Goal: Task Accomplishment & Management: Use online tool/utility

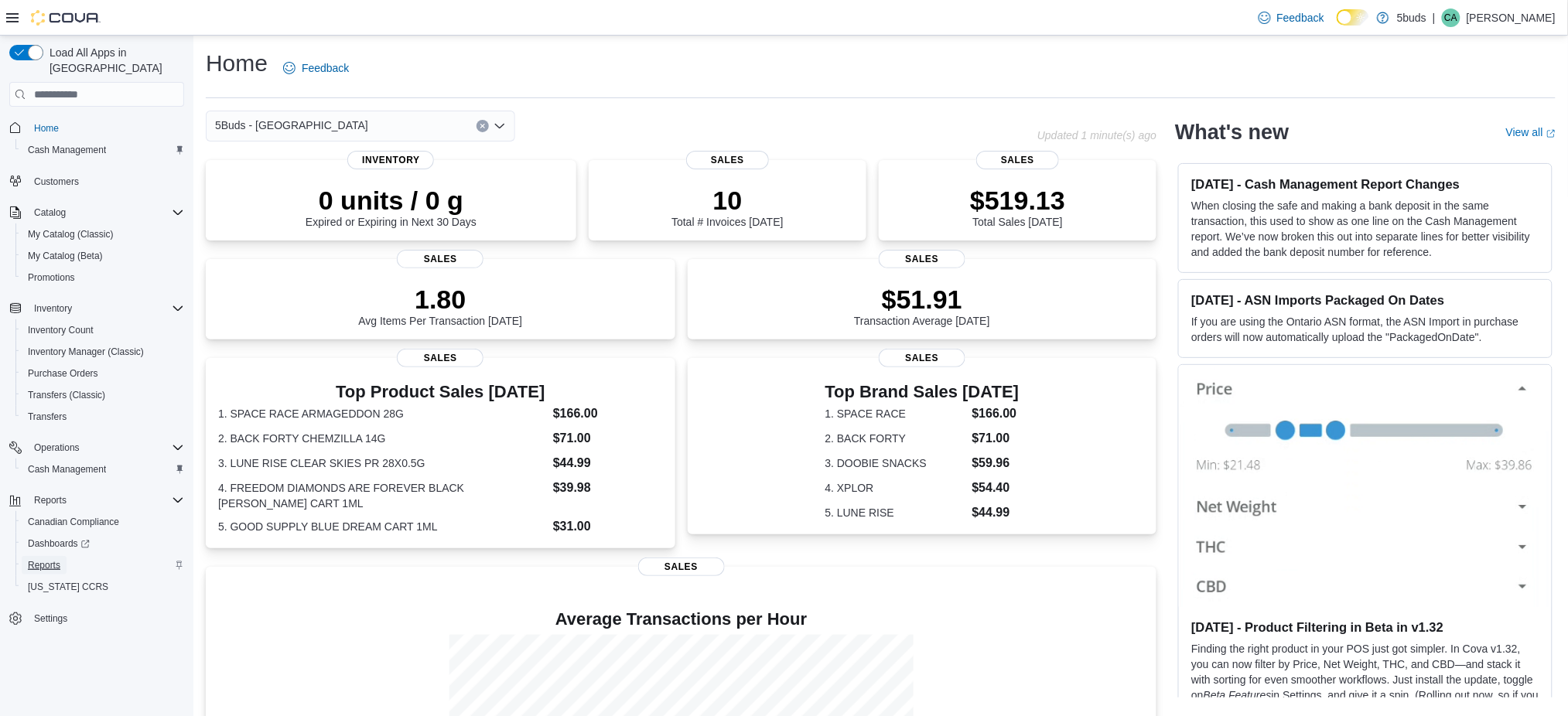
click at [49, 559] on span "Reports" at bounding box center [44, 565] width 32 height 13
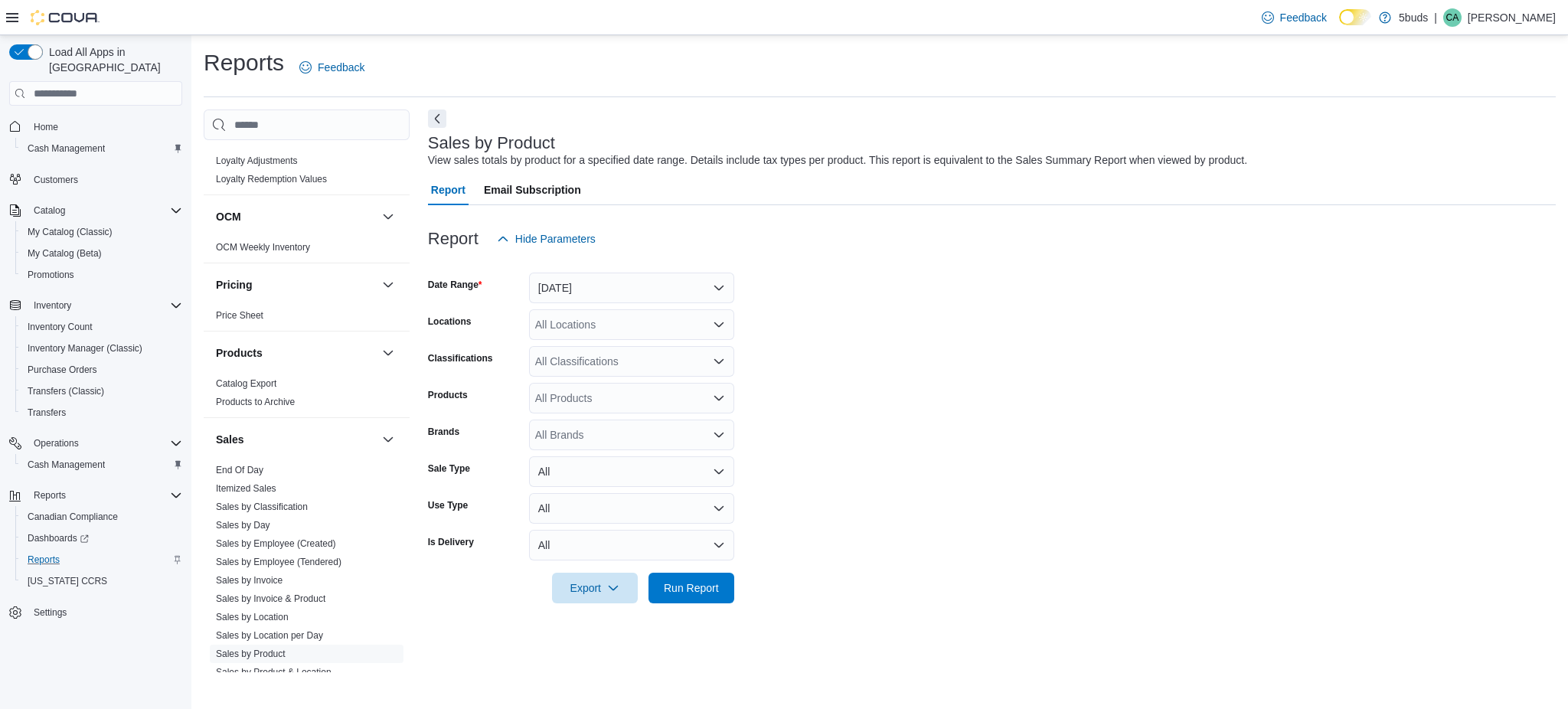
scroll to position [1020, 0]
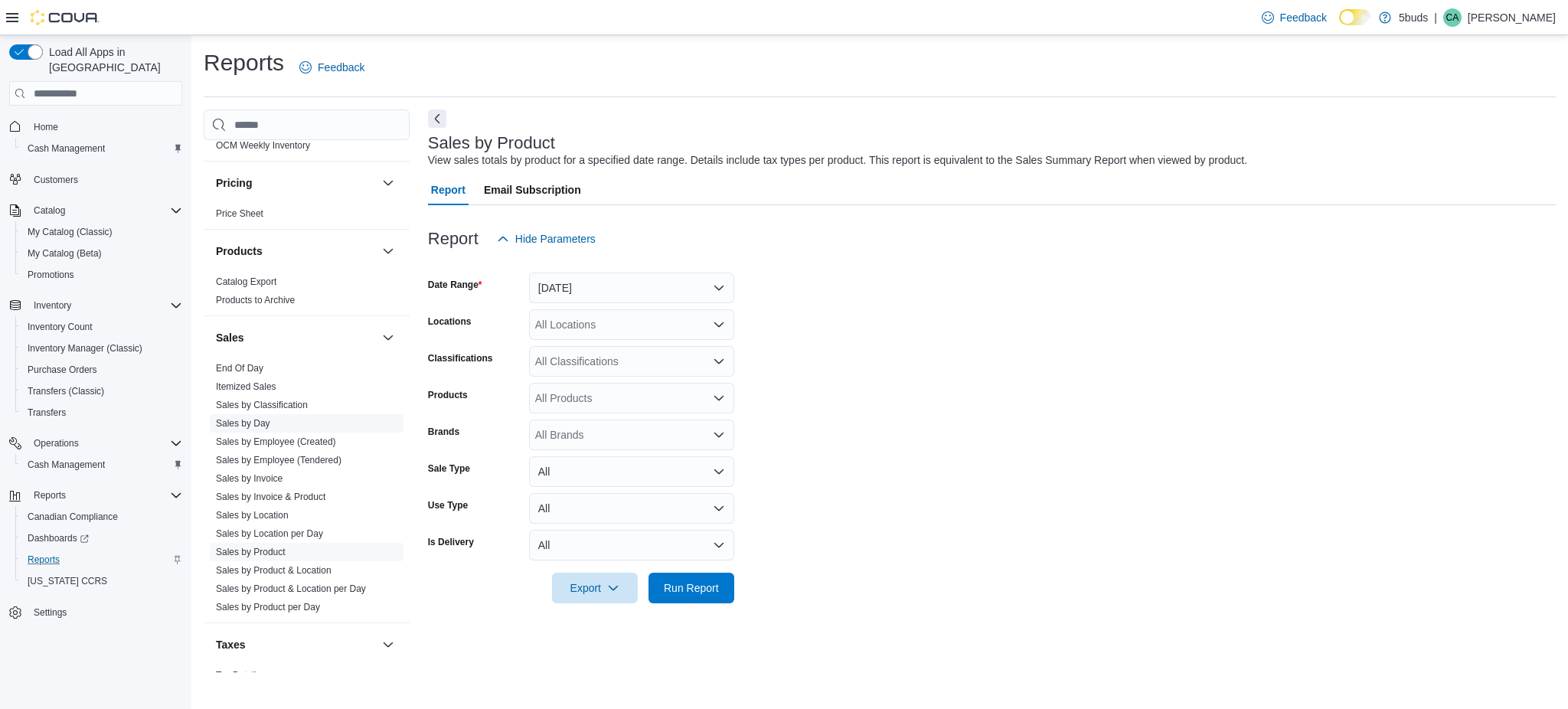
click at [258, 418] on link "Sales by Day" at bounding box center [242, 423] width 55 height 11
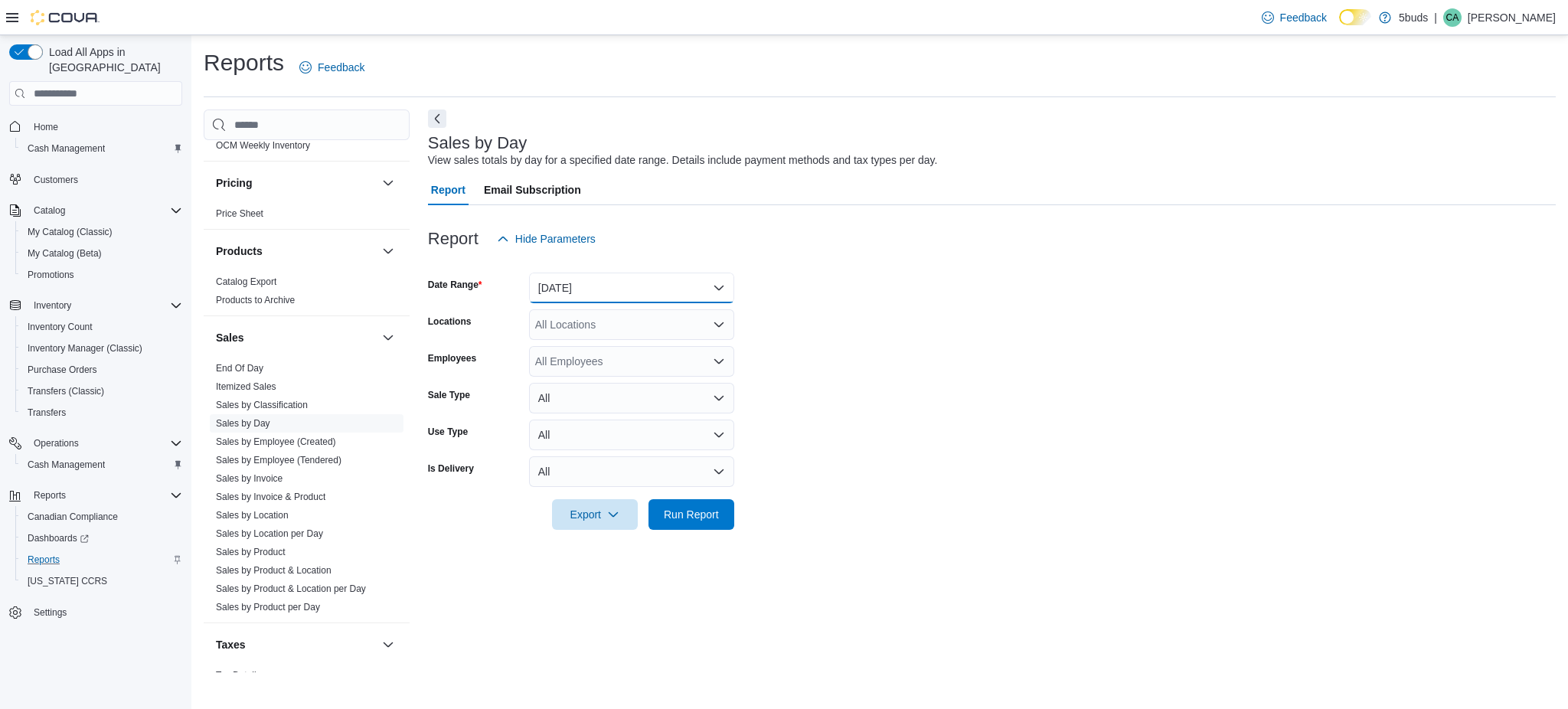
click at [643, 280] on button "[DATE]" at bounding box center [632, 288] width 206 height 31
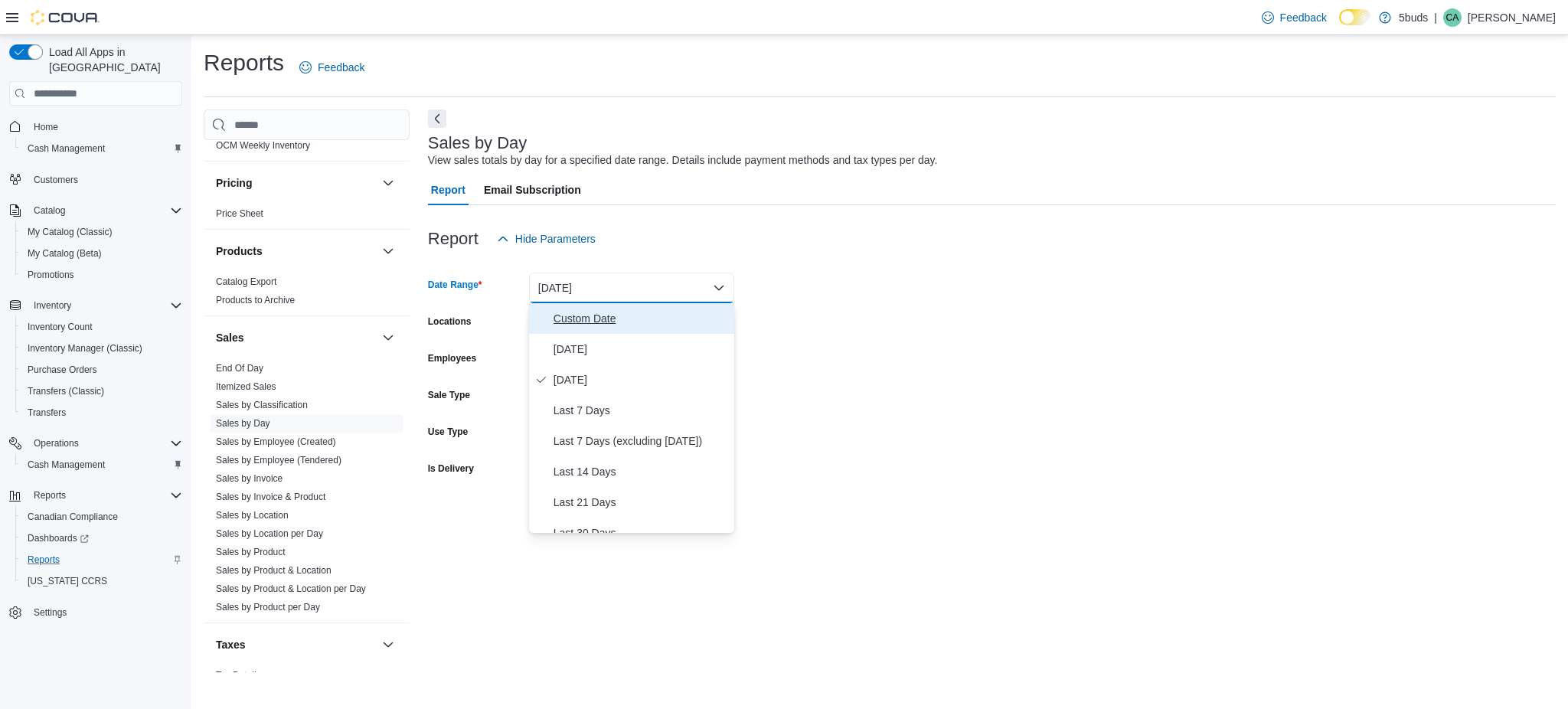
click at [619, 315] on span "Custom Date" at bounding box center [641, 319] width 175 height 18
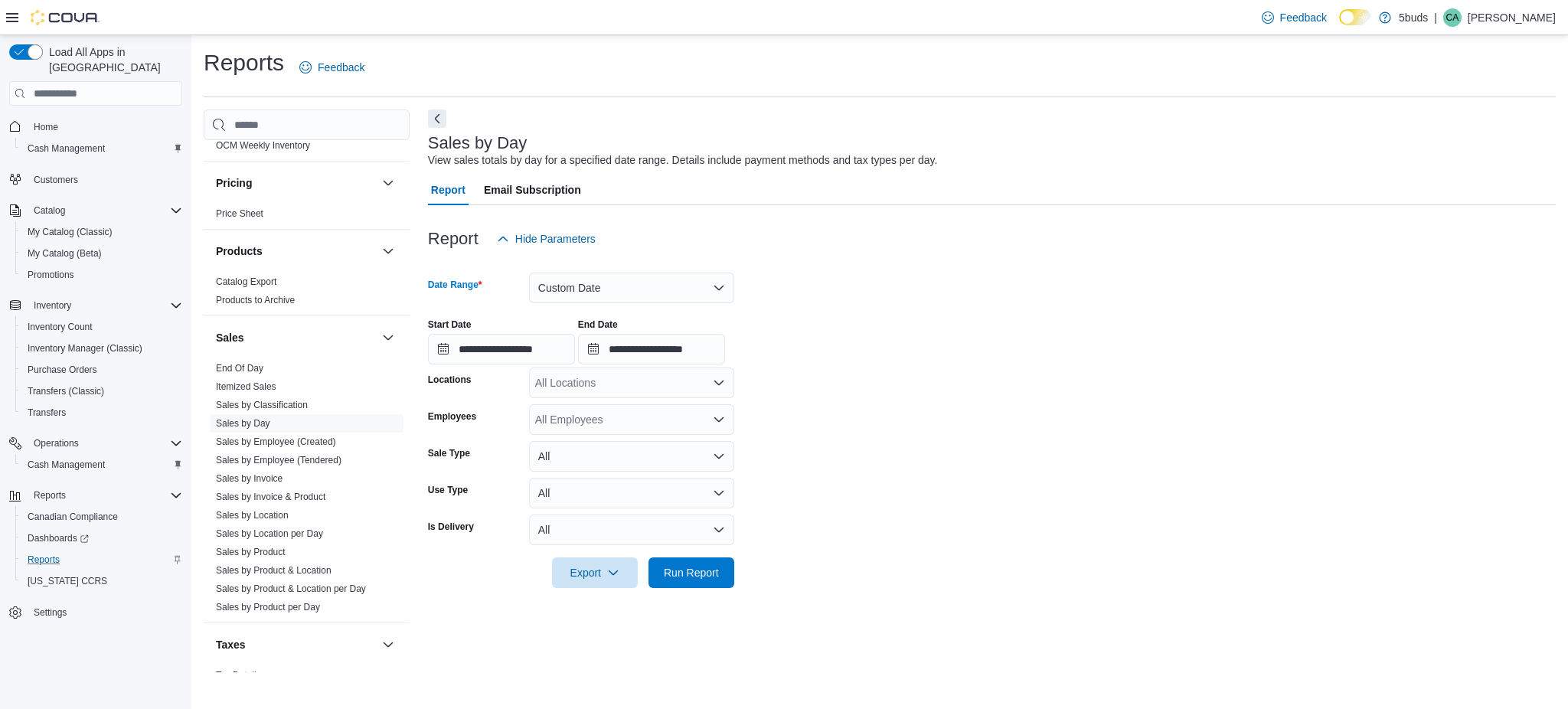
click at [713, 378] on icon "Open list of options" at bounding box center [719, 383] width 13 height 13
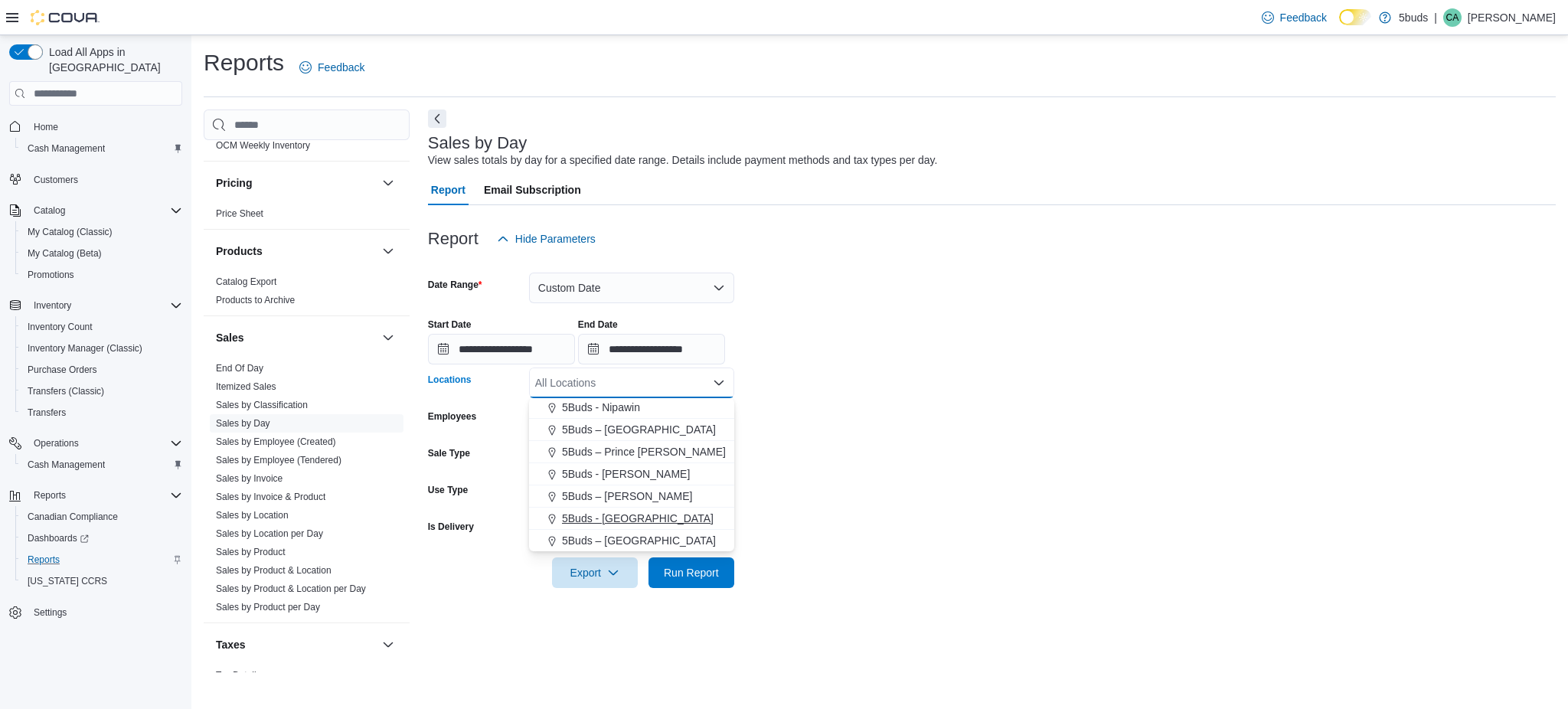
click at [644, 516] on div "5Buds - [GEOGRAPHIC_DATA]" at bounding box center [631, 519] width 187 height 15
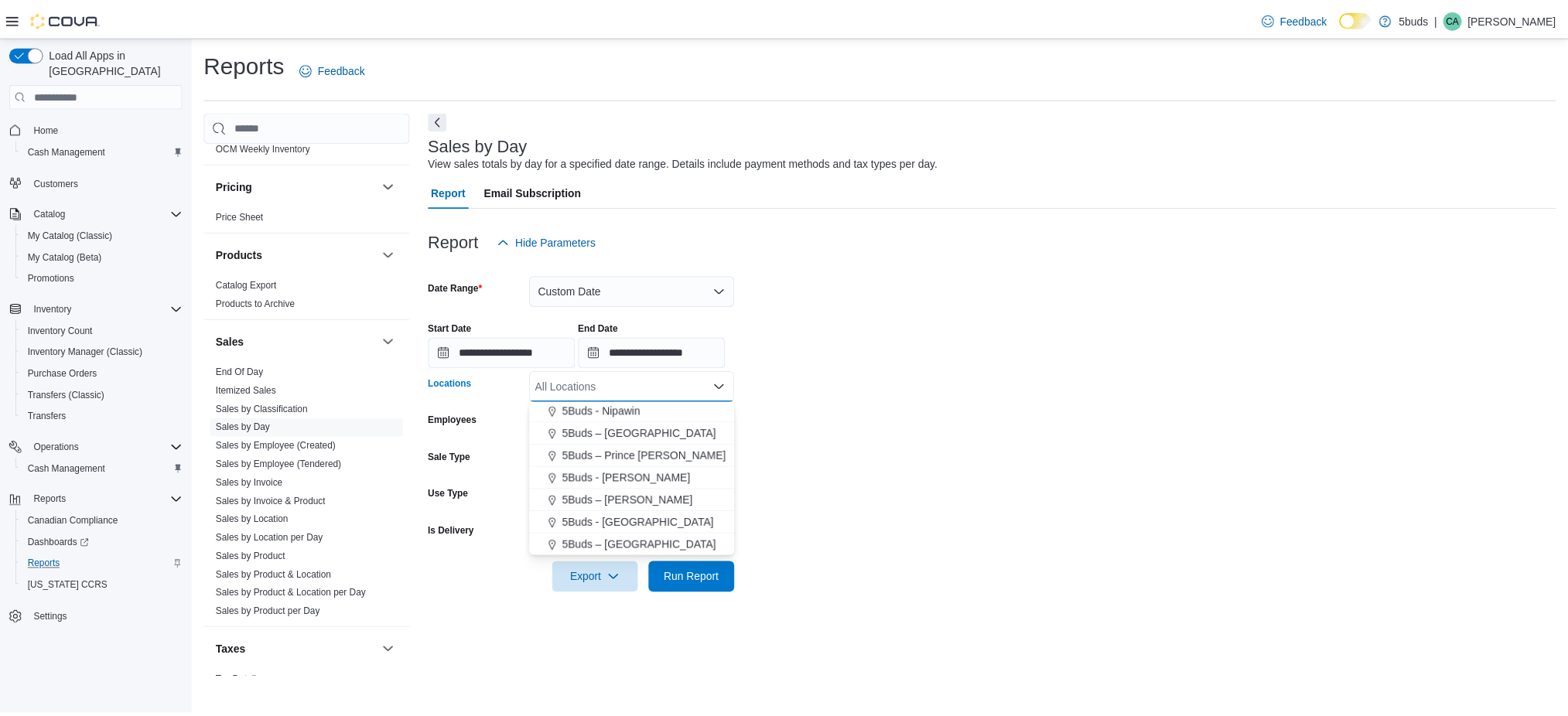
scroll to position [92, 0]
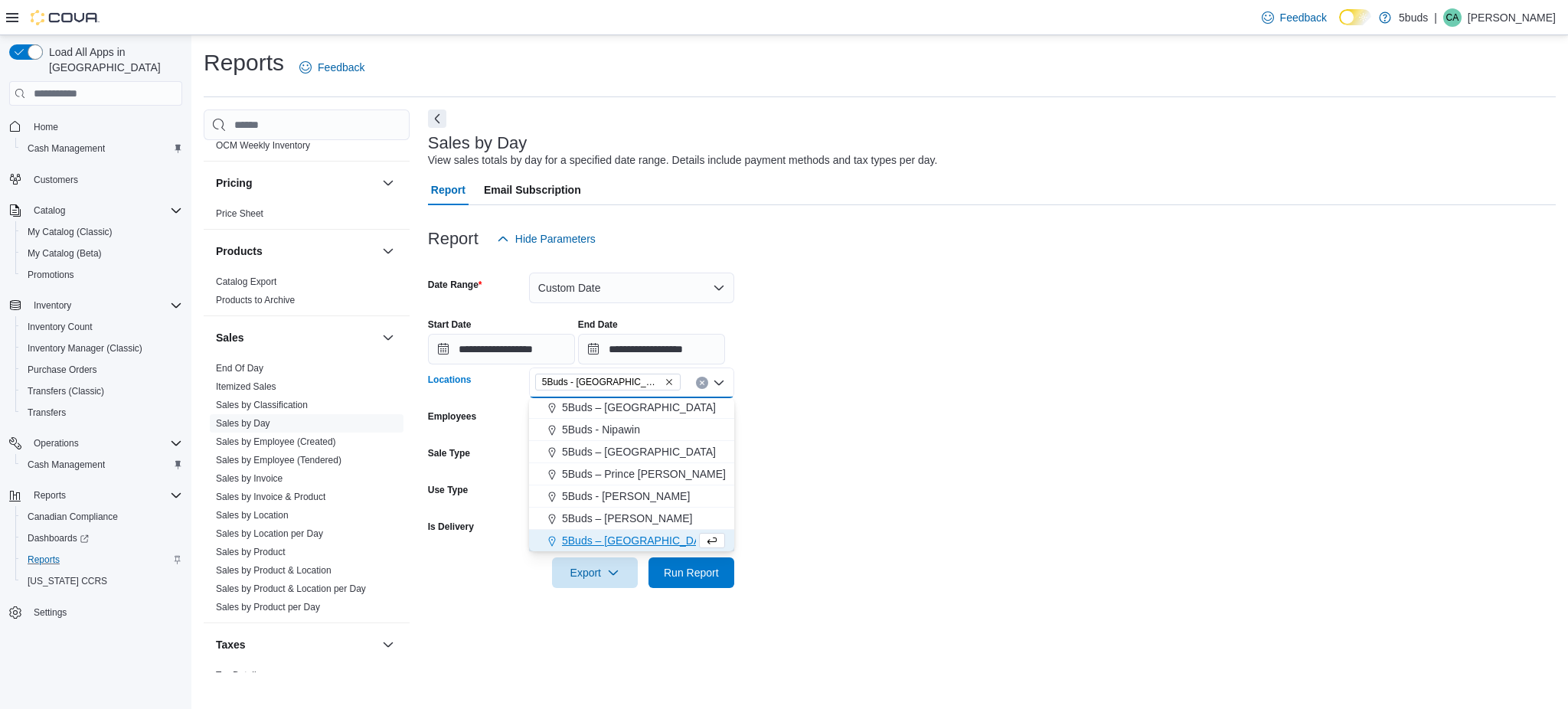
click at [789, 506] on form "**********" at bounding box center [992, 421] width 1128 height 334
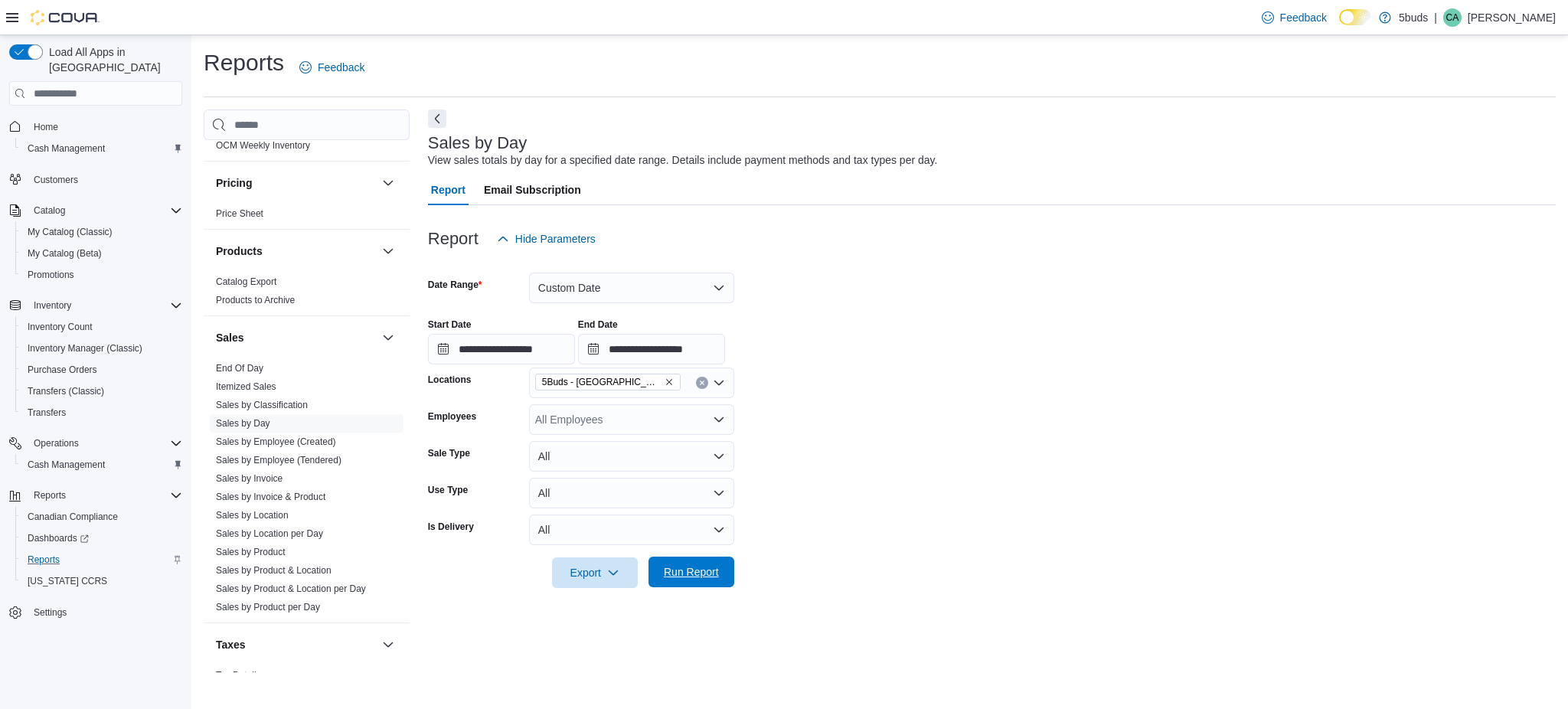
click at [713, 571] on span "Run Report" at bounding box center [691, 572] width 55 height 15
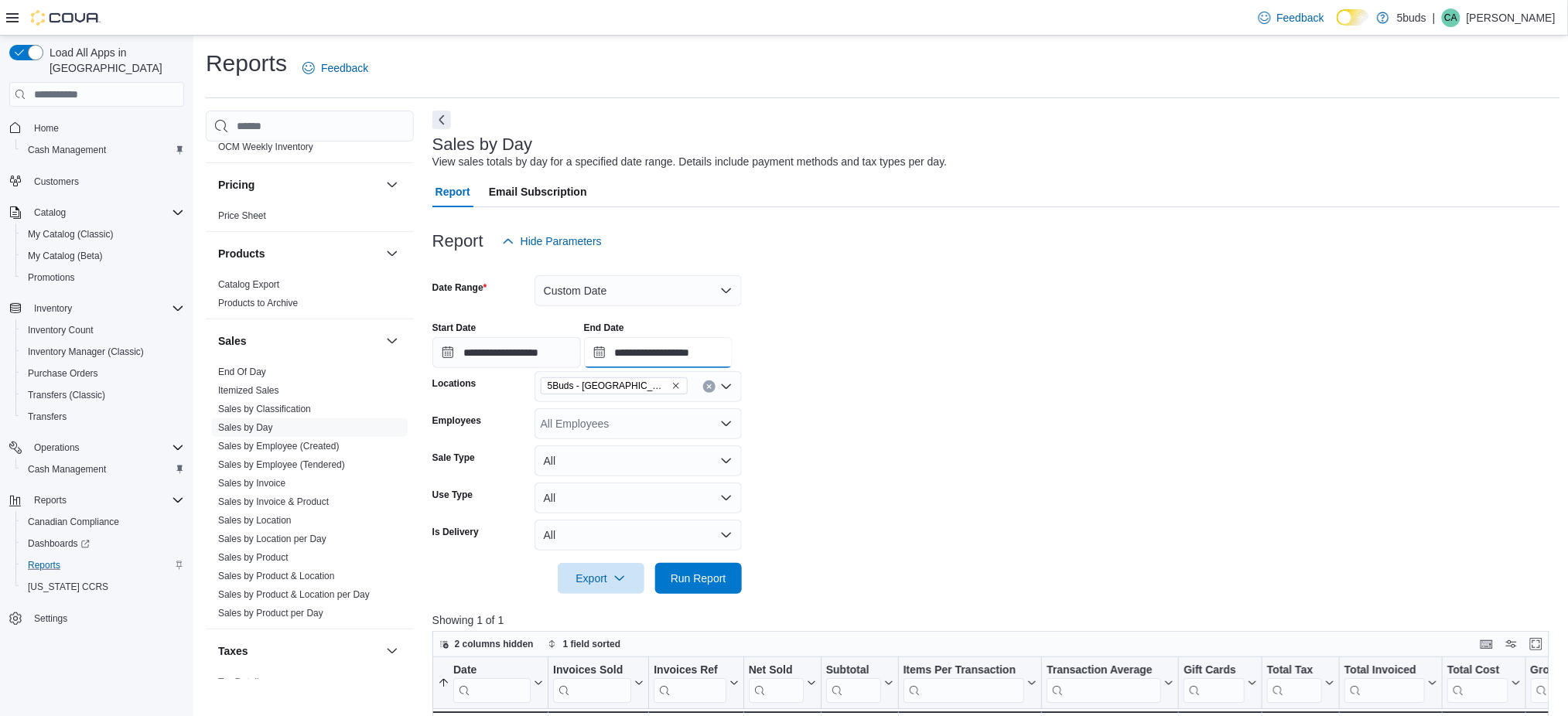
click at [716, 350] on input "**********" at bounding box center [658, 352] width 148 height 31
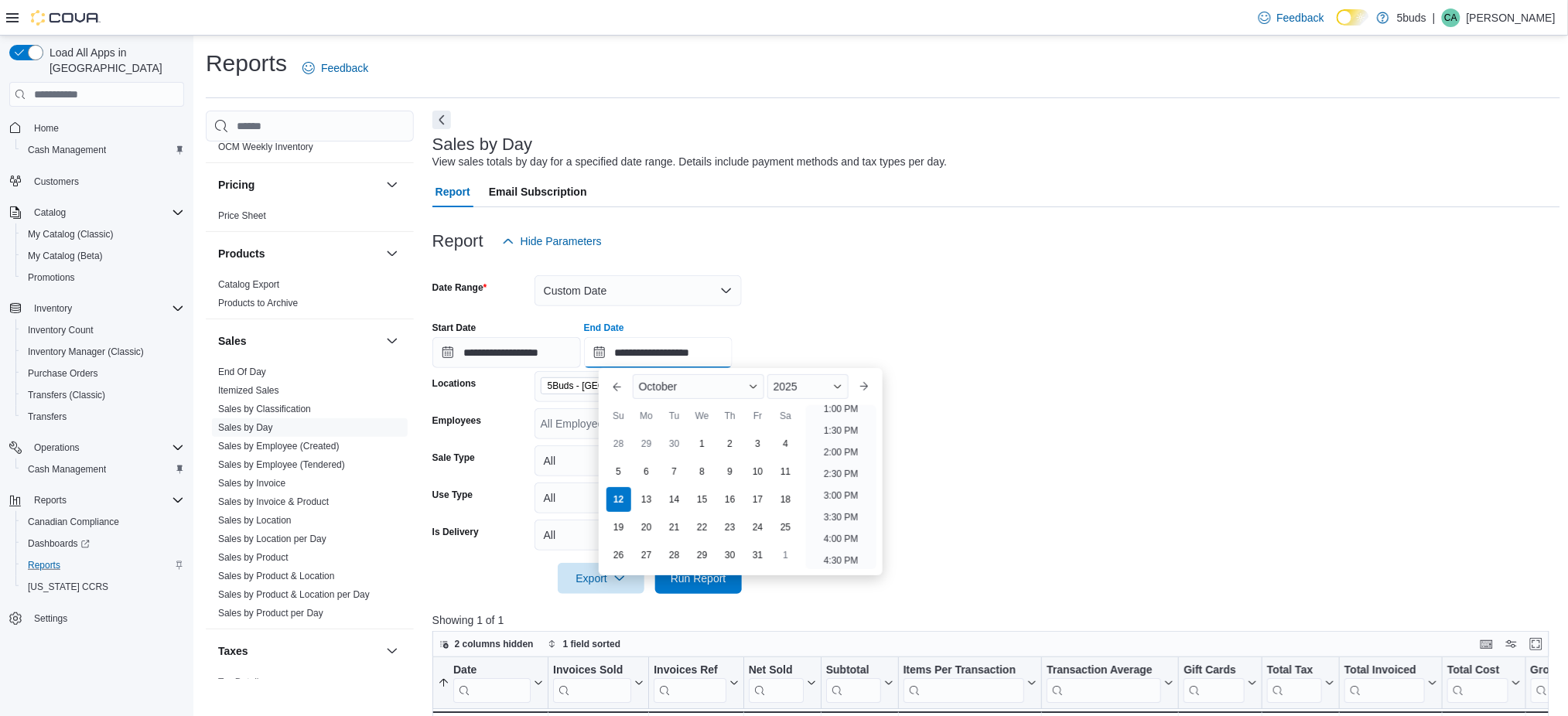
scroll to position [465, 0]
click at [847, 513] on li "1:00 PM" at bounding box center [842, 515] width 47 height 19
type input "**********"
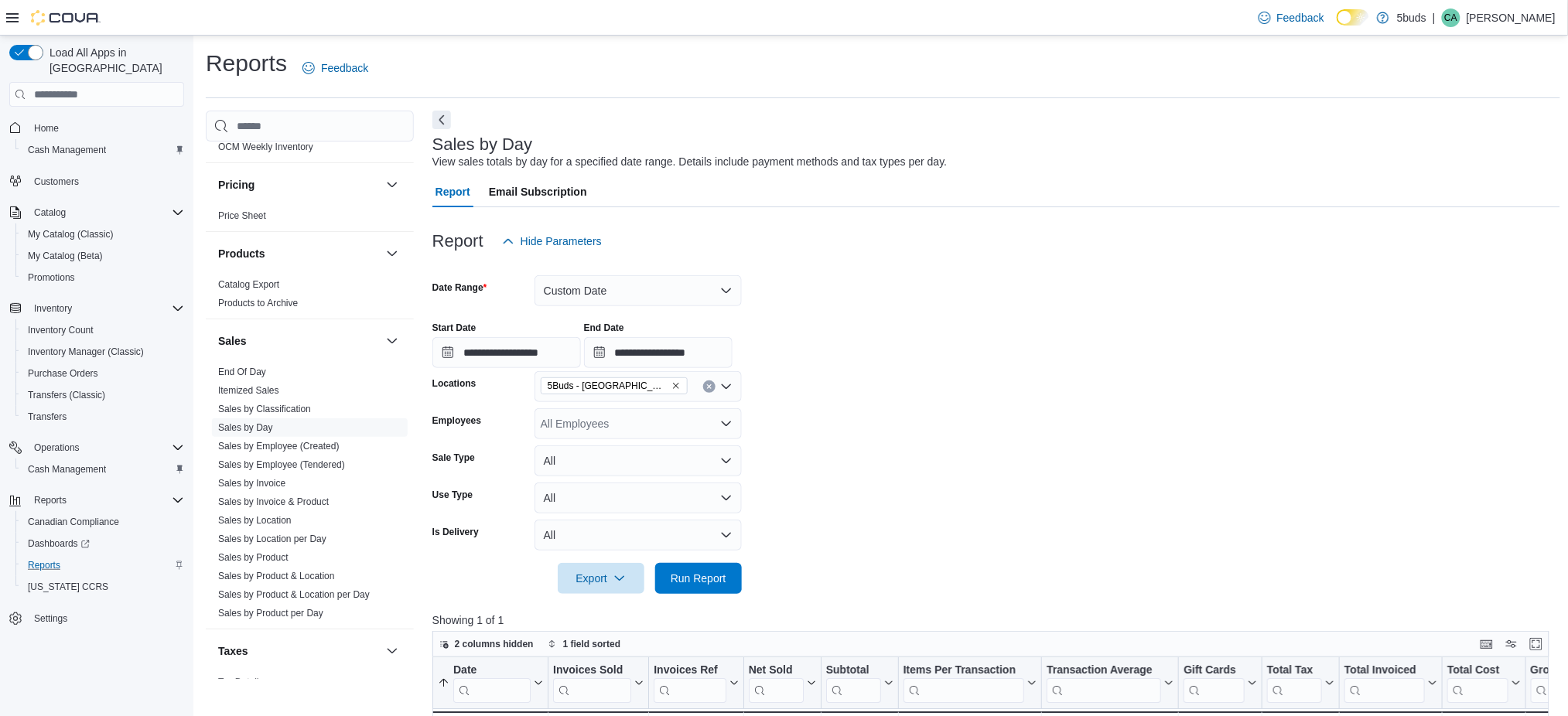
click at [938, 499] on form "**********" at bounding box center [996, 425] width 1127 height 337
click at [709, 567] on span "Run Report" at bounding box center [698, 577] width 68 height 31
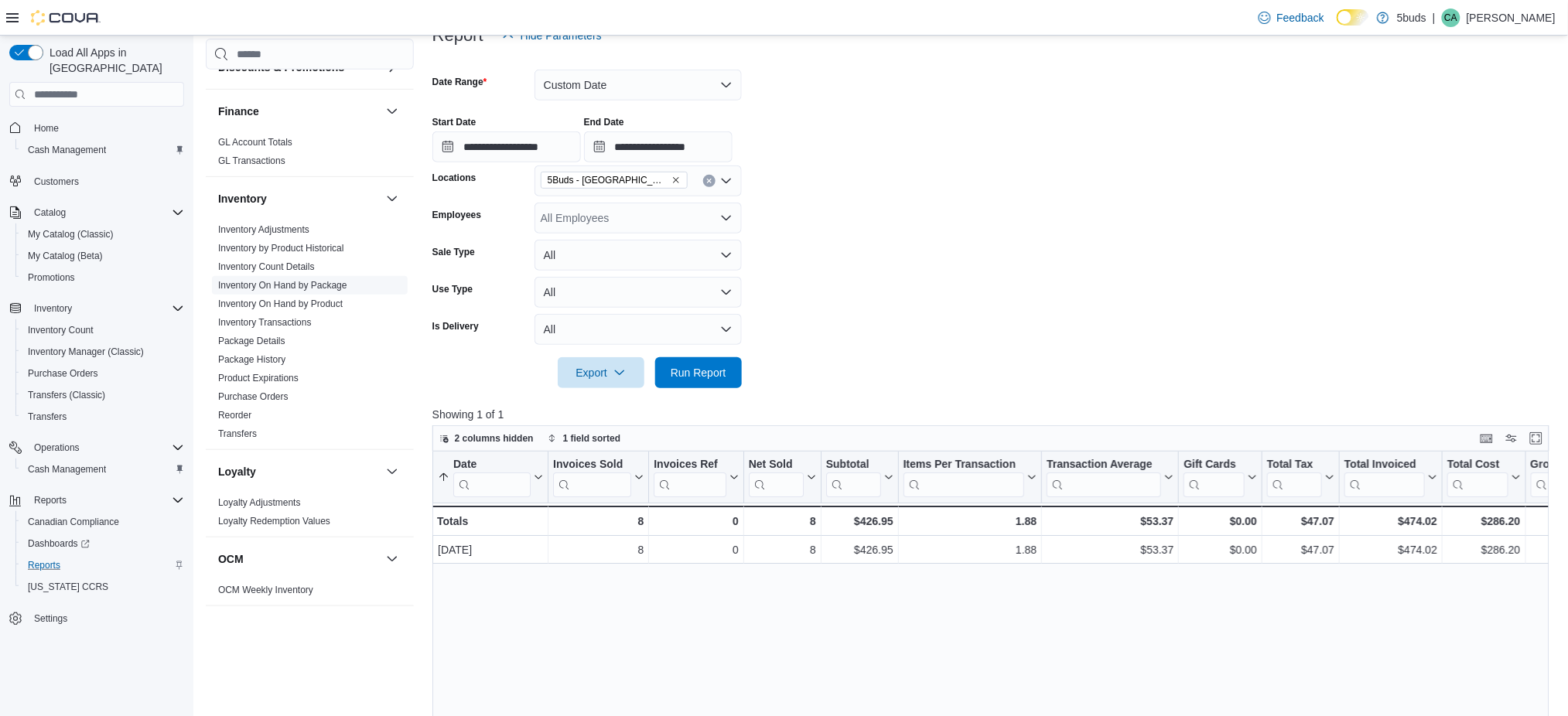
scroll to position [515, 0]
drag, startPoint x: 299, startPoint y: 287, endPoint x: 375, endPoint y: 283, distance: 76.1
click at [299, 299] on link "Inventory On Hand by Product" at bounding box center [280, 304] width 125 height 11
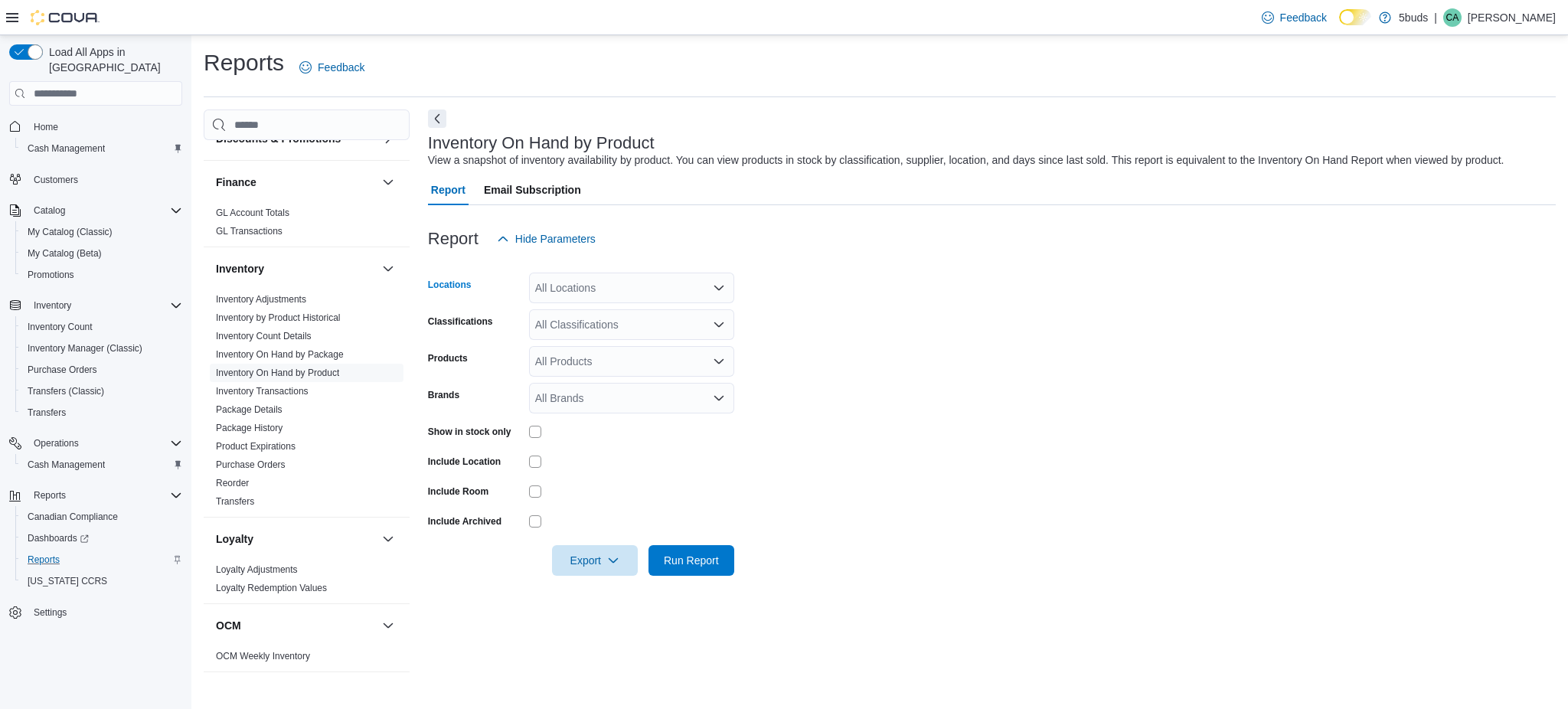
click at [711, 284] on div "All Locations" at bounding box center [632, 288] width 206 height 31
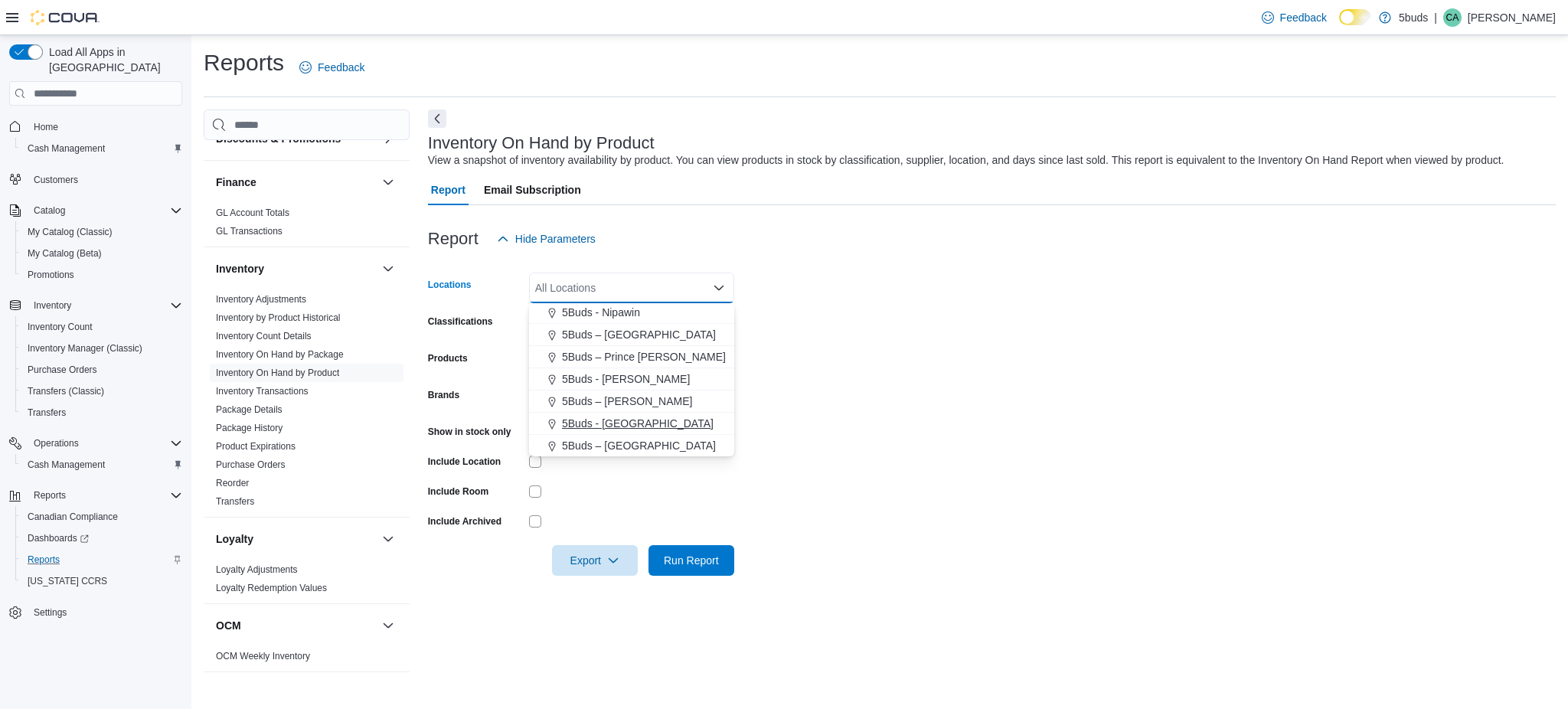
click at [632, 415] on span "5Buds - [GEOGRAPHIC_DATA]" at bounding box center [638, 423] width 152 height 15
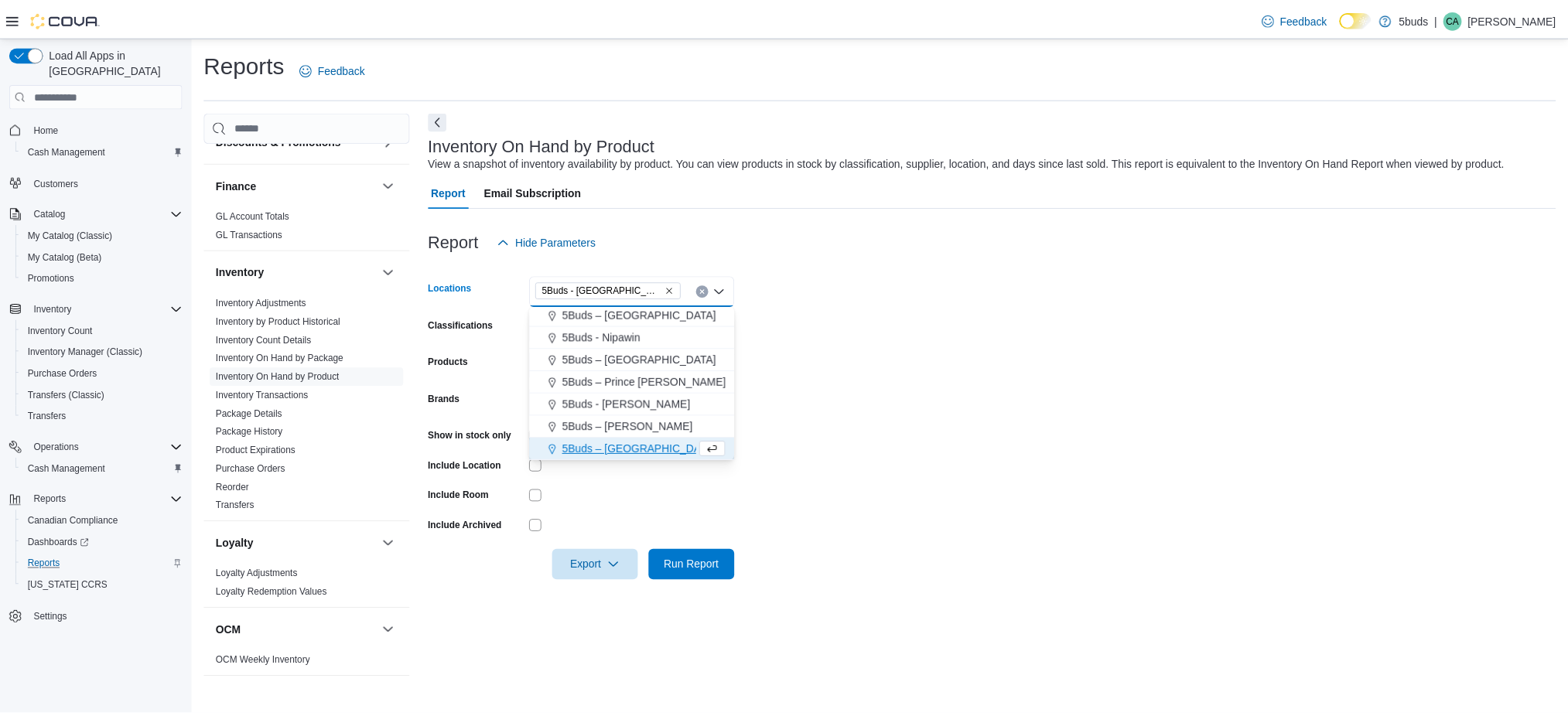
scroll to position [92, 0]
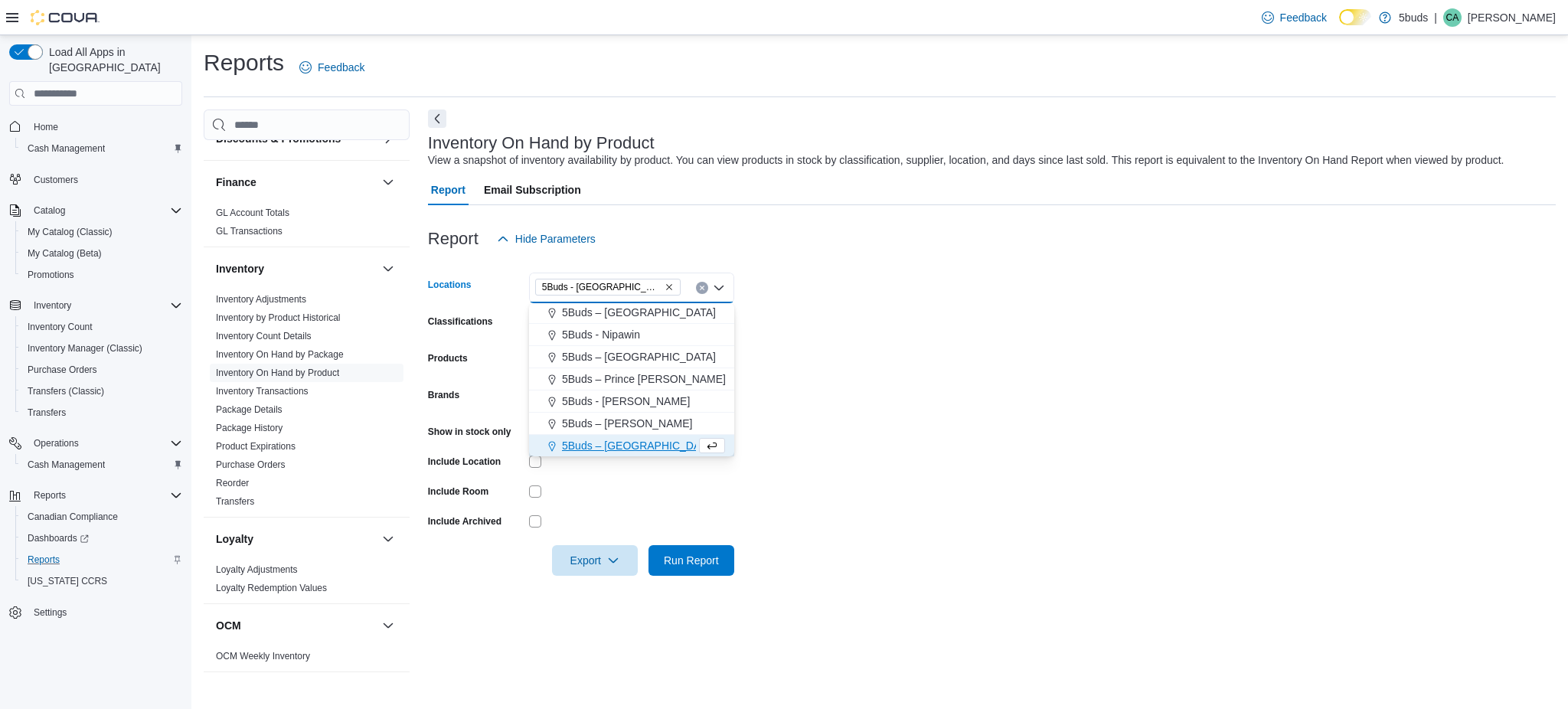
click at [828, 400] on form "Locations 5Buds - [GEOGRAPHIC_DATA] Combo box. Selected. 5Buds - [GEOGRAPHIC_DA…" at bounding box center [992, 414] width 1128 height 321
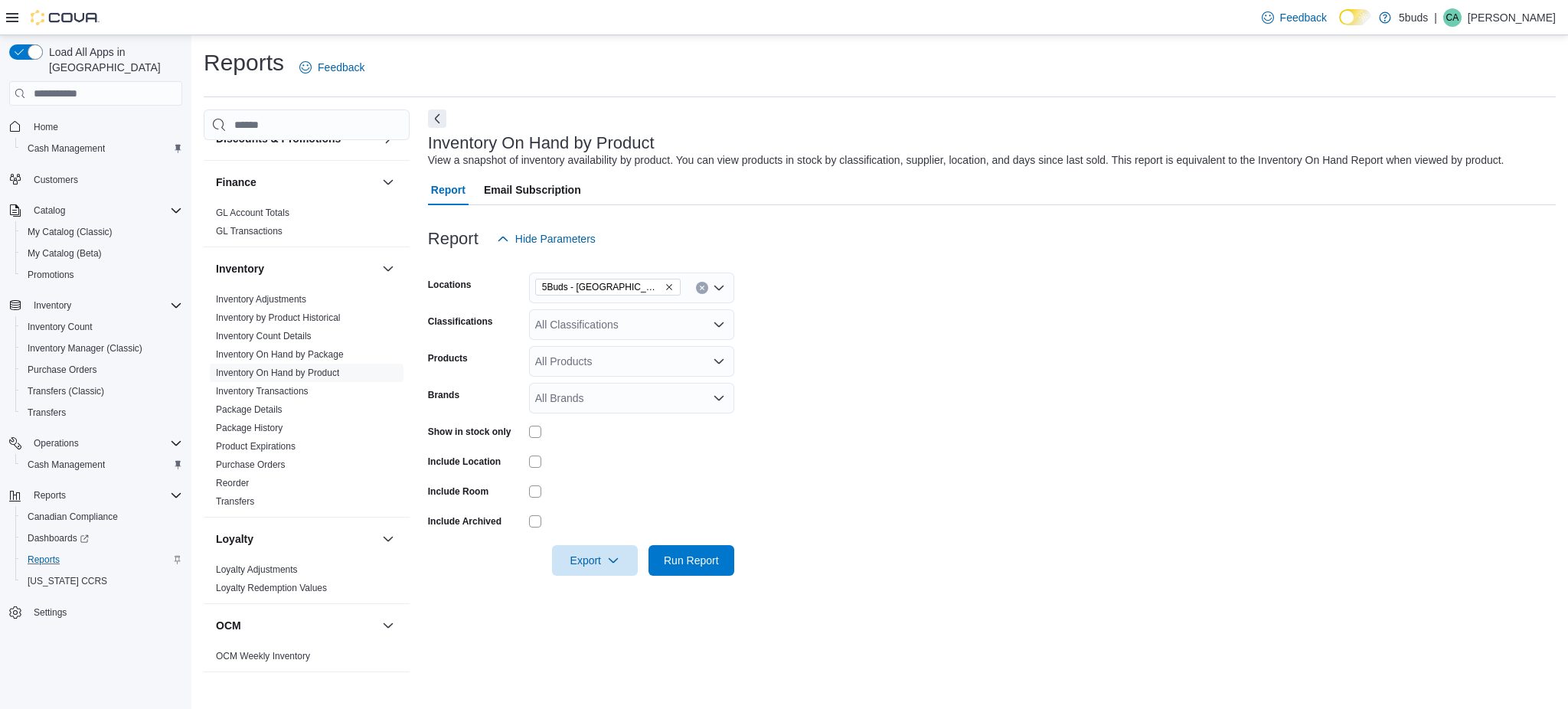
click at [639, 398] on div "All Brands" at bounding box center [632, 398] width 206 height 31
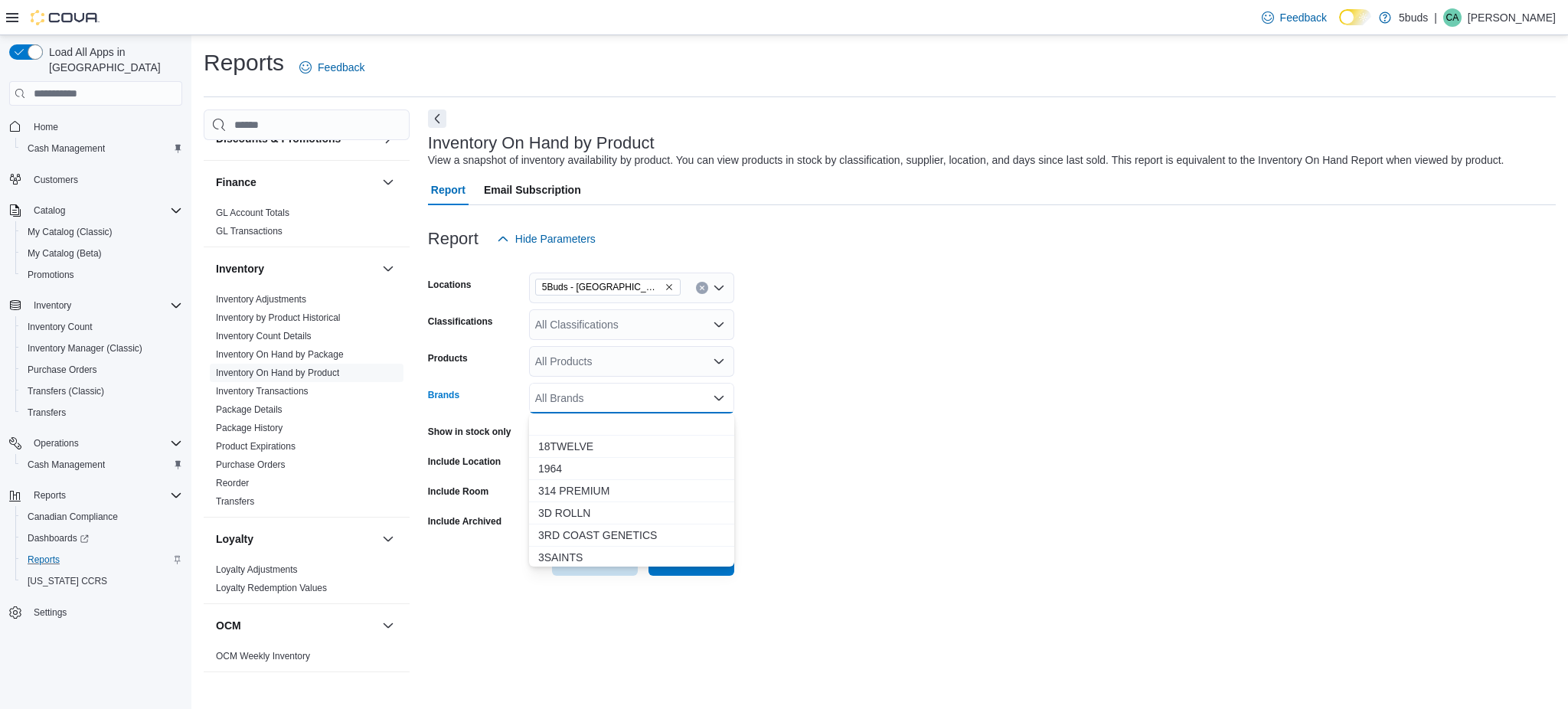
click at [639, 358] on div "All Products" at bounding box center [632, 361] width 206 height 31
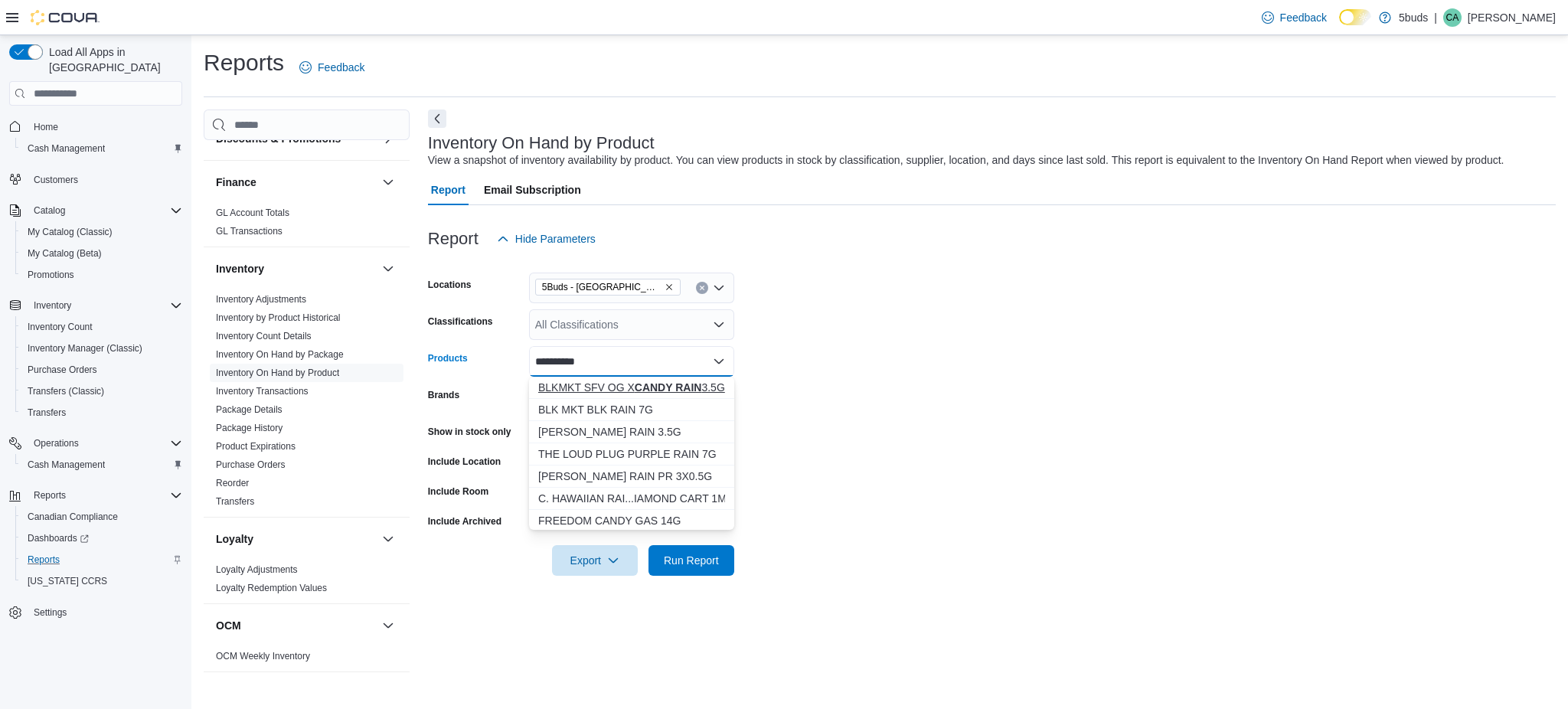
type input "**********"
click at [641, 381] on strong "CANDY RAIN" at bounding box center [668, 387] width 67 height 13
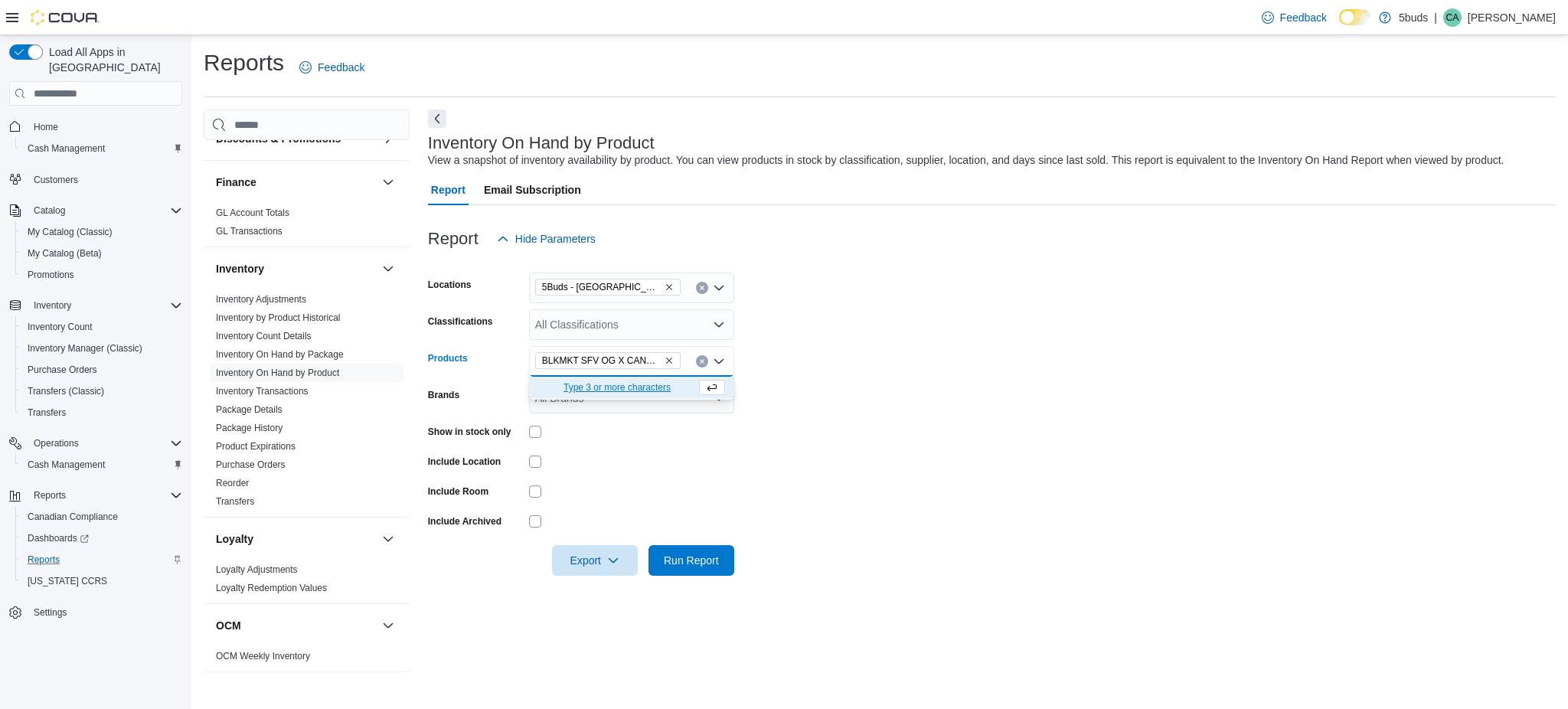
click at [775, 384] on form "Locations 5Buds - Weyburn Classifications All Classifications Products BLKMKT S…" at bounding box center [992, 414] width 1128 height 321
click at [674, 546] on span "Run Report" at bounding box center [691, 560] width 67 height 31
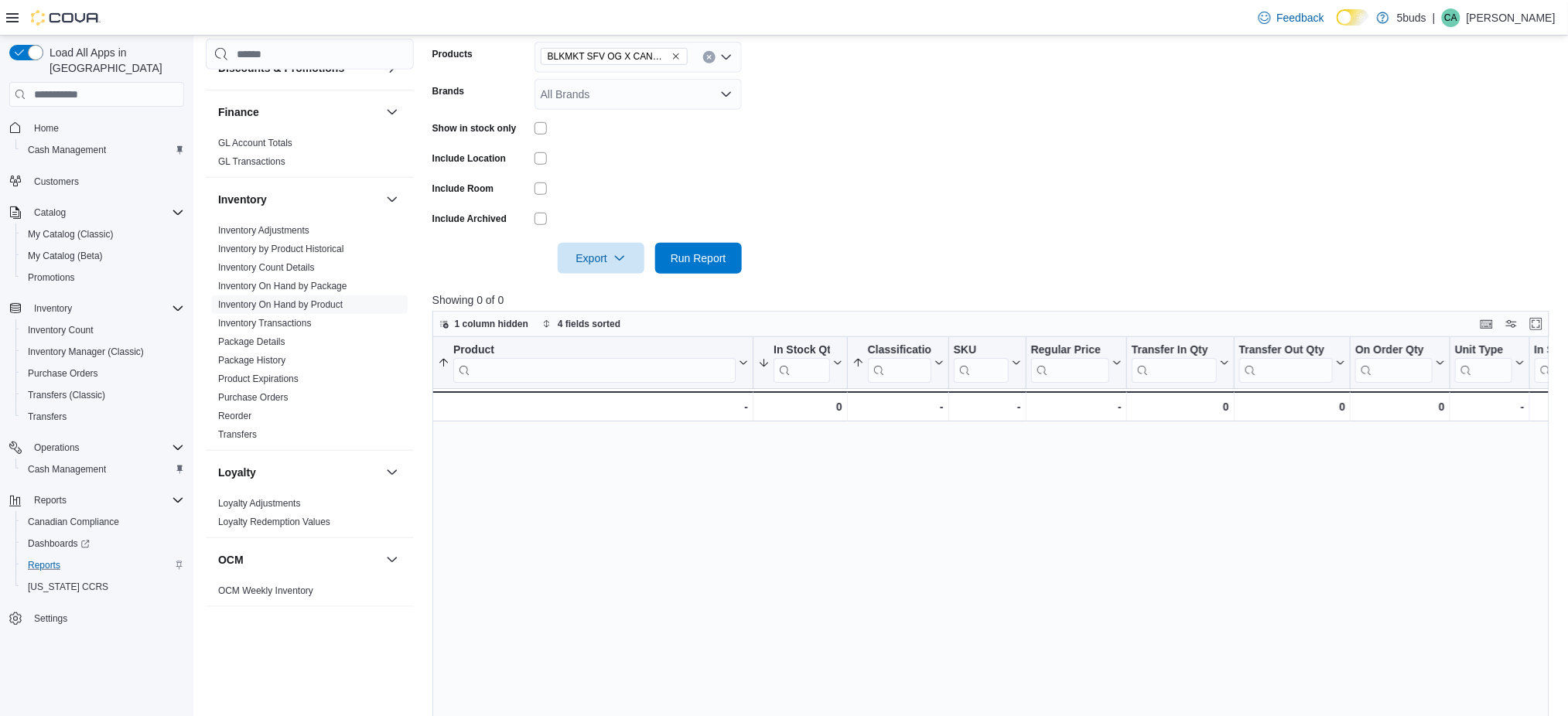
scroll to position [309, 0]
click at [43, 122] on span "Home" at bounding box center [46, 128] width 25 height 13
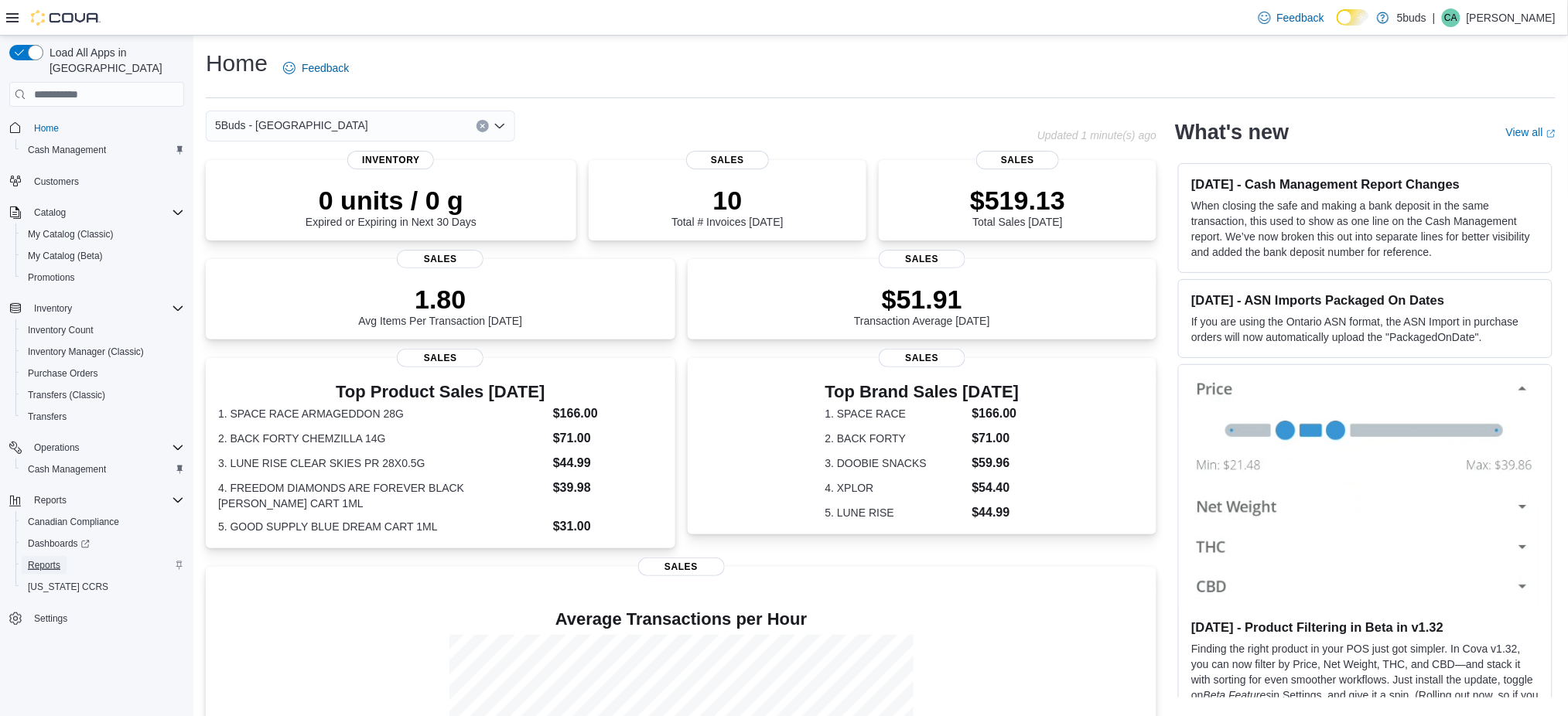
click at [56, 559] on span "Reports" at bounding box center [44, 565] width 32 height 13
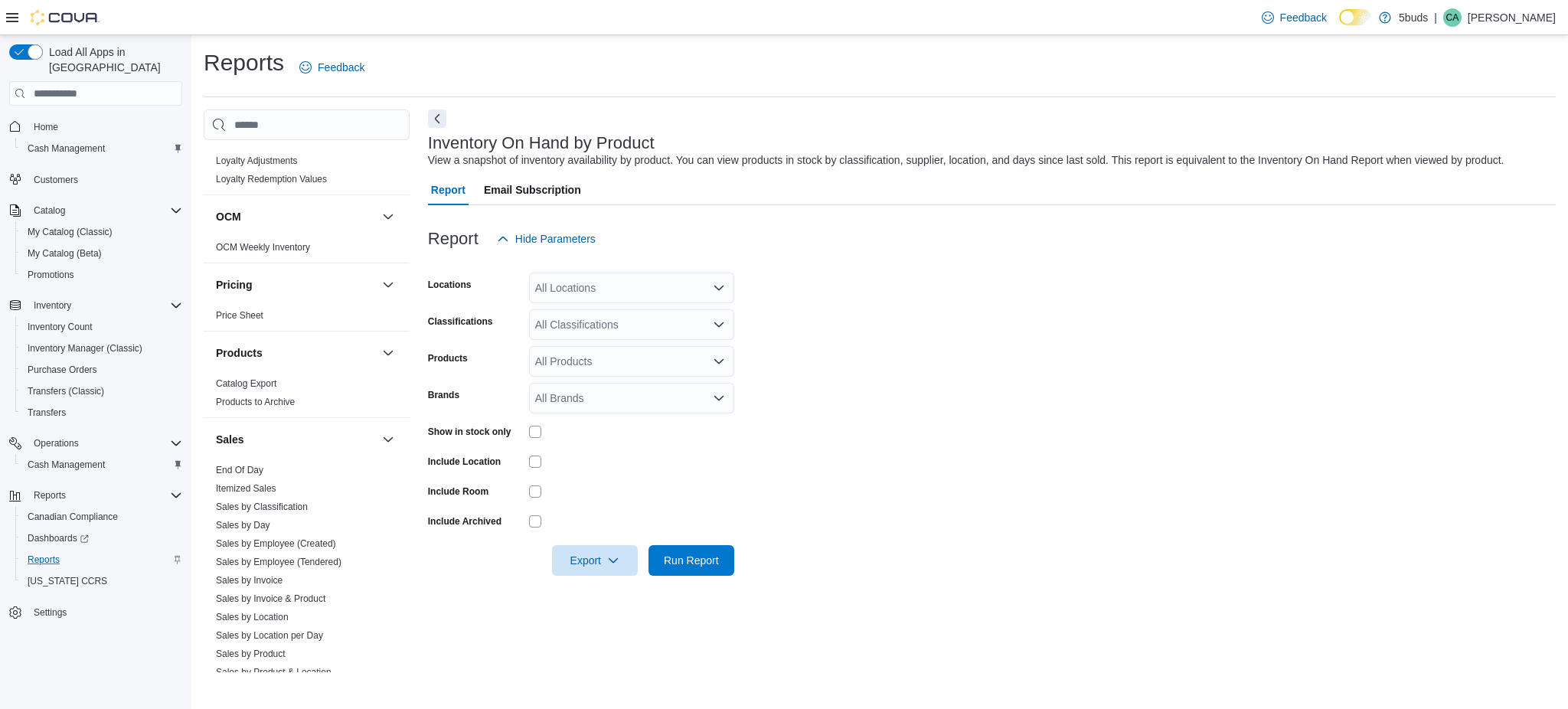
scroll to position [1020, 0]
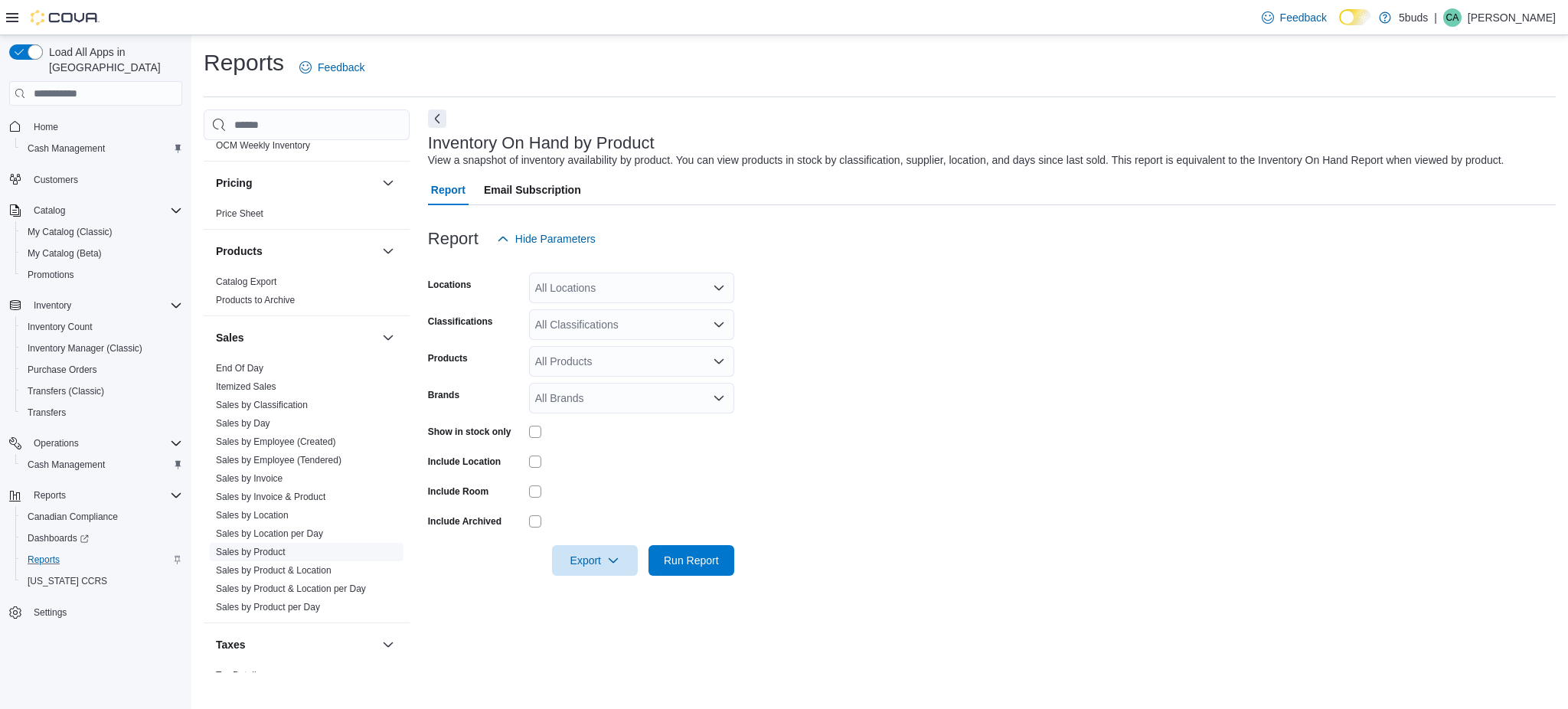
click at [265, 547] on link "Sales by Product" at bounding box center [250, 552] width 70 height 11
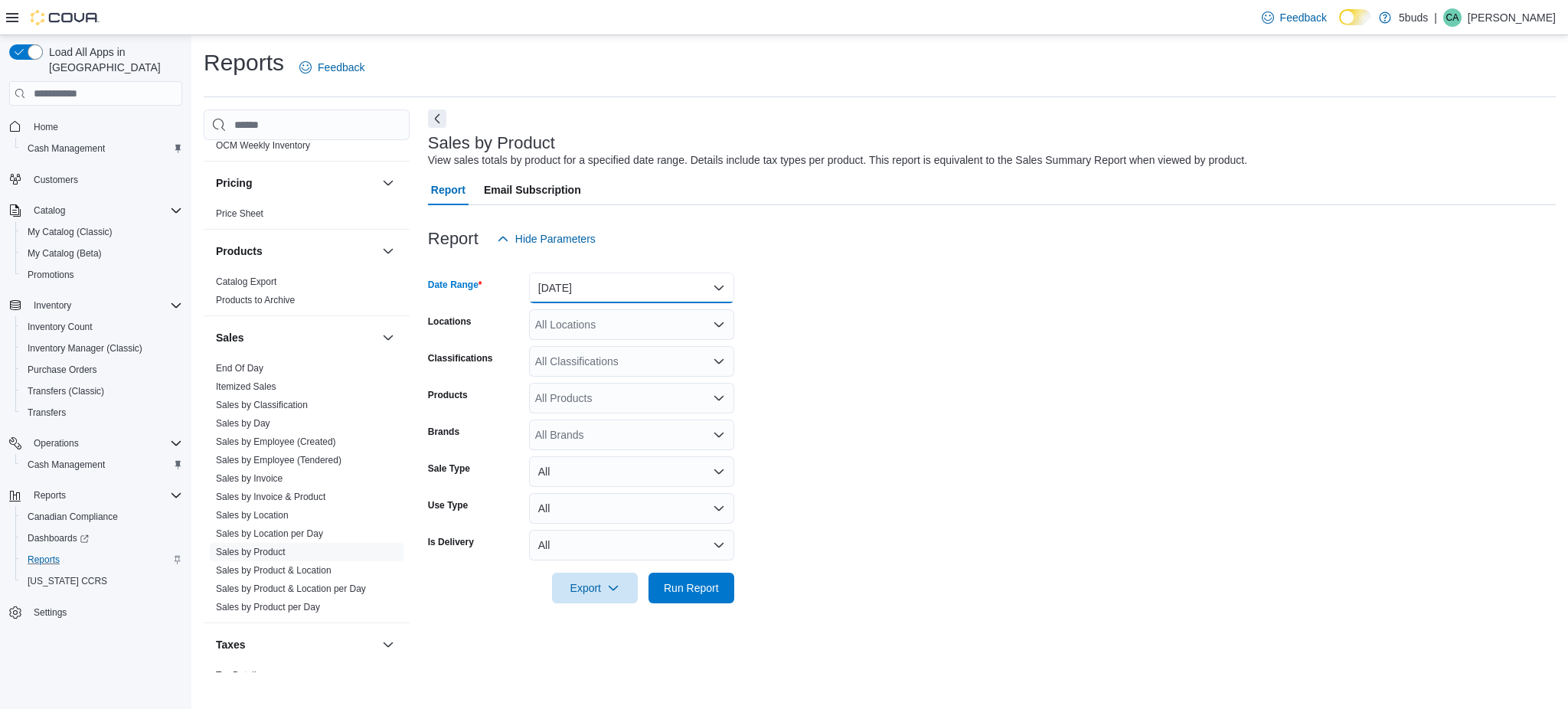
click at [590, 281] on button "[DATE]" at bounding box center [632, 288] width 206 height 31
click at [581, 315] on span "Custom Date" at bounding box center [641, 319] width 175 height 18
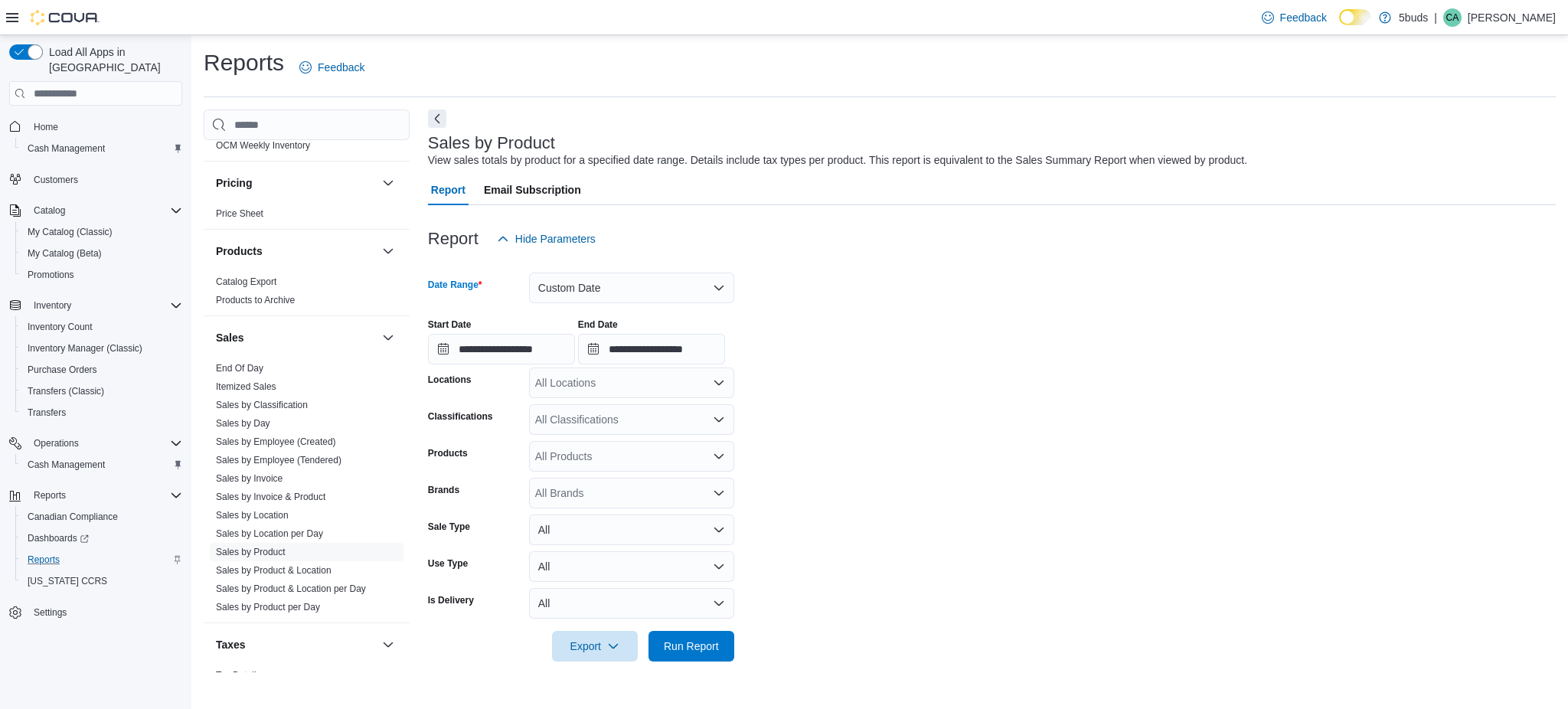
click at [652, 388] on div "All Locations" at bounding box center [632, 383] width 206 height 31
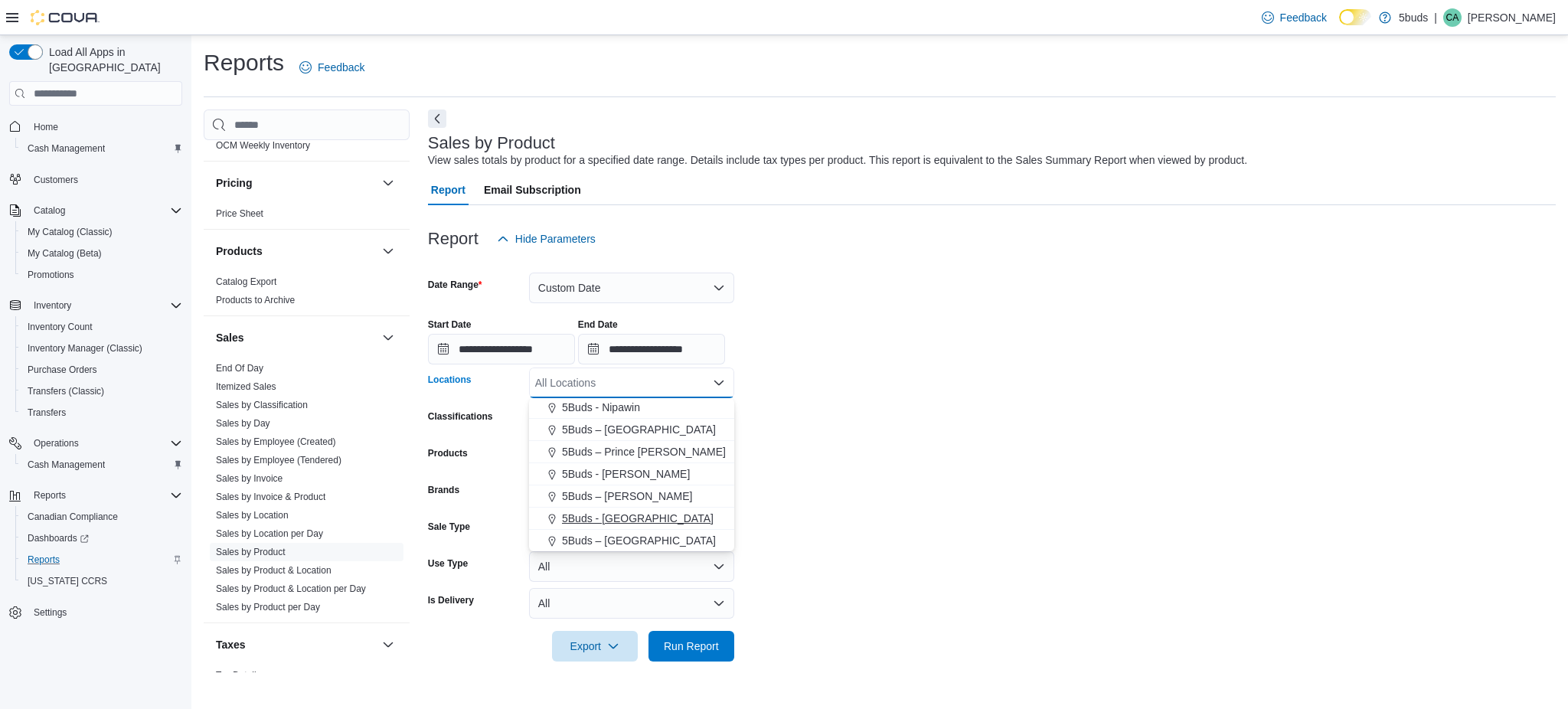
click at [647, 522] on div "5Buds - [GEOGRAPHIC_DATA]" at bounding box center [631, 519] width 187 height 15
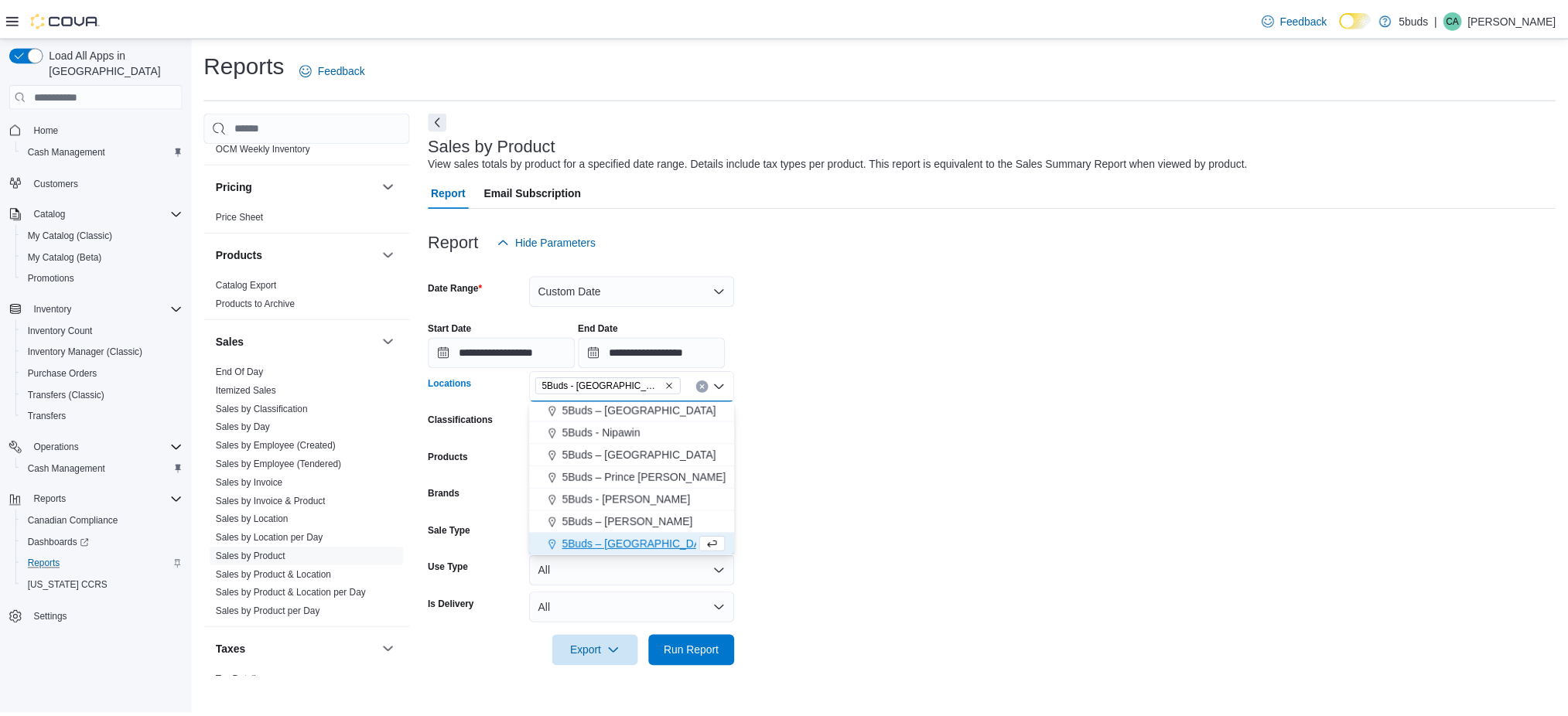
scroll to position [92, 0]
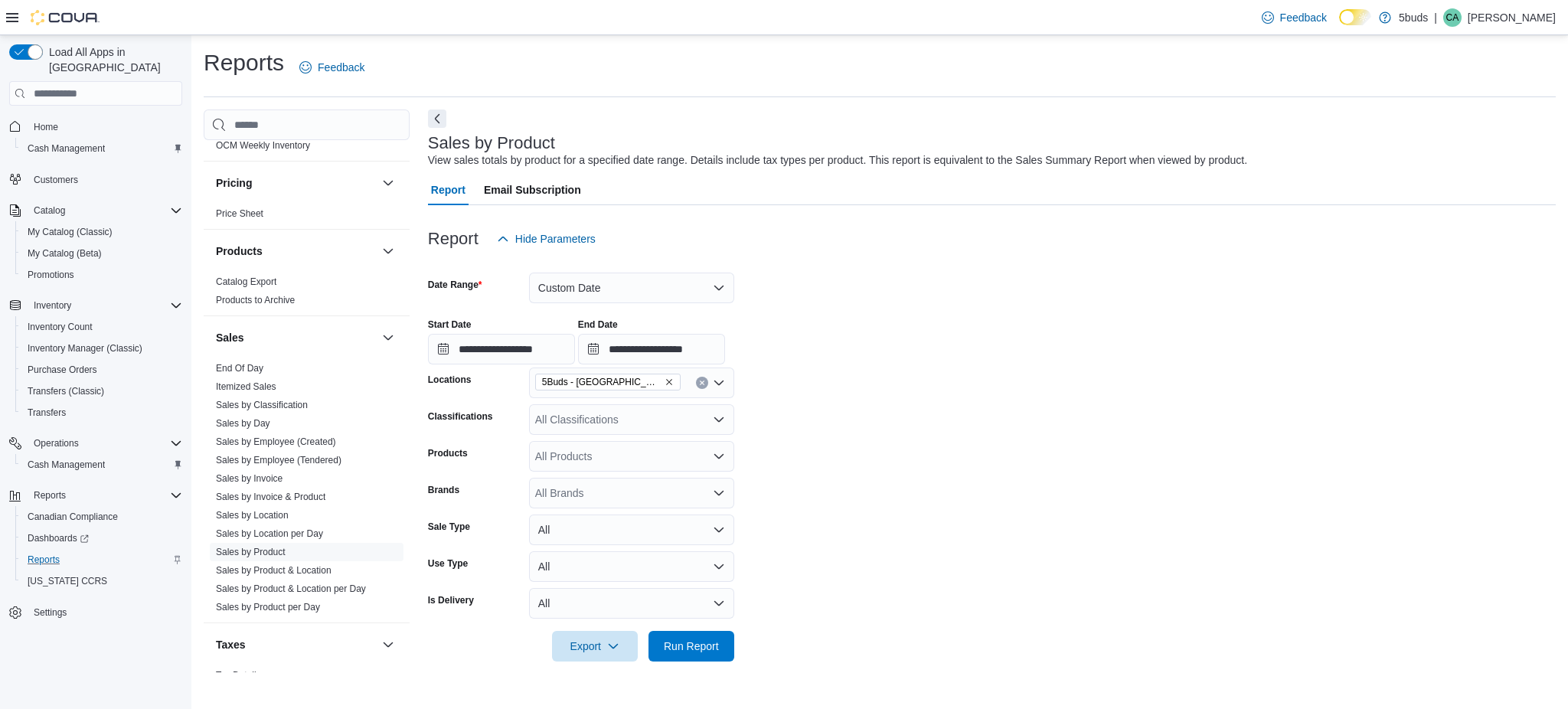
click at [834, 506] on form "**********" at bounding box center [992, 457] width 1128 height 407
click at [694, 649] on span "Run Report" at bounding box center [691, 645] width 55 height 15
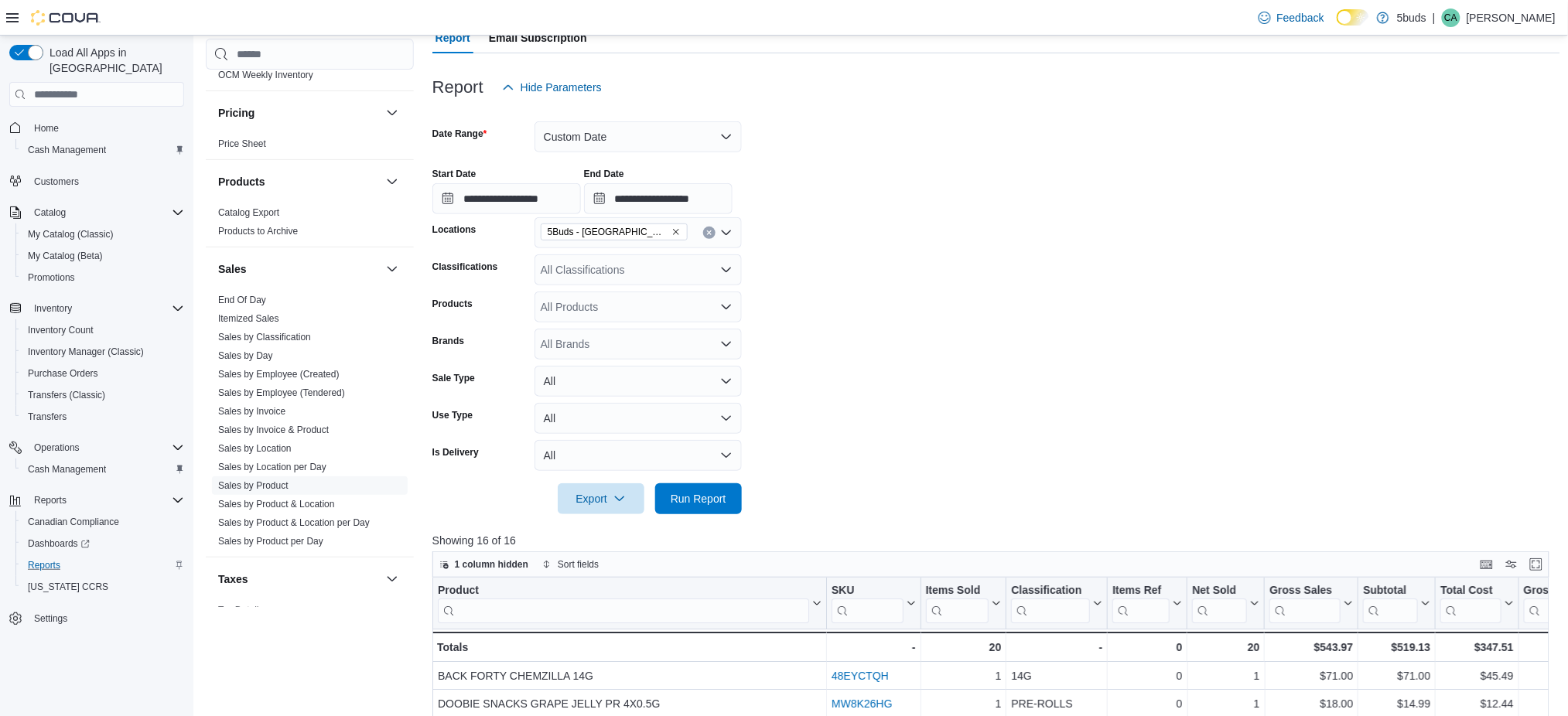
scroll to position [412, 0]
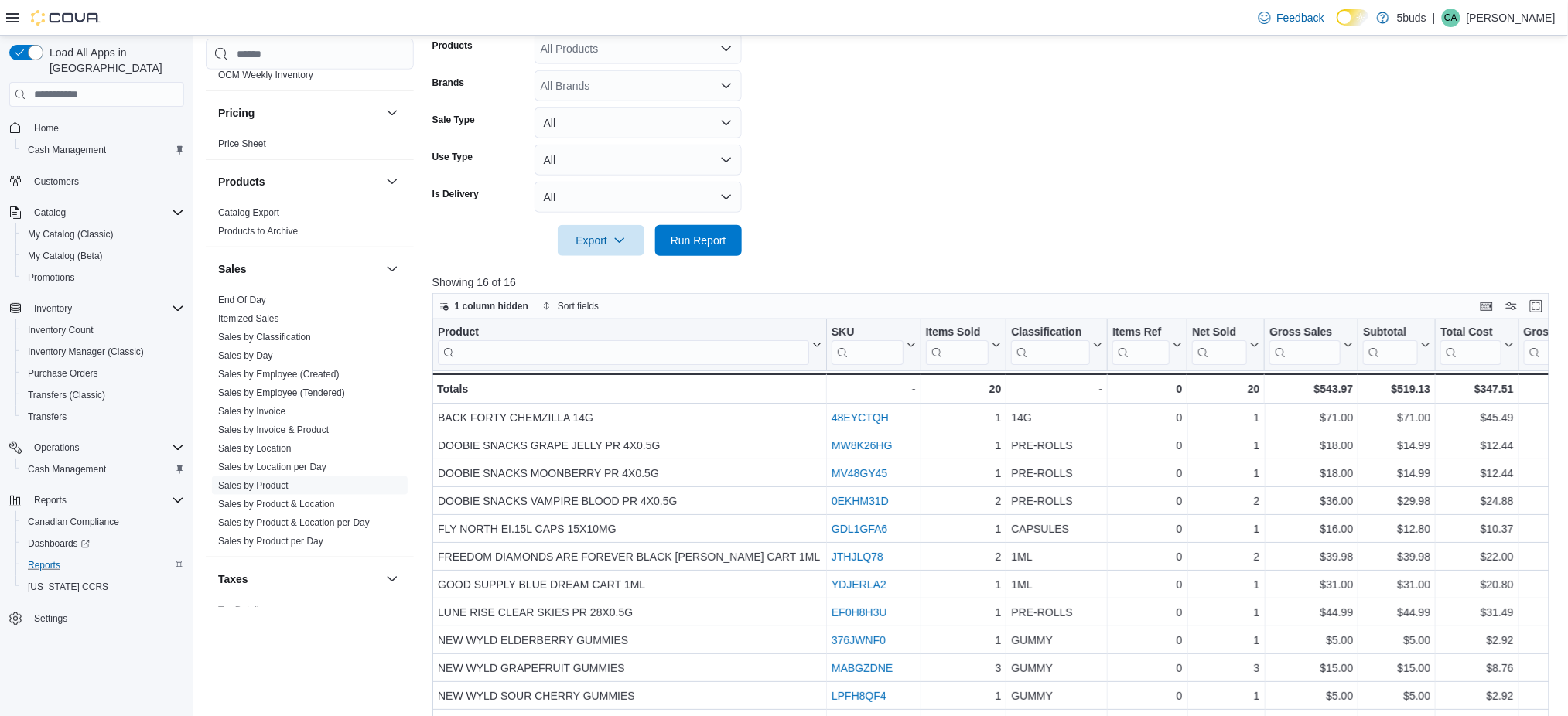
click at [495, 351] on input "search" at bounding box center [623, 352] width 371 height 25
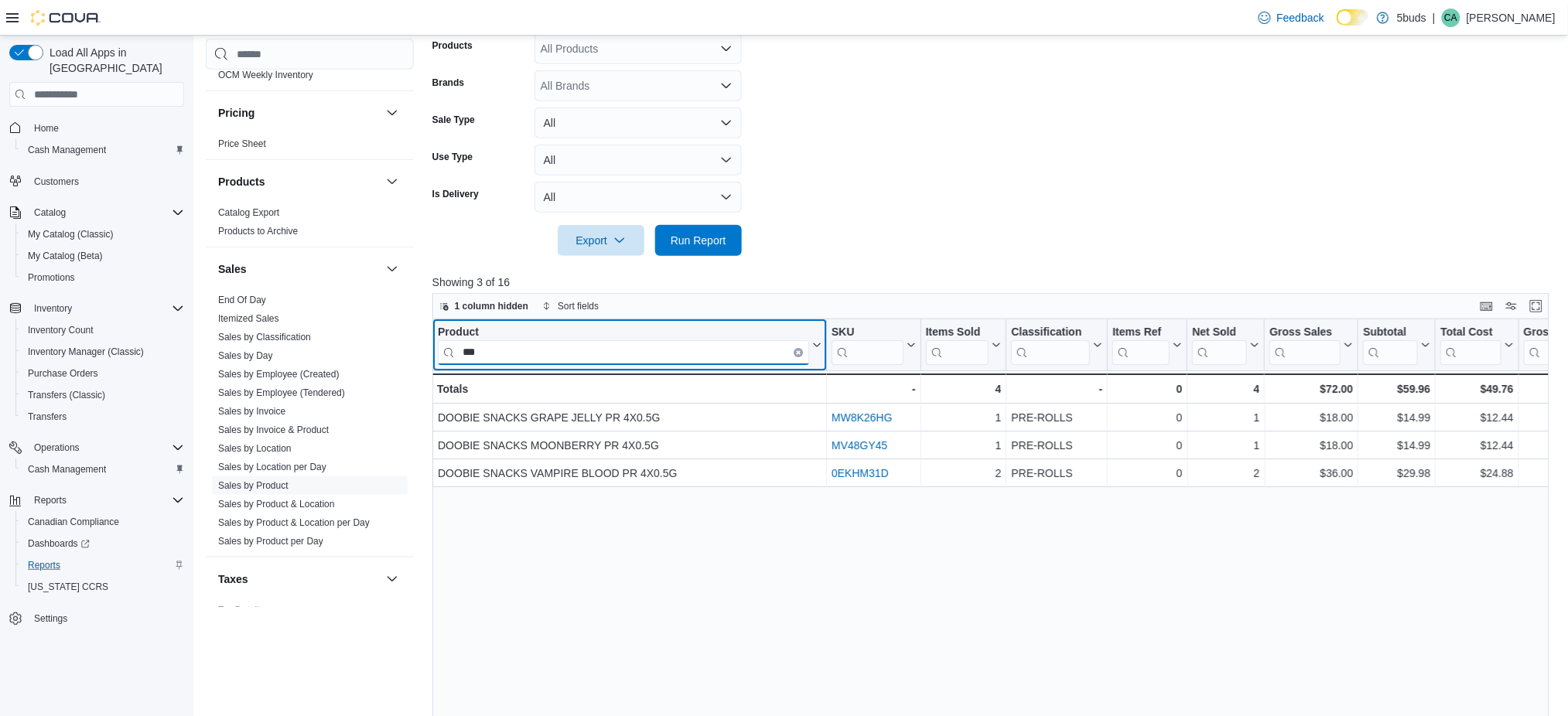
type input "***"
click at [797, 351] on icon "Clear input" at bounding box center [798, 352] width 3 height 3
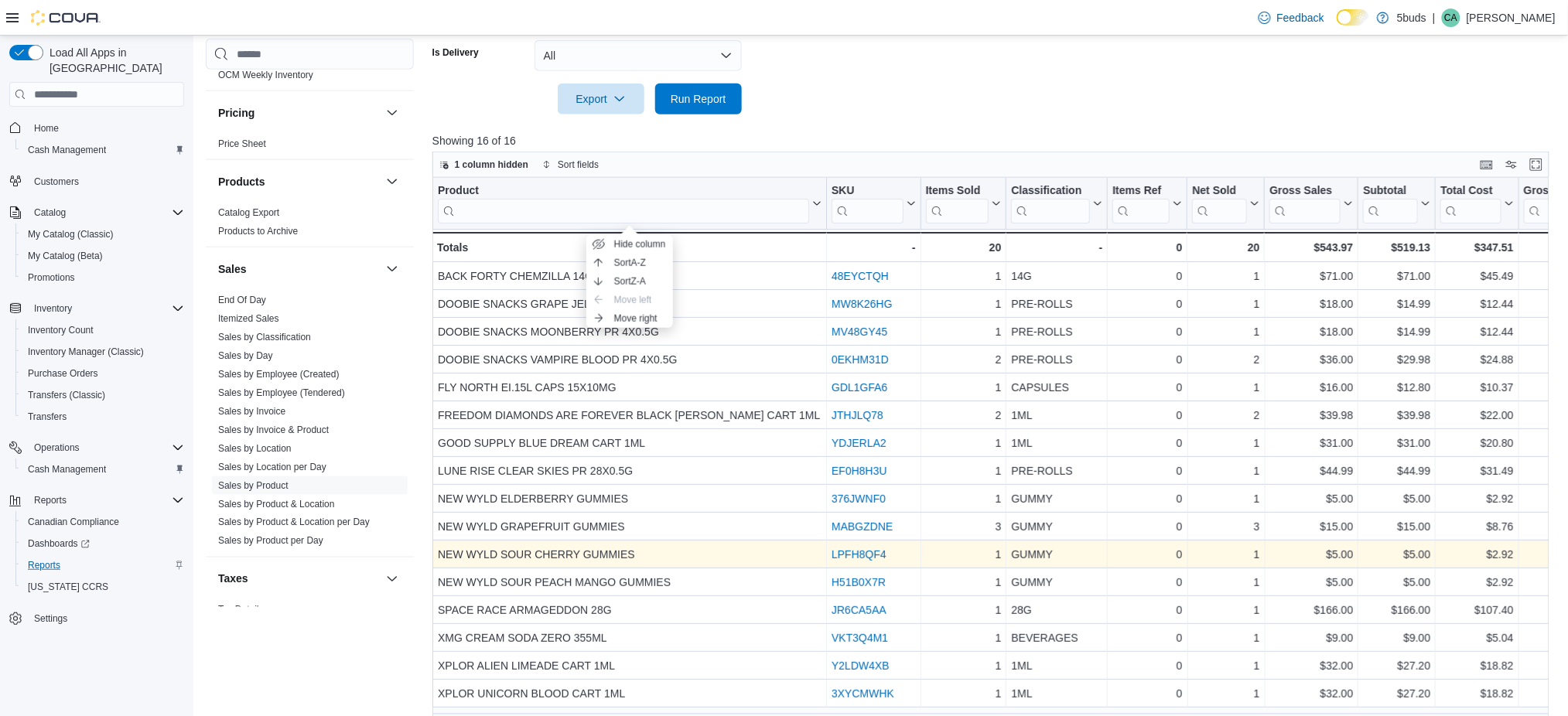
scroll to position [574, 0]
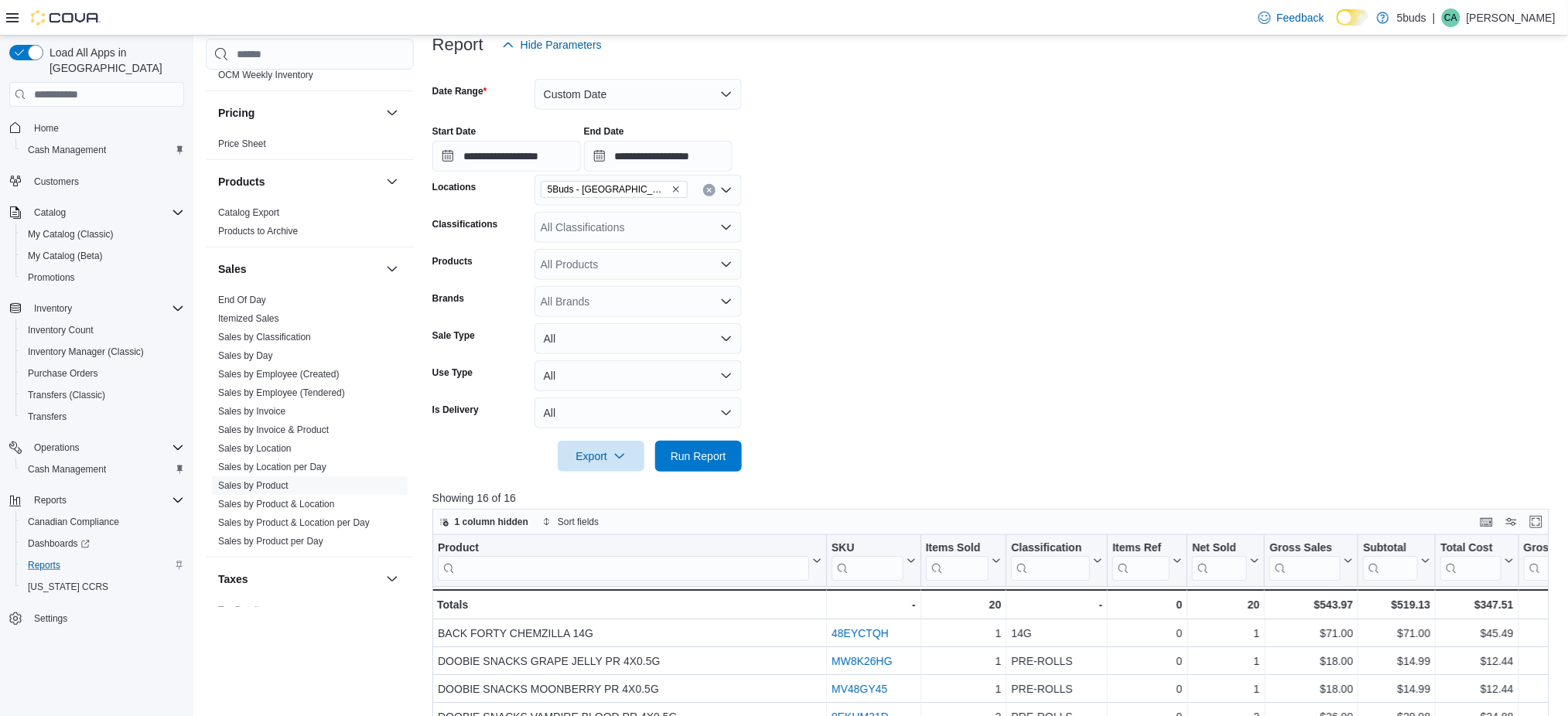
scroll to position [163, 0]
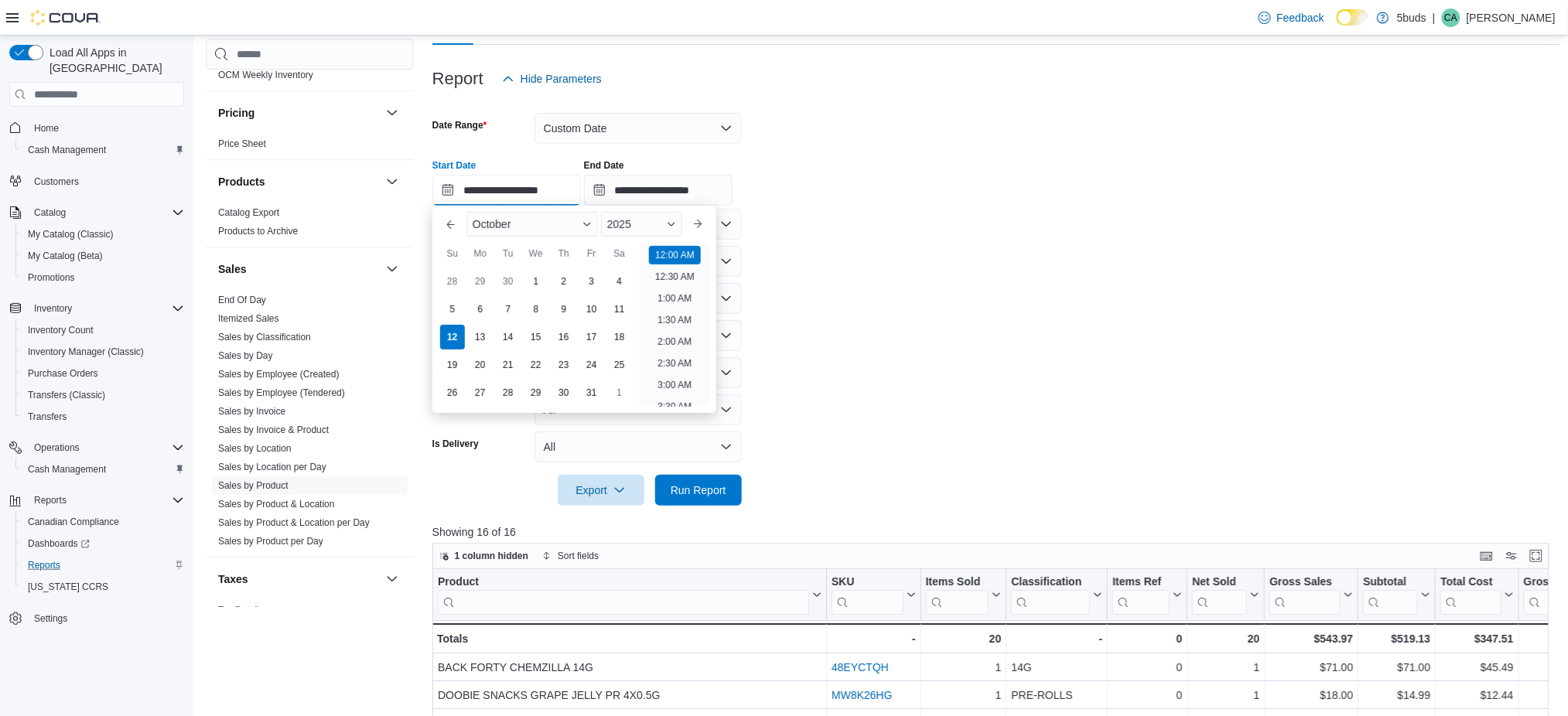
click at [491, 190] on input "**********" at bounding box center [506, 190] width 148 height 31
click at [612, 314] on div "11" at bounding box center [619, 309] width 27 height 27
type input "**********"
click at [681, 190] on input "**********" at bounding box center [658, 190] width 148 height 31
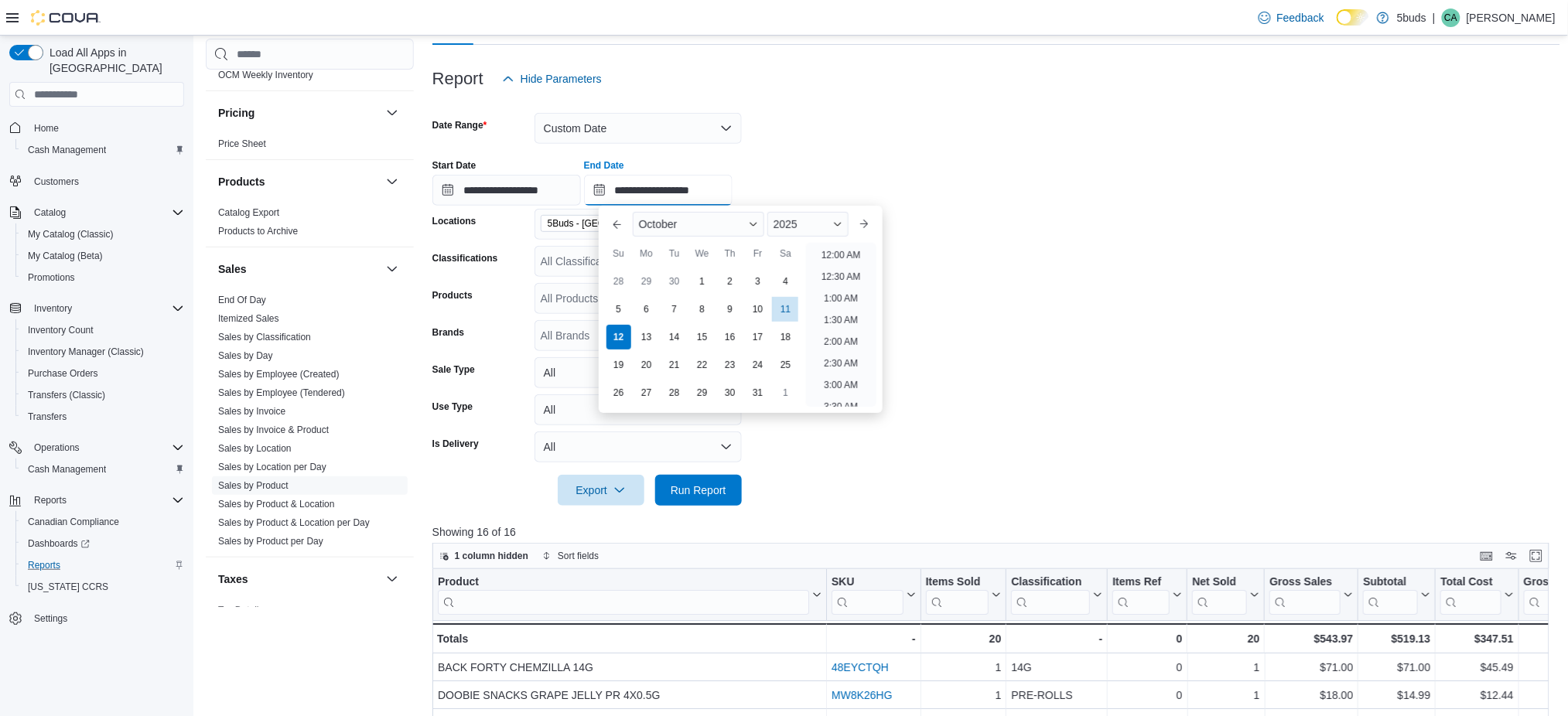
scroll to position [879, 0]
click at [780, 308] on div "11" at bounding box center [786, 309] width 27 height 27
click at [844, 247] on li "2:30 PM" at bounding box center [842, 253] width 47 height 19
type input "**********"
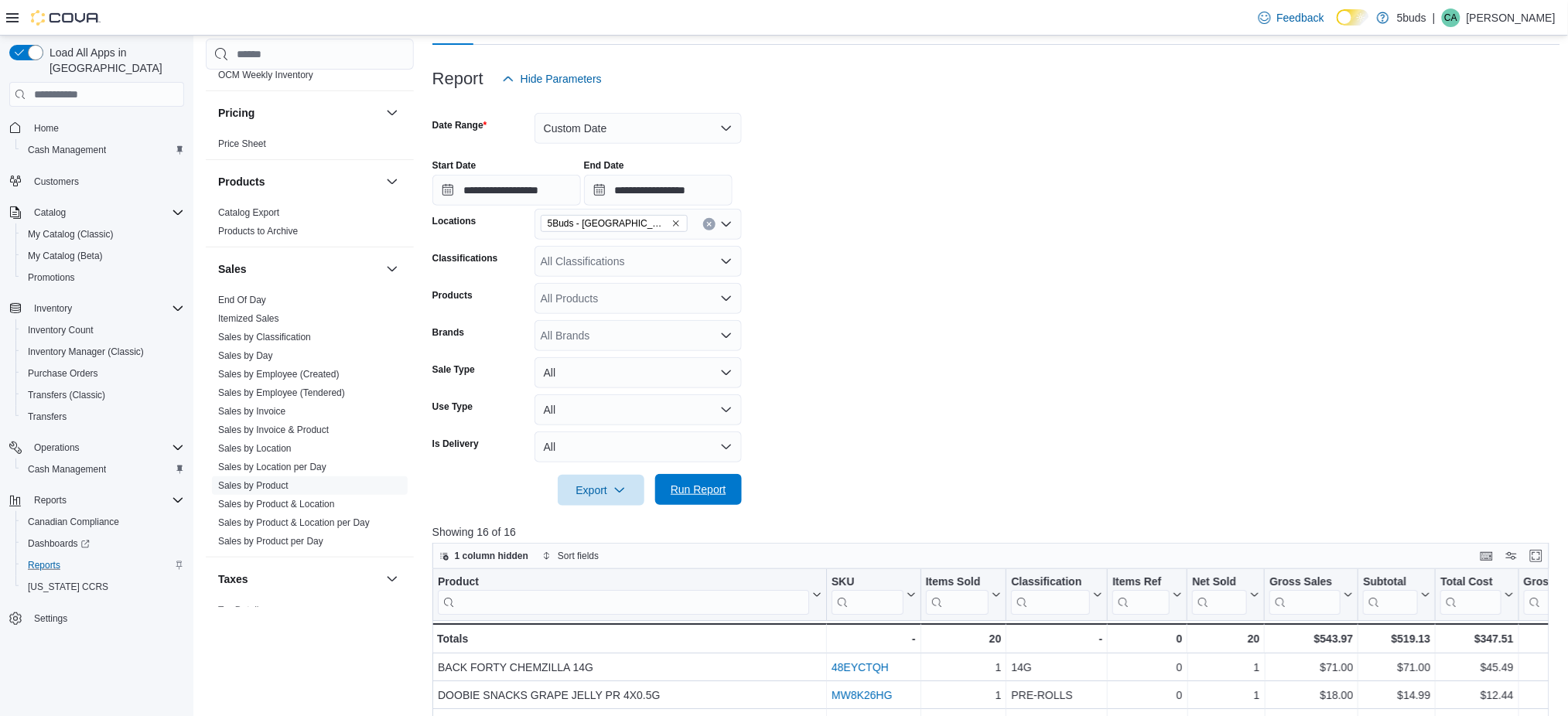
click at [718, 481] on span "Run Report" at bounding box center [698, 489] width 68 height 31
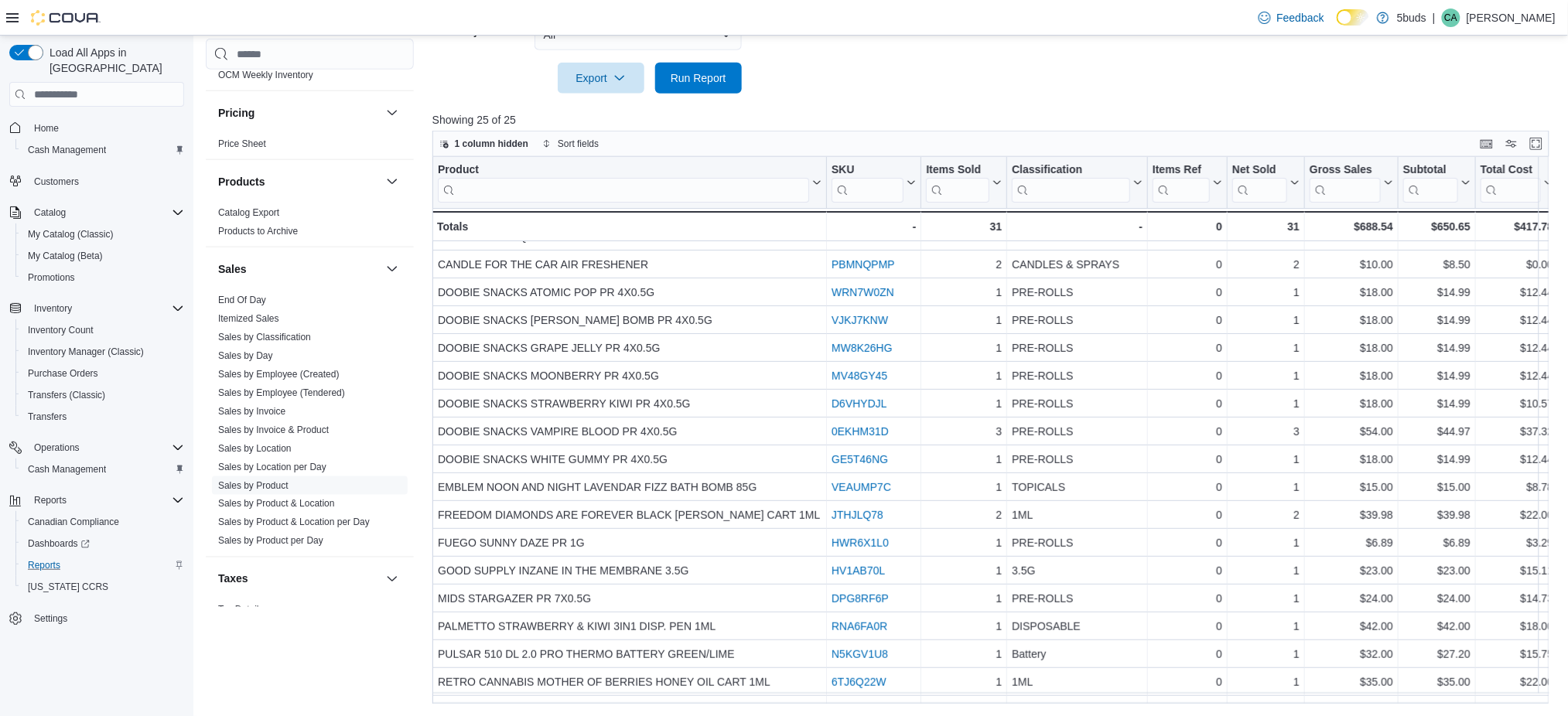
scroll to position [206, 0]
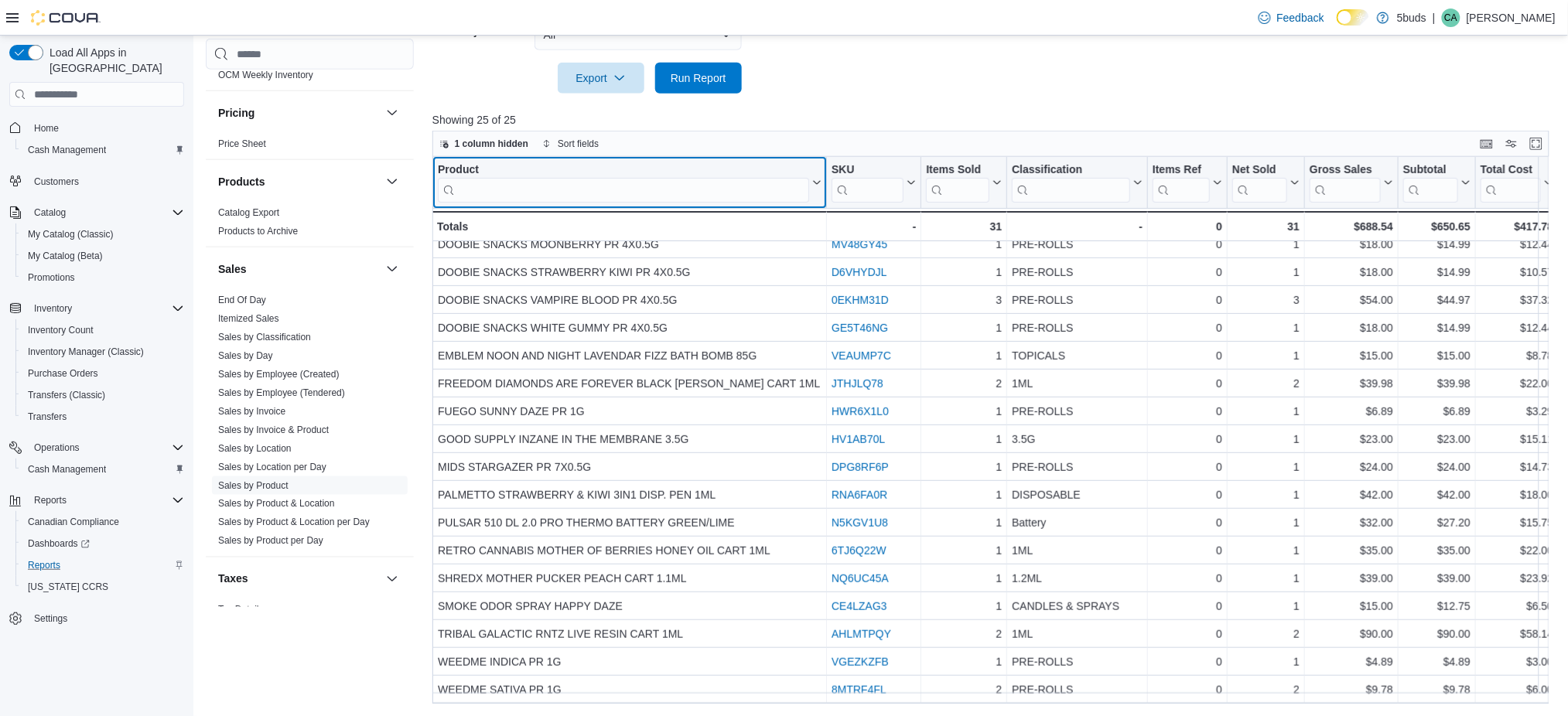
click at [648, 191] on input "search" at bounding box center [623, 190] width 371 height 25
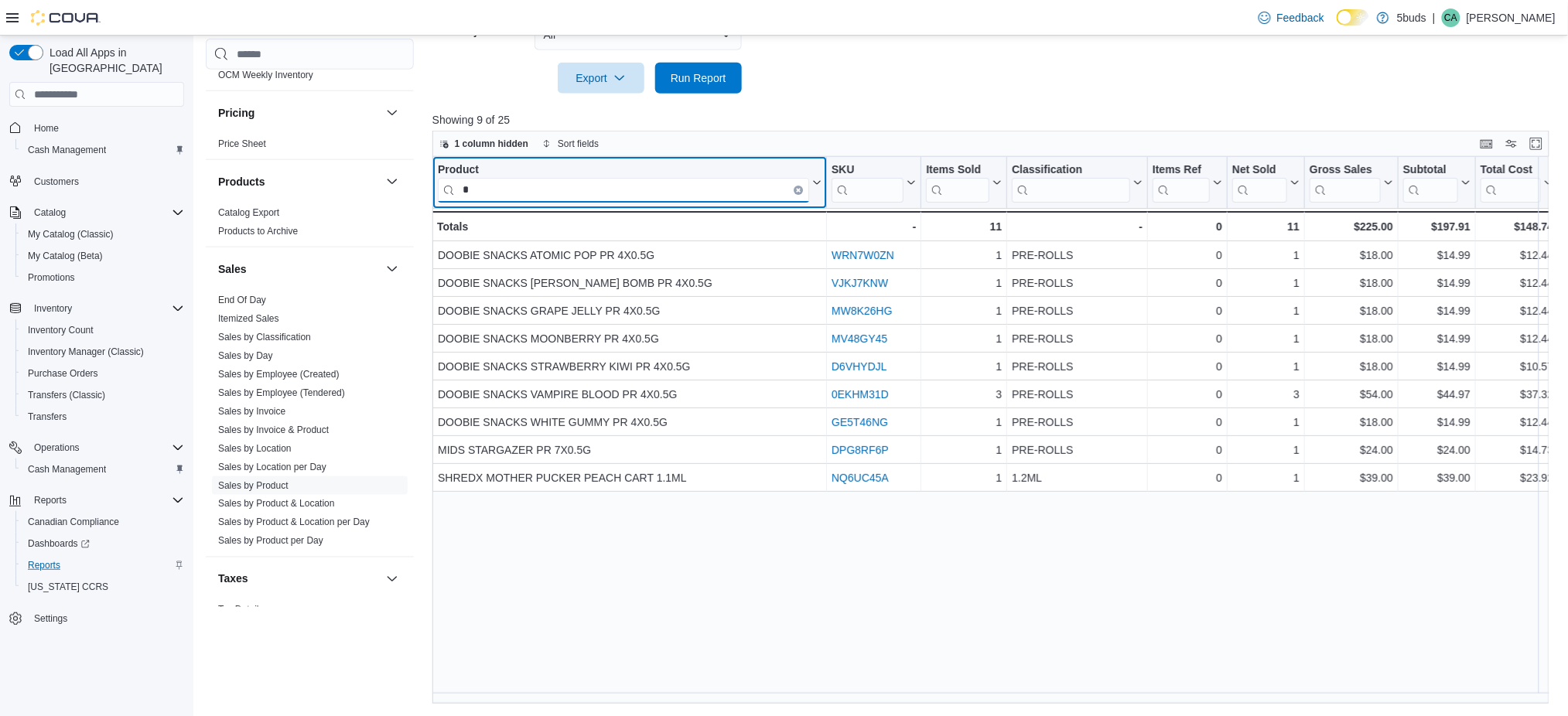
scroll to position [0, 0]
type input "*"
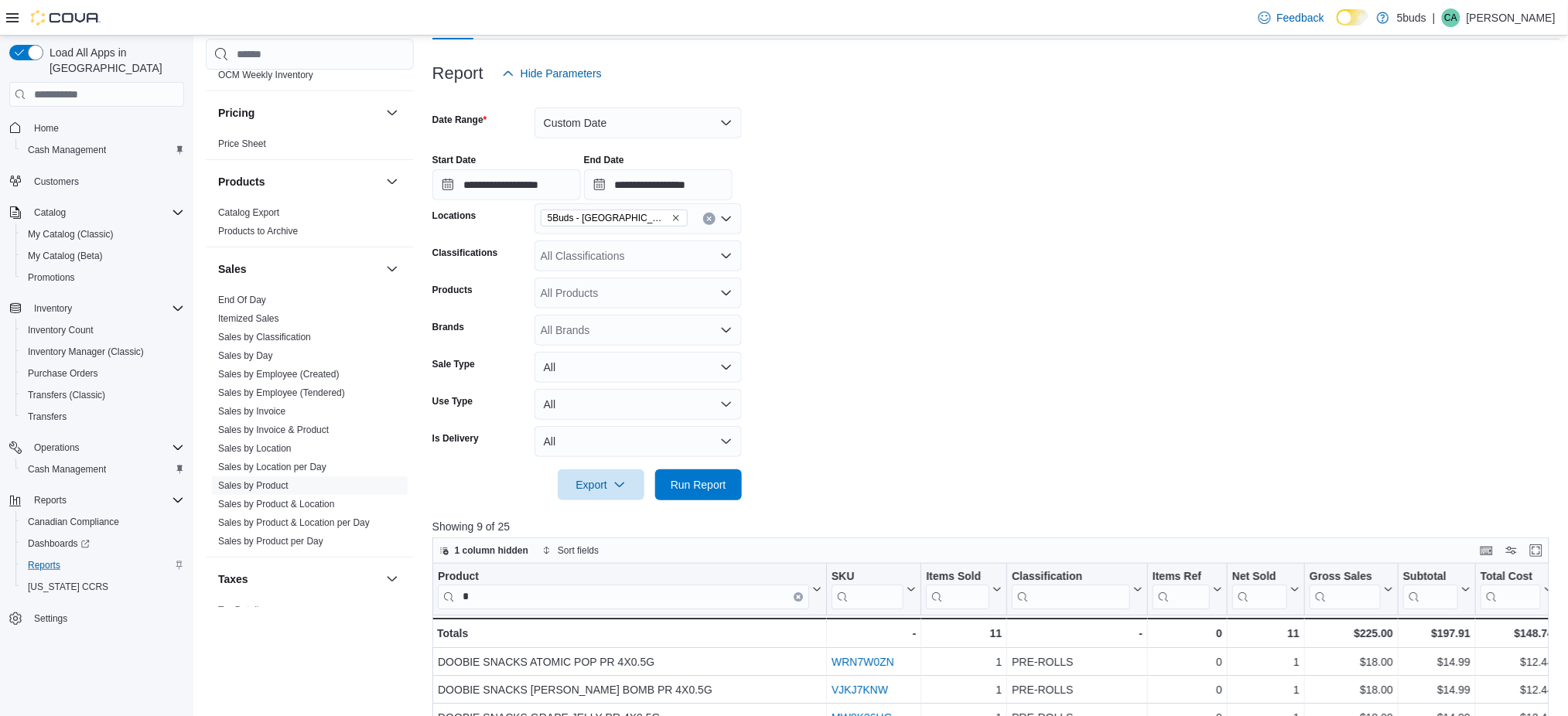
scroll to position [163, 0]
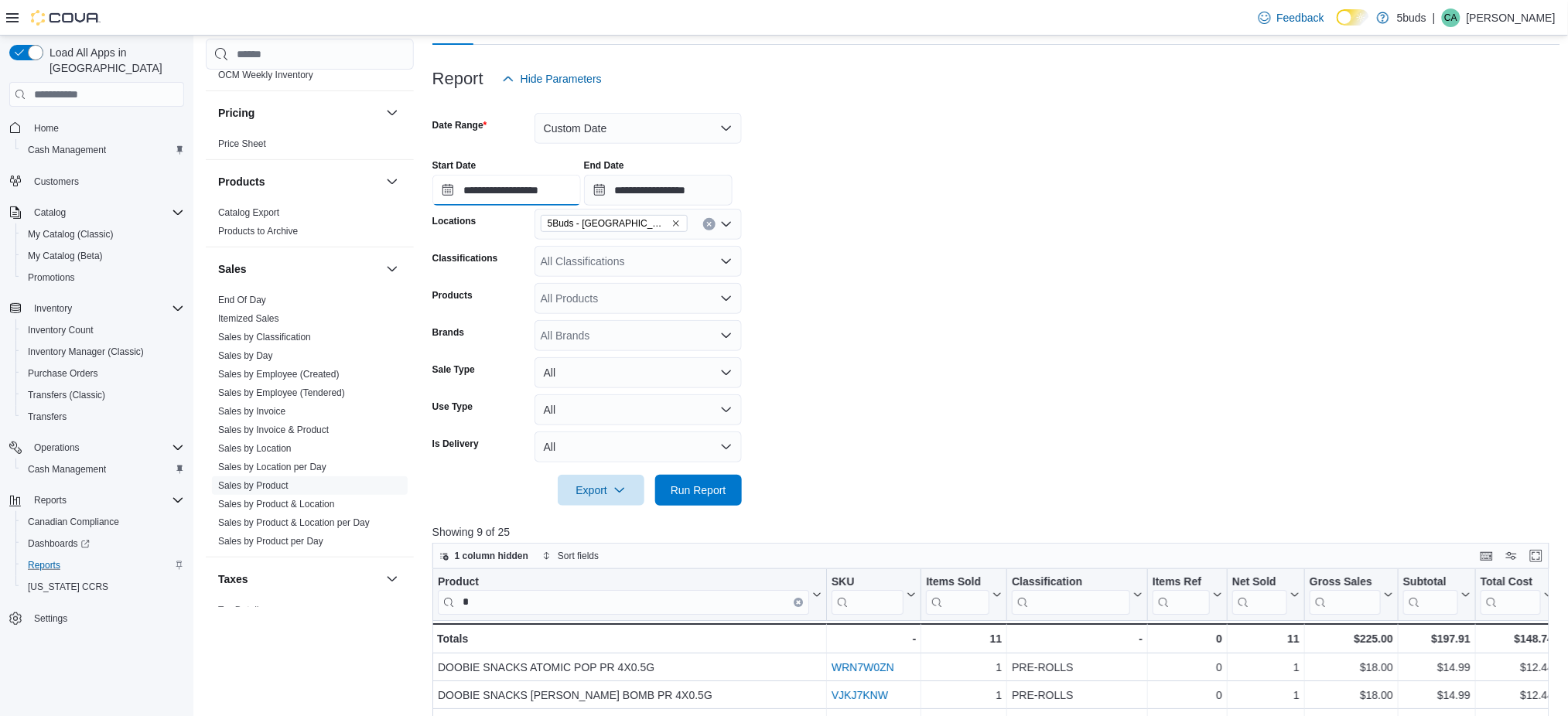
click at [529, 192] on input "**********" at bounding box center [506, 190] width 148 height 31
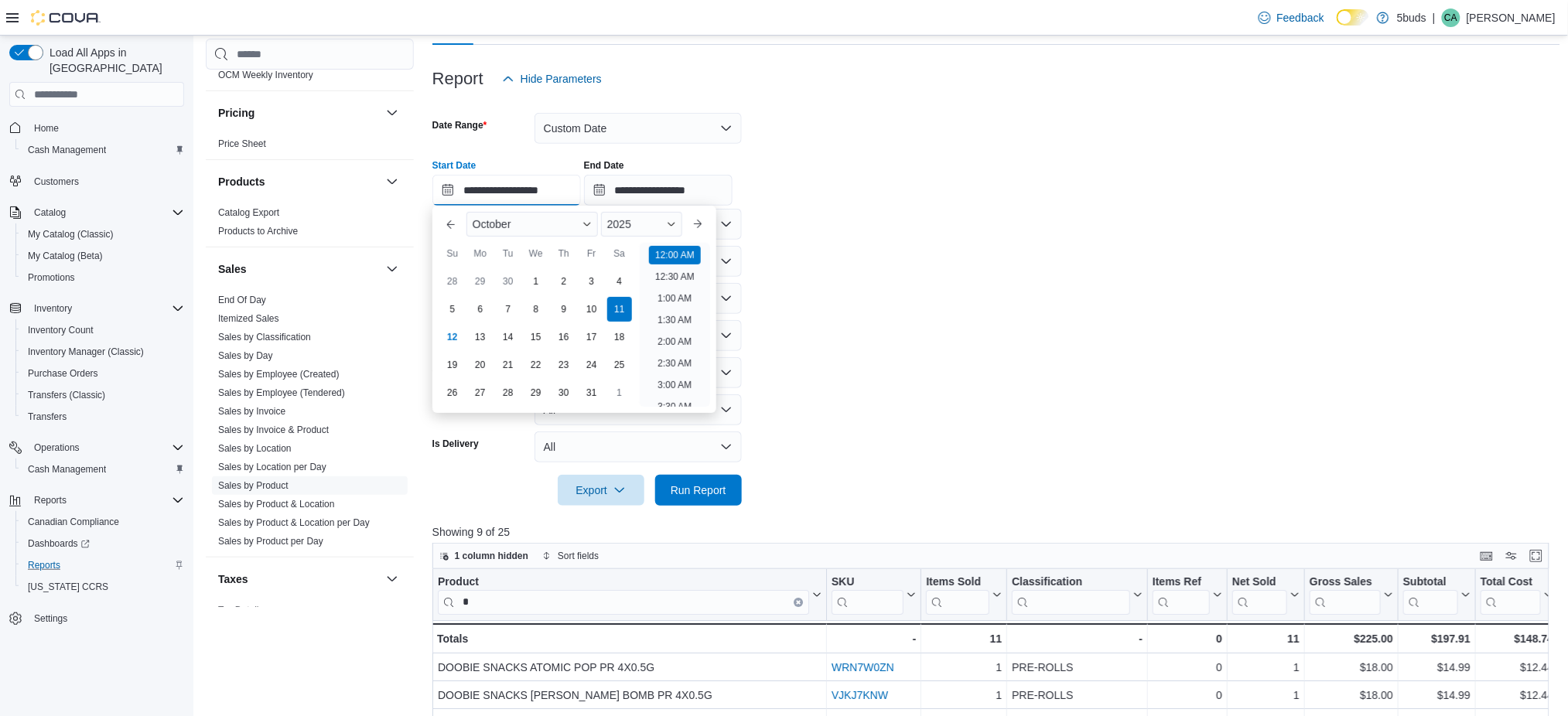
scroll to position [47, 0]
click at [453, 331] on div "12" at bounding box center [452, 337] width 27 height 27
type input "**********"
click at [870, 296] on form "**********" at bounding box center [996, 299] width 1127 height 411
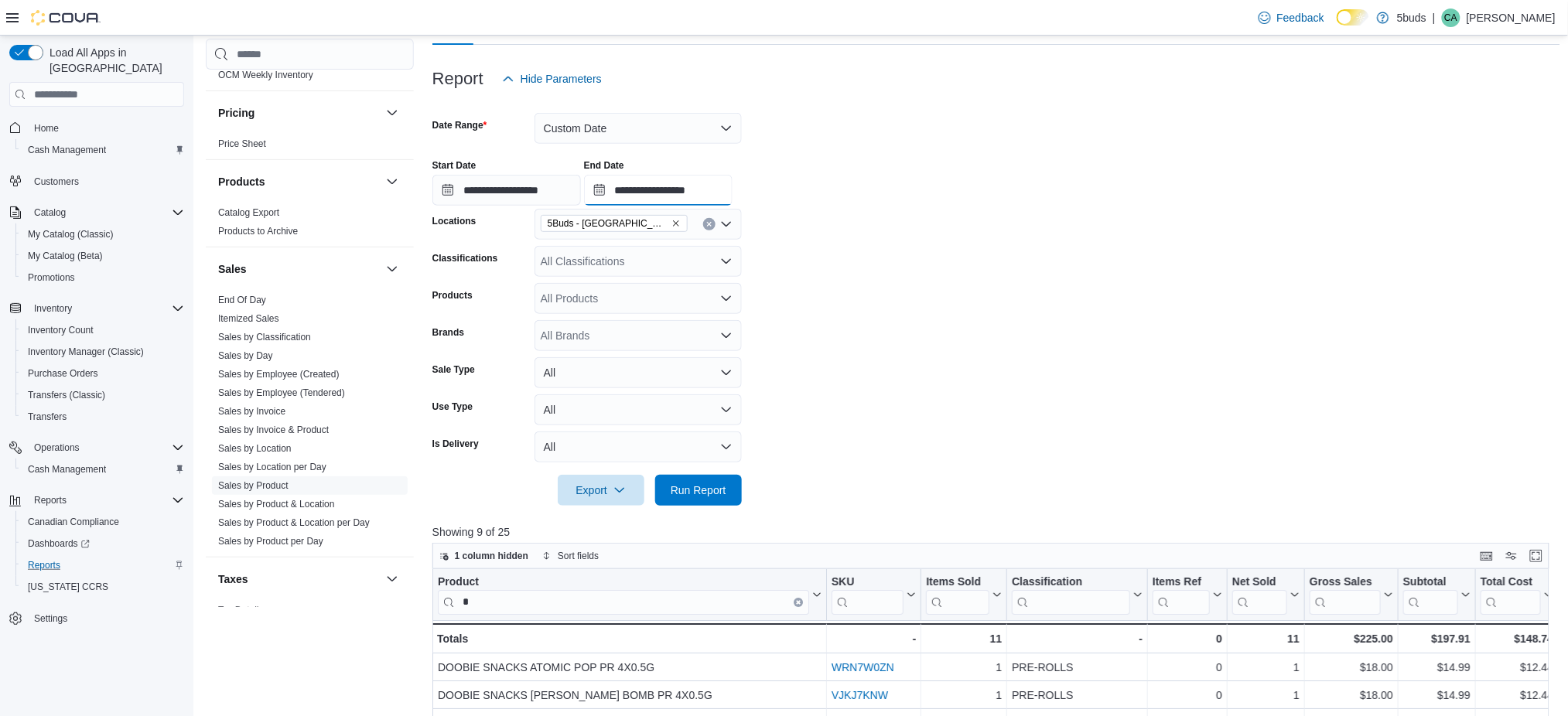
click at [720, 191] on input "**********" at bounding box center [658, 190] width 148 height 31
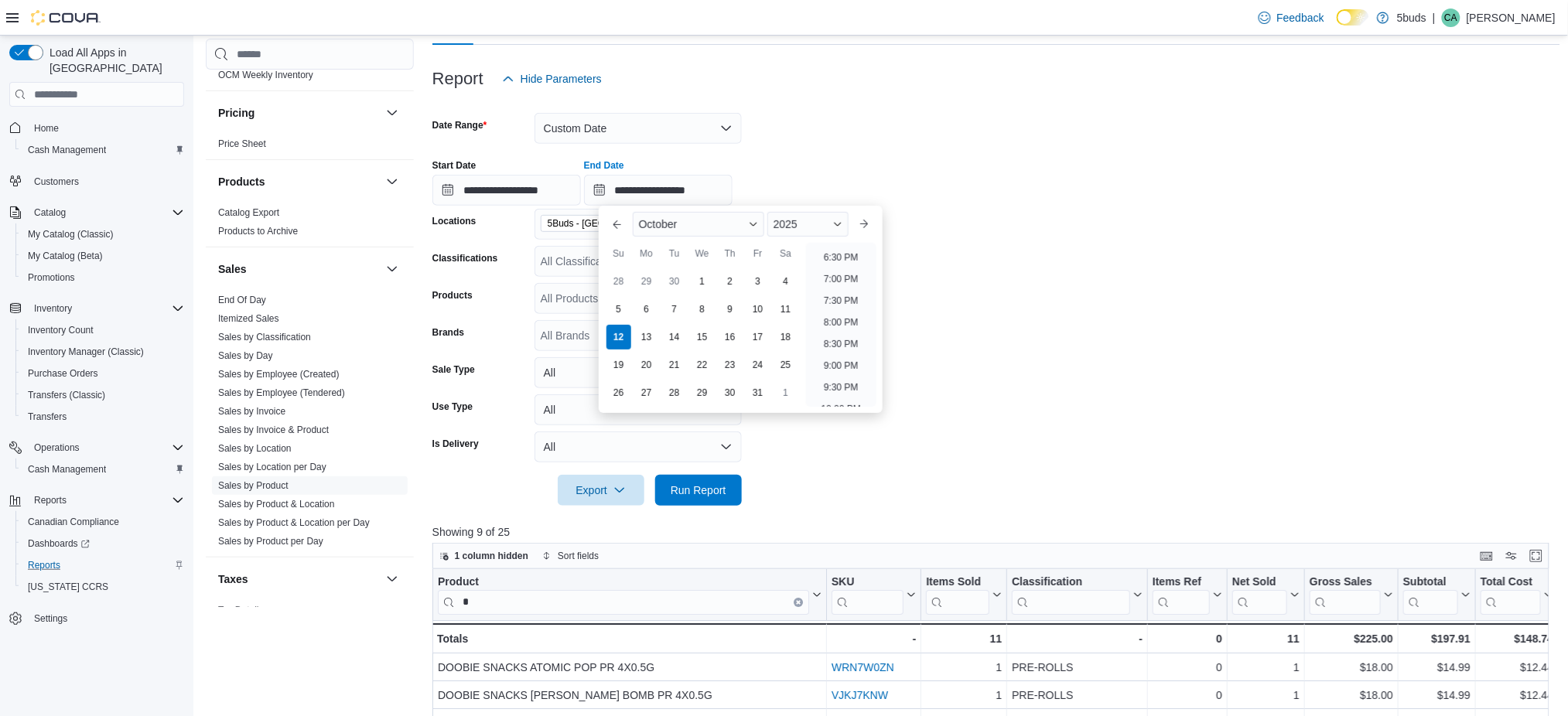
scroll to position [840, 0]
click at [844, 395] on li "10:30 PM" at bounding box center [841, 390] width 52 height 19
type input "**********"
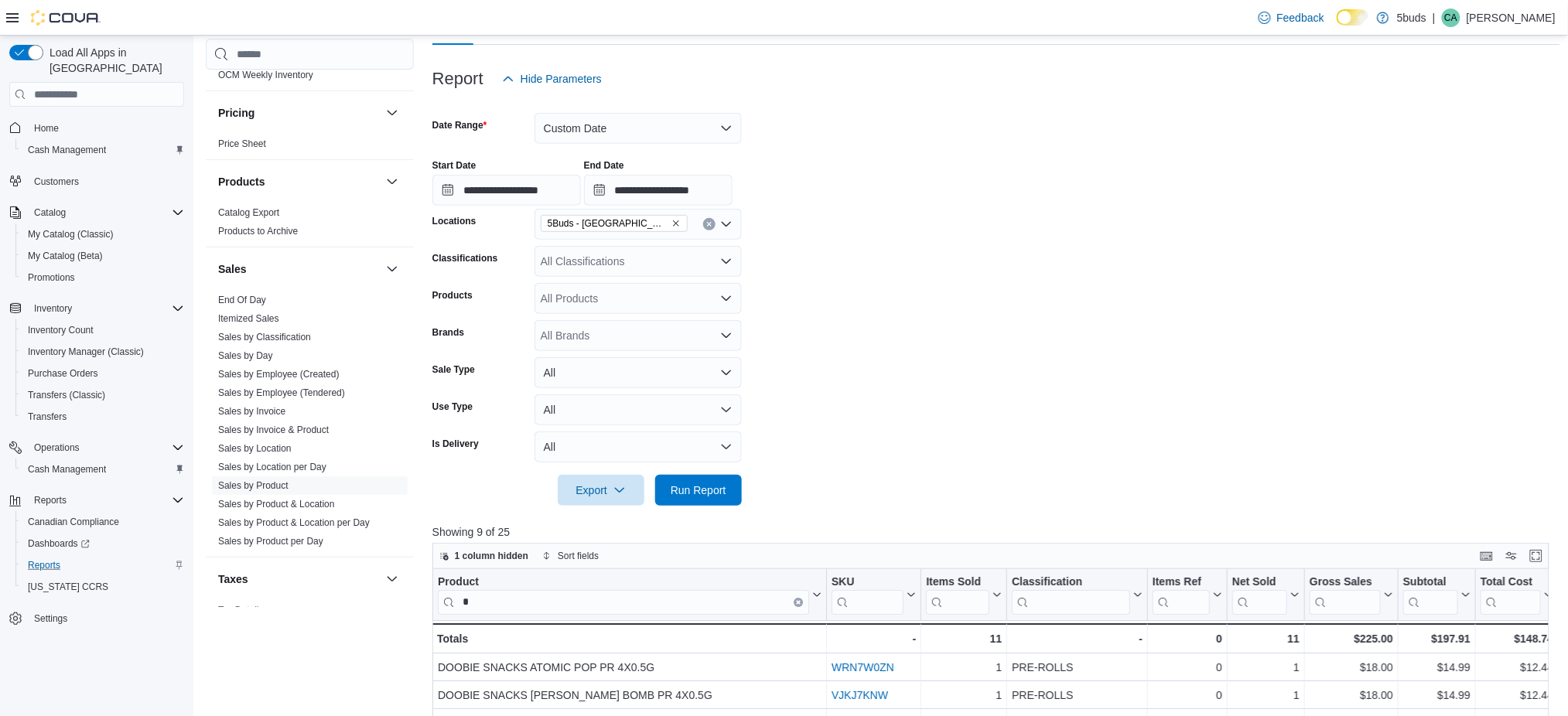
click at [896, 389] on form "**********" at bounding box center [996, 299] width 1127 height 411
click at [720, 482] on span "Run Report" at bounding box center [698, 489] width 56 height 15
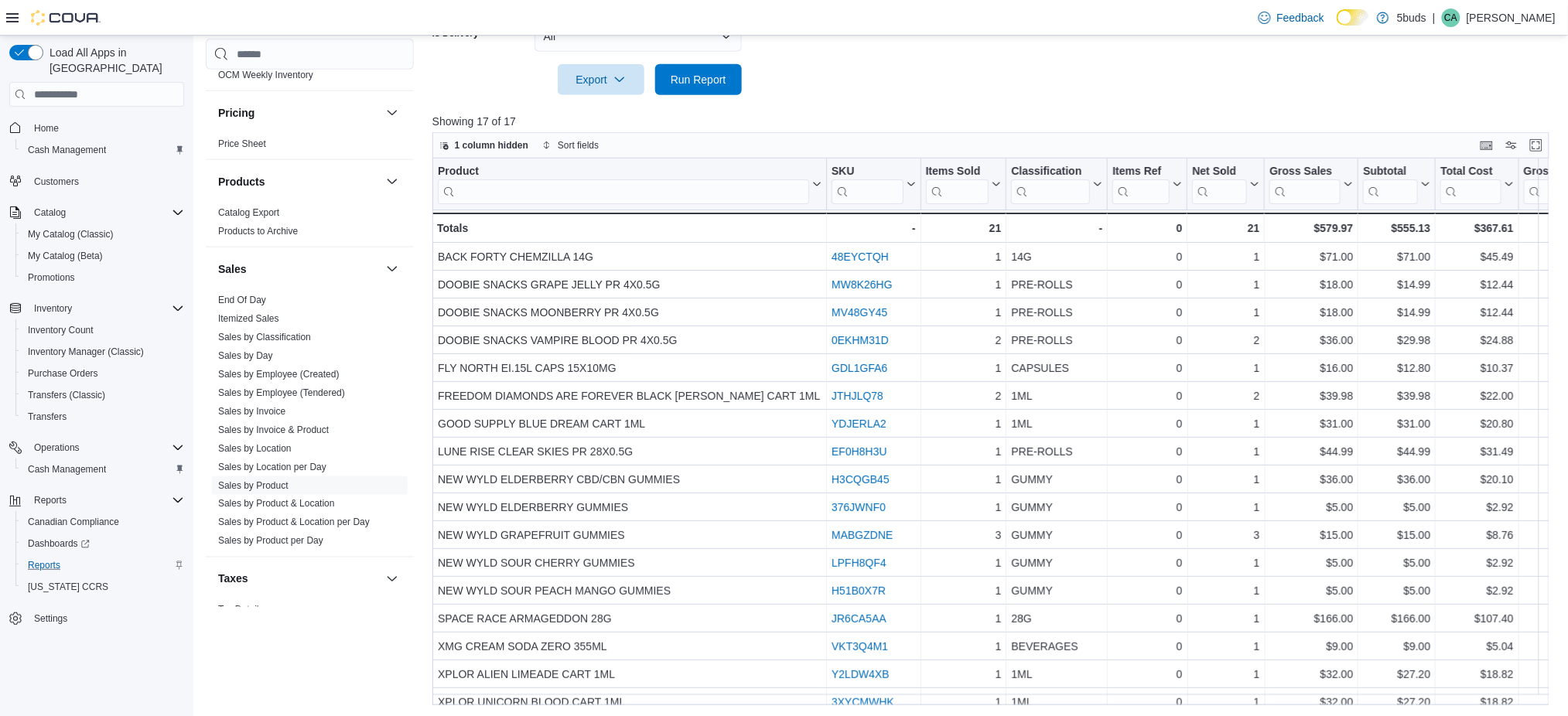
scroll to position [574, 0]
click at [515, 194] on input "search" at bounding box center [623, 190] width 371 height 25
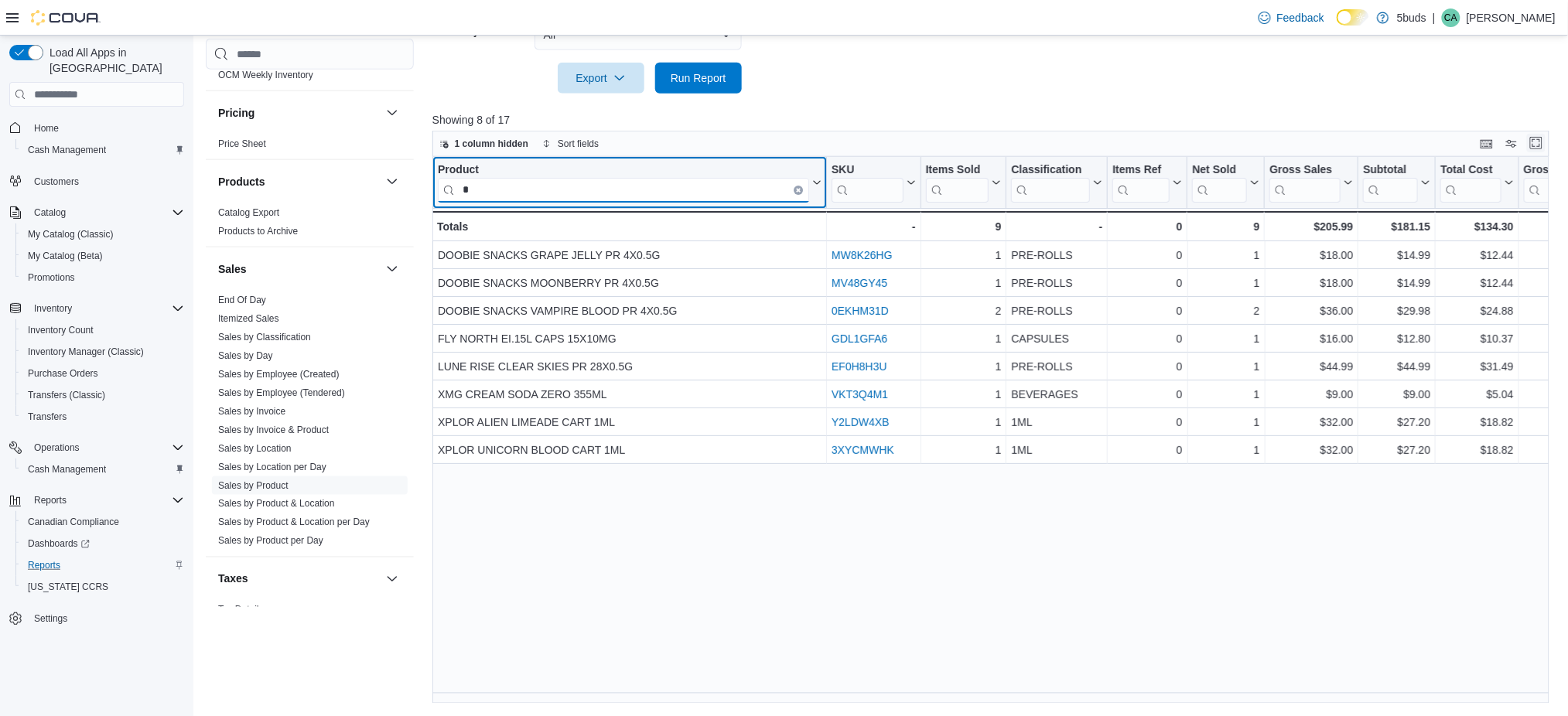
type input "*"
click at [796, 190] on icon "Clear input" at bounding box center [798, 190] width 4 height 4
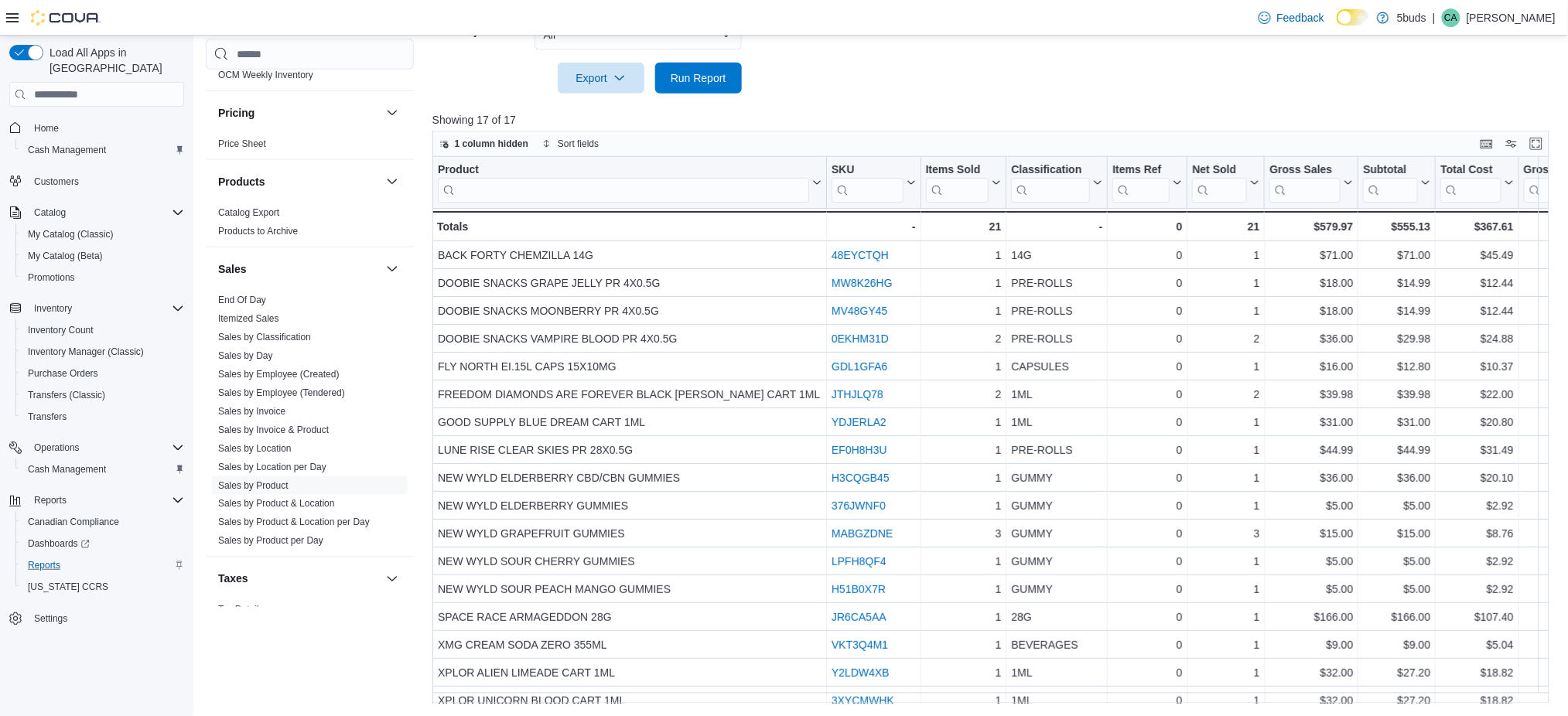
click at [464, 85] on div "Export Run Report" at bounding box center [587, 78] width 309 height 31
click at [45, 122] on span "Home" at bounding box center [46, 128] width 25 height 13
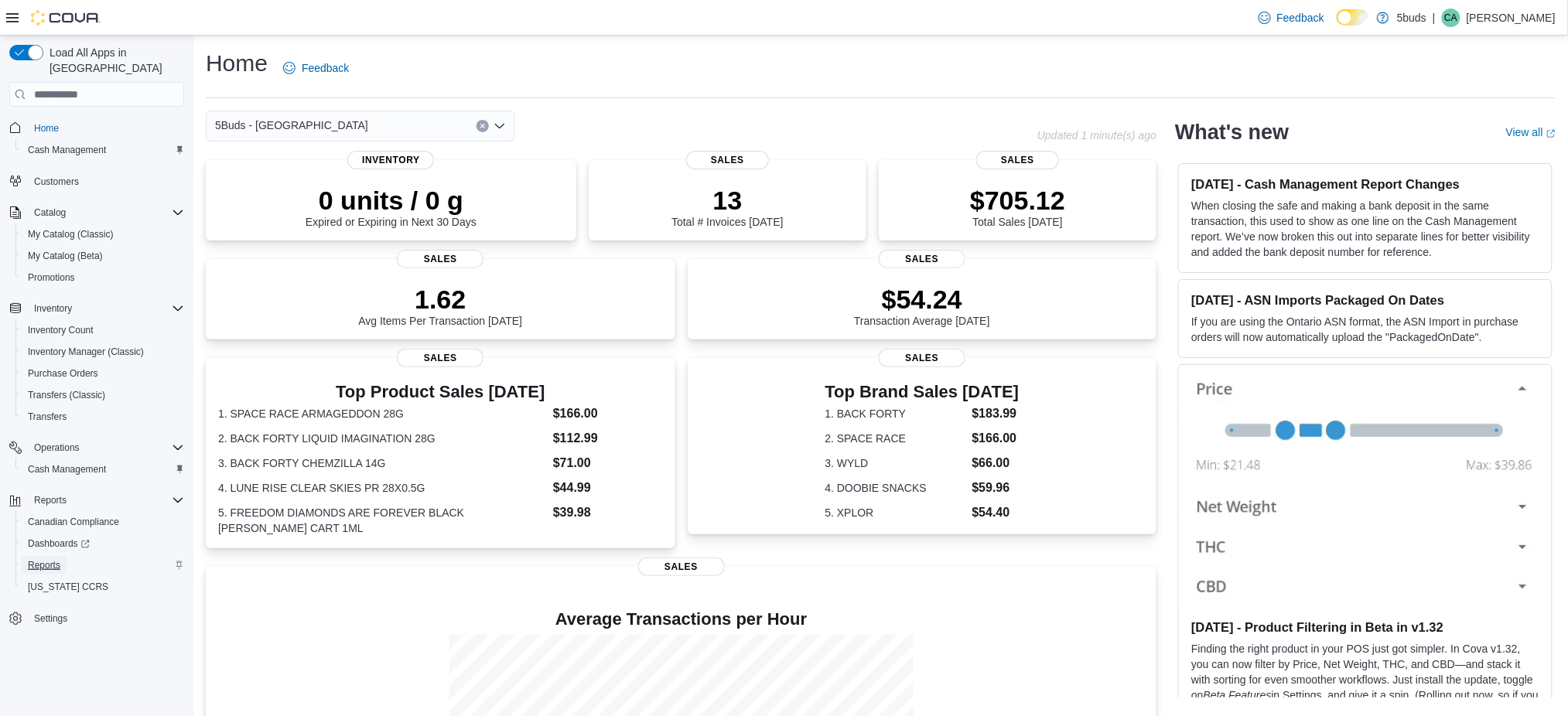
click at [53, 556] on span "Reports" at bounding box center [44, 565] width 32 height 19
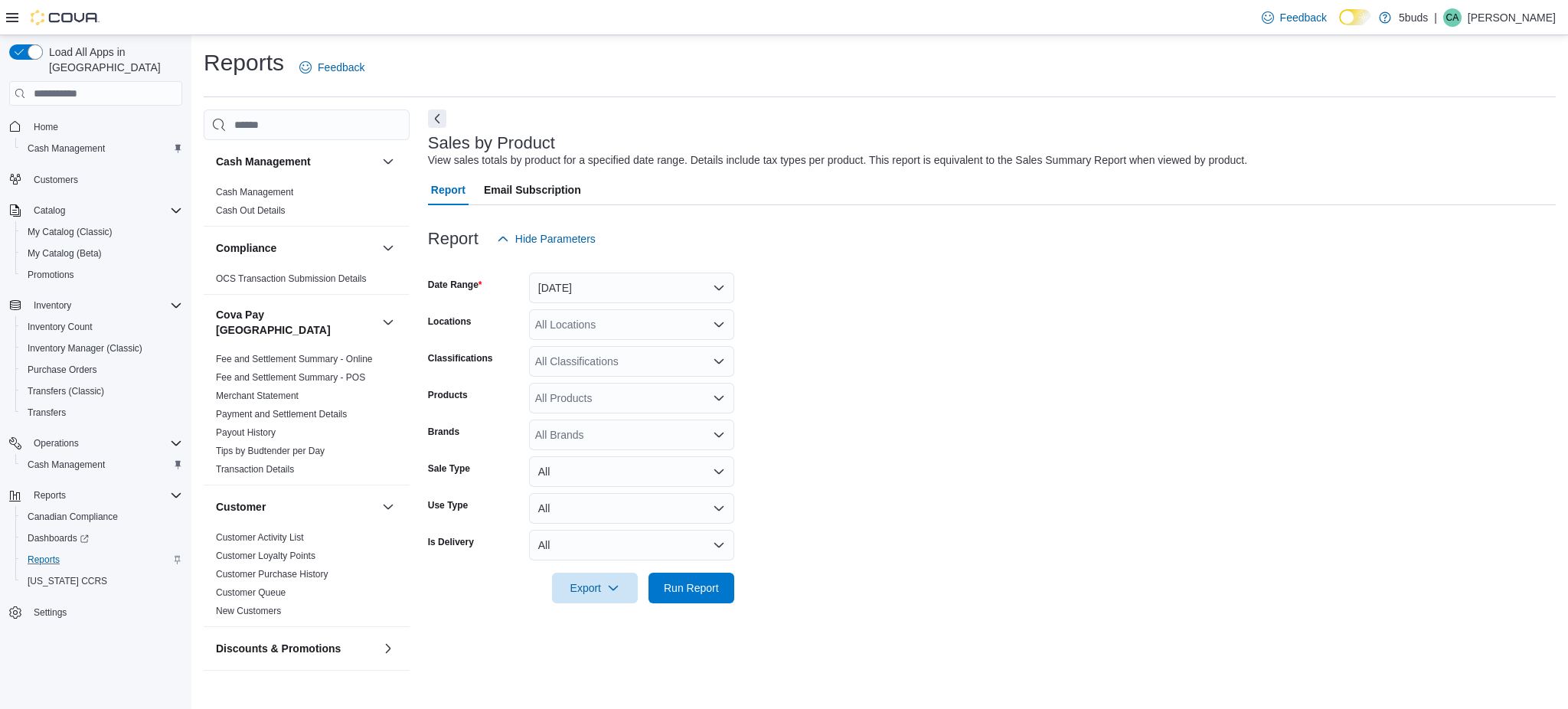
scroll to position [408, 0]
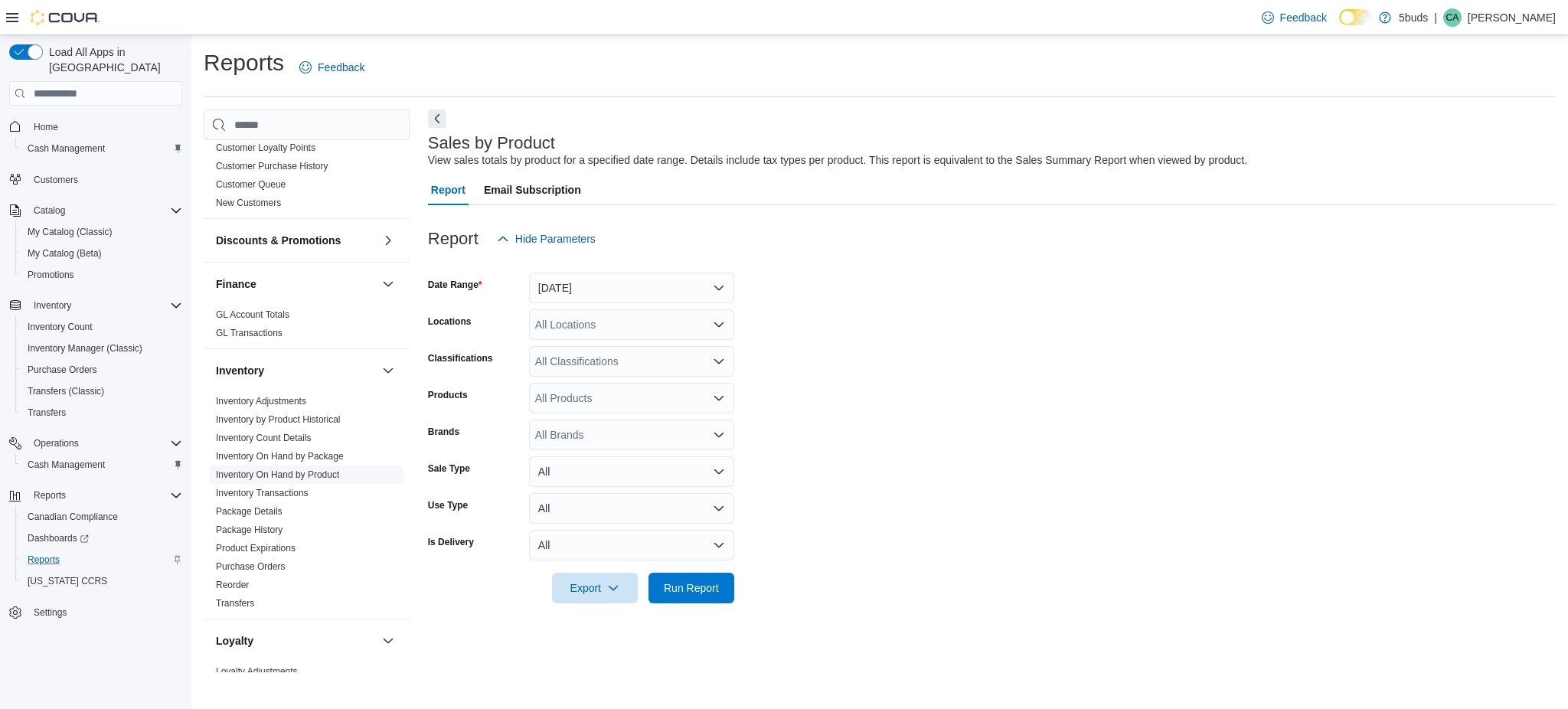
click at [291, 469] on link "Inventory On Hand by Product" at bounding box center [277, 474] width 123 height 11
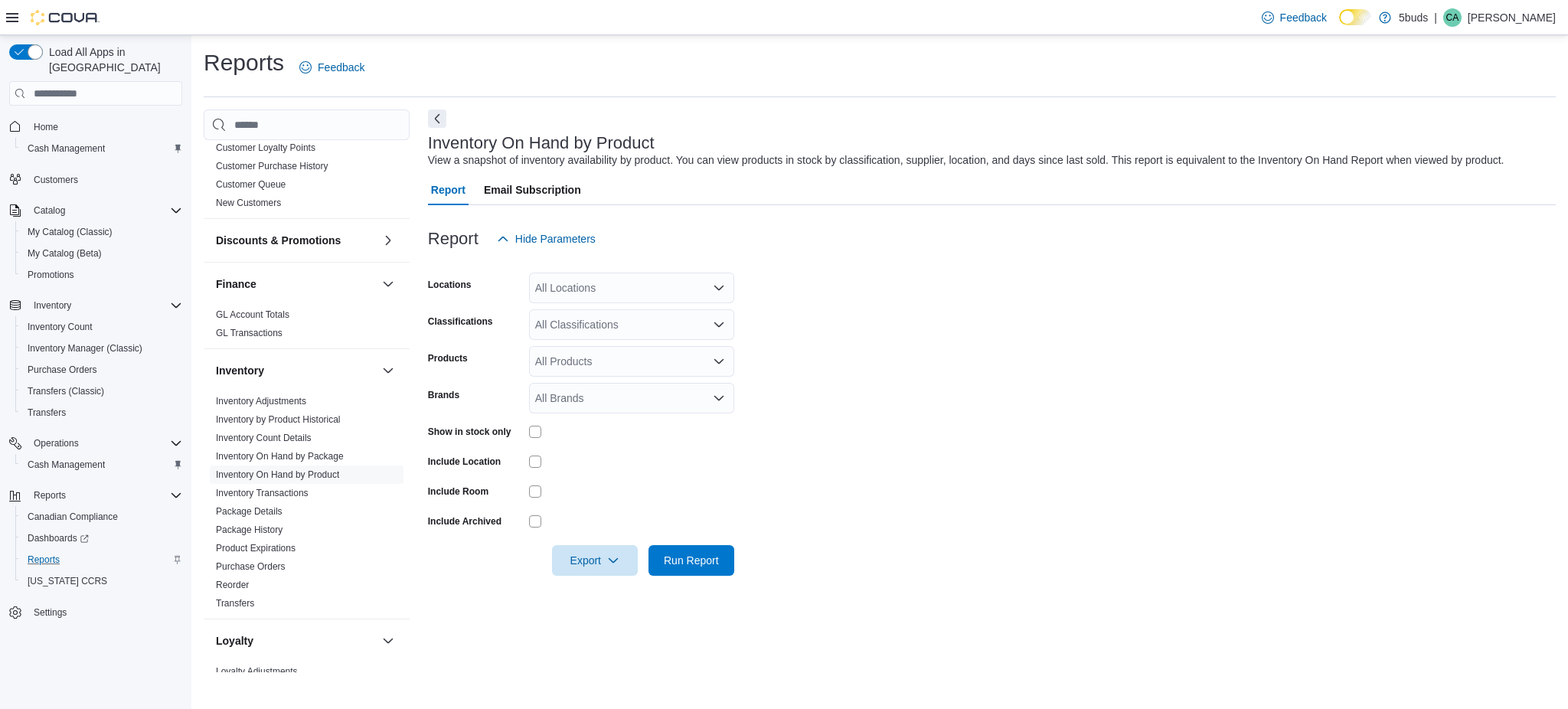
click at [622, 294] on div "All Locations" at bounding box center [632, 288] width 206 height 31
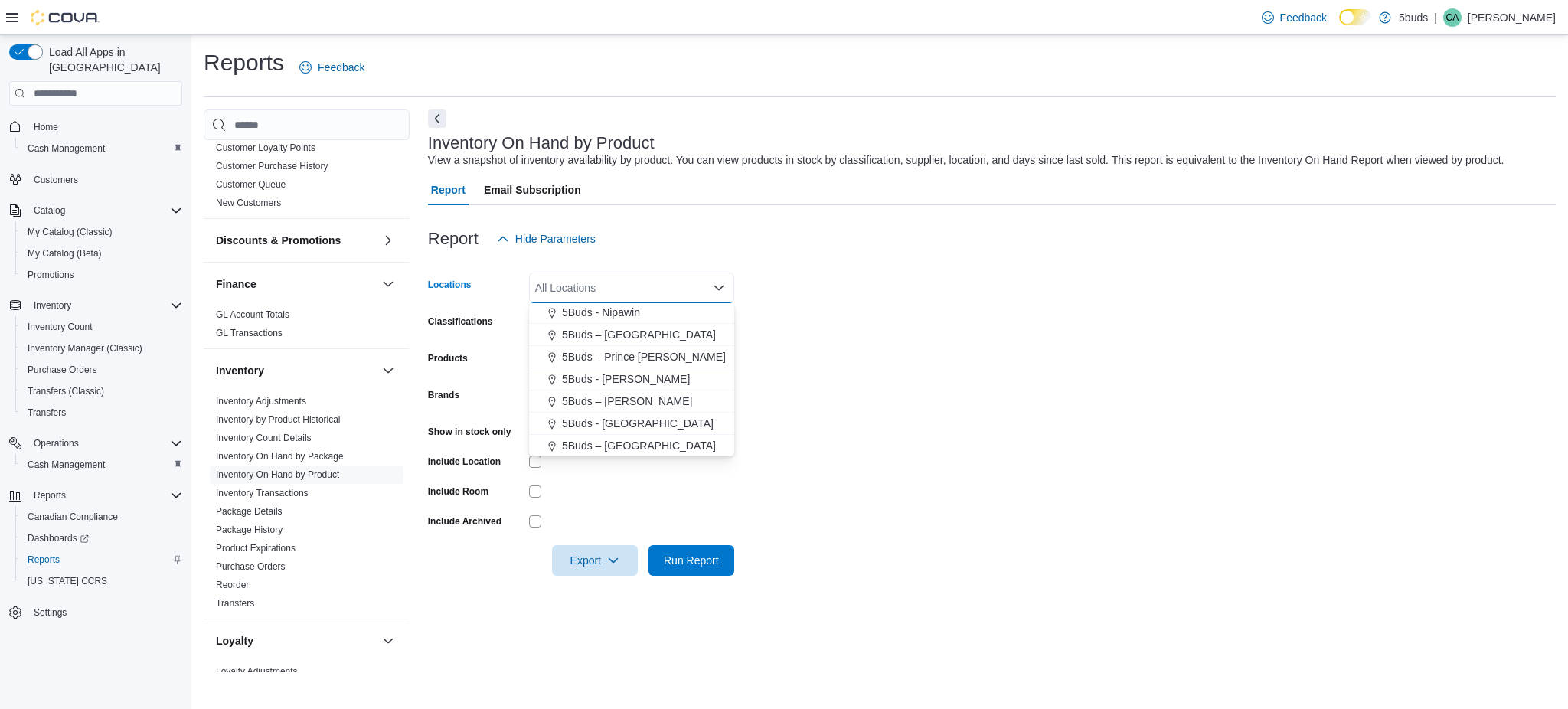
click at [606, 426] on span "5Buds - [GEOGRAPHIC_DATA]" at bounding box center [638, 423] width 152 height 15
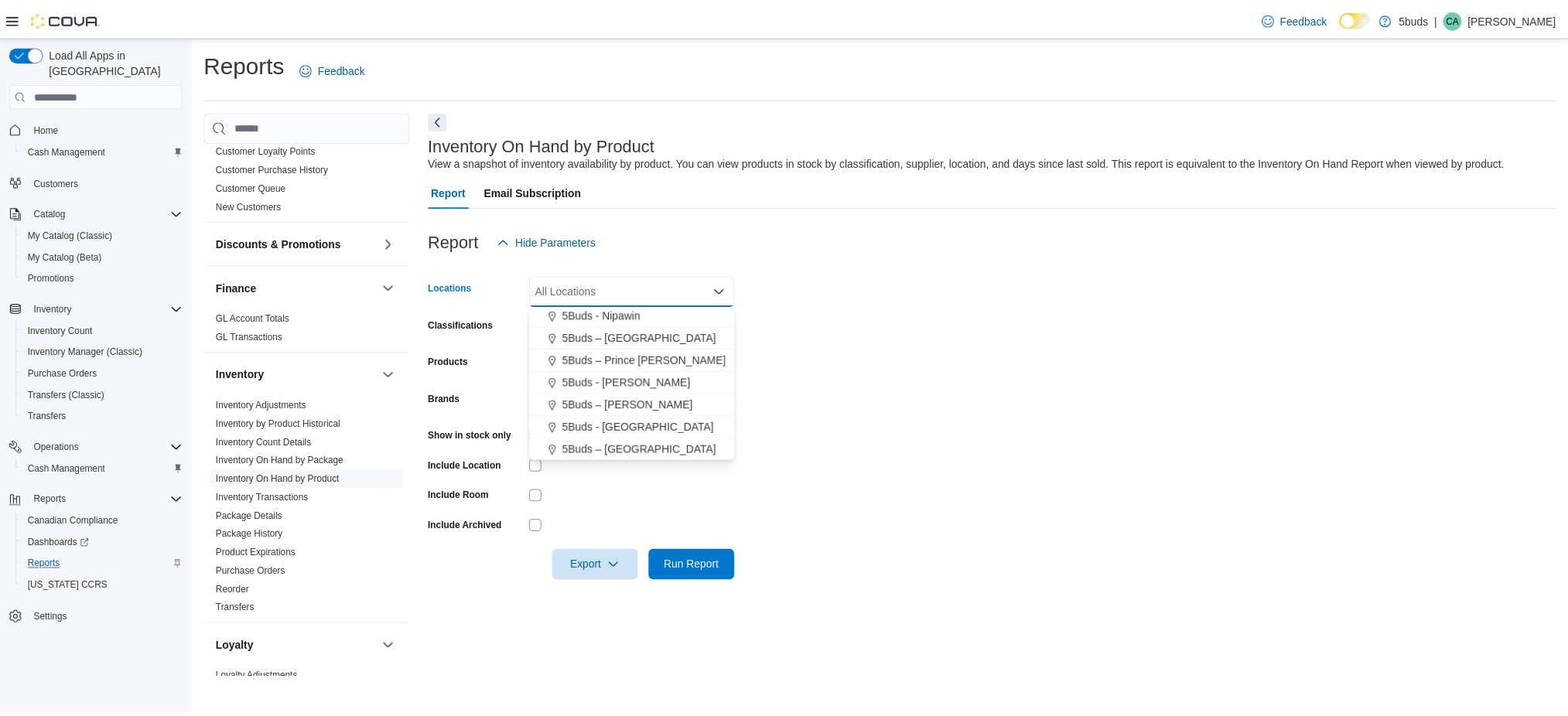
scroll to position [92, 0]
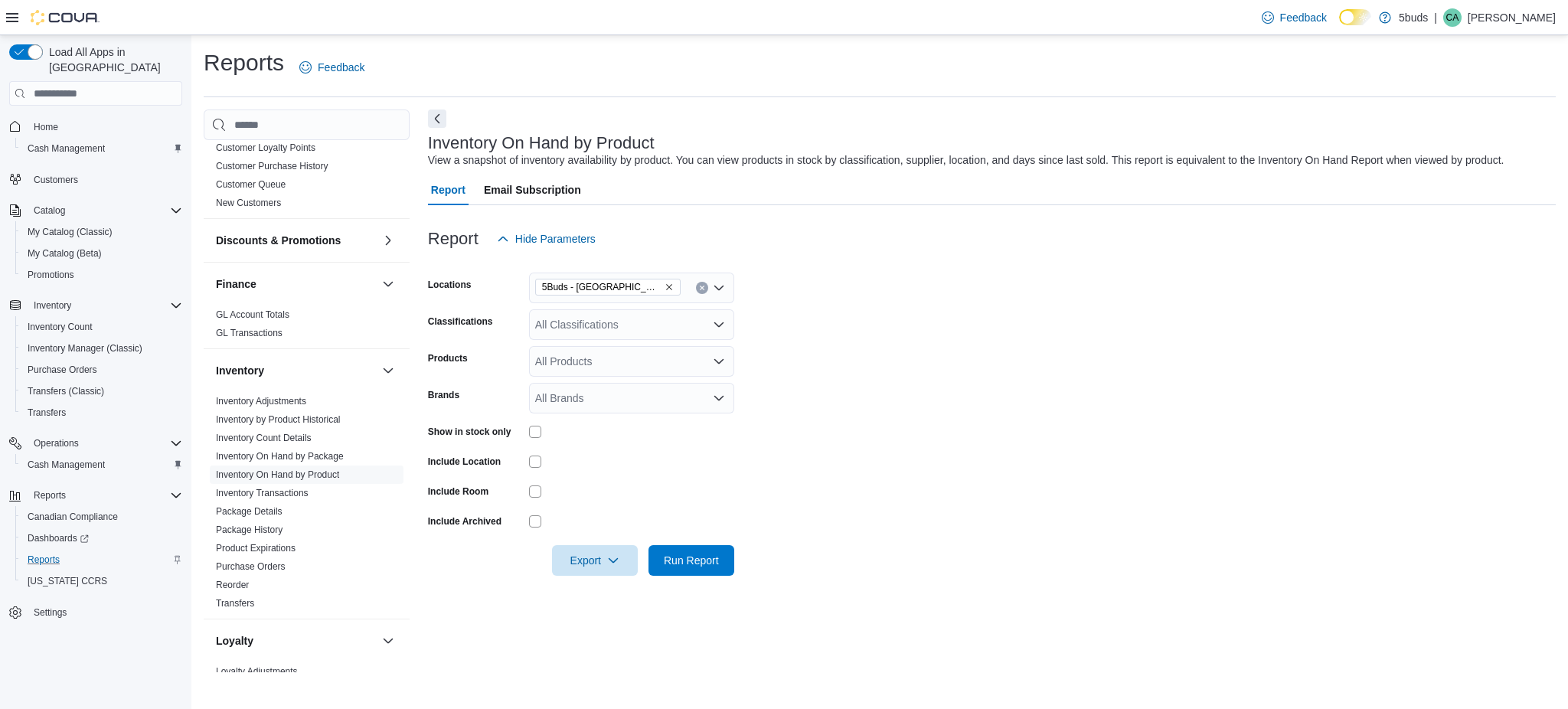
click at [797, 425] on form "Locations 5Buds - Weyburn Classifications All Classifications Products All Prod…" at bounding box center [992, 414] width 1128 height 321
click at [645, 316] on div "All Classifications" at bounding box center [632, 325] width 206 height 31
click at [825, 374] on form "Locations 5Buds - Weyburn Classifications All Classifications Combo box. Select…" at bounding box center [992, 414] width 1128 height 321
click at [617, 373] on div "All Products" at bounding box center [632, 361] width 206 height 31
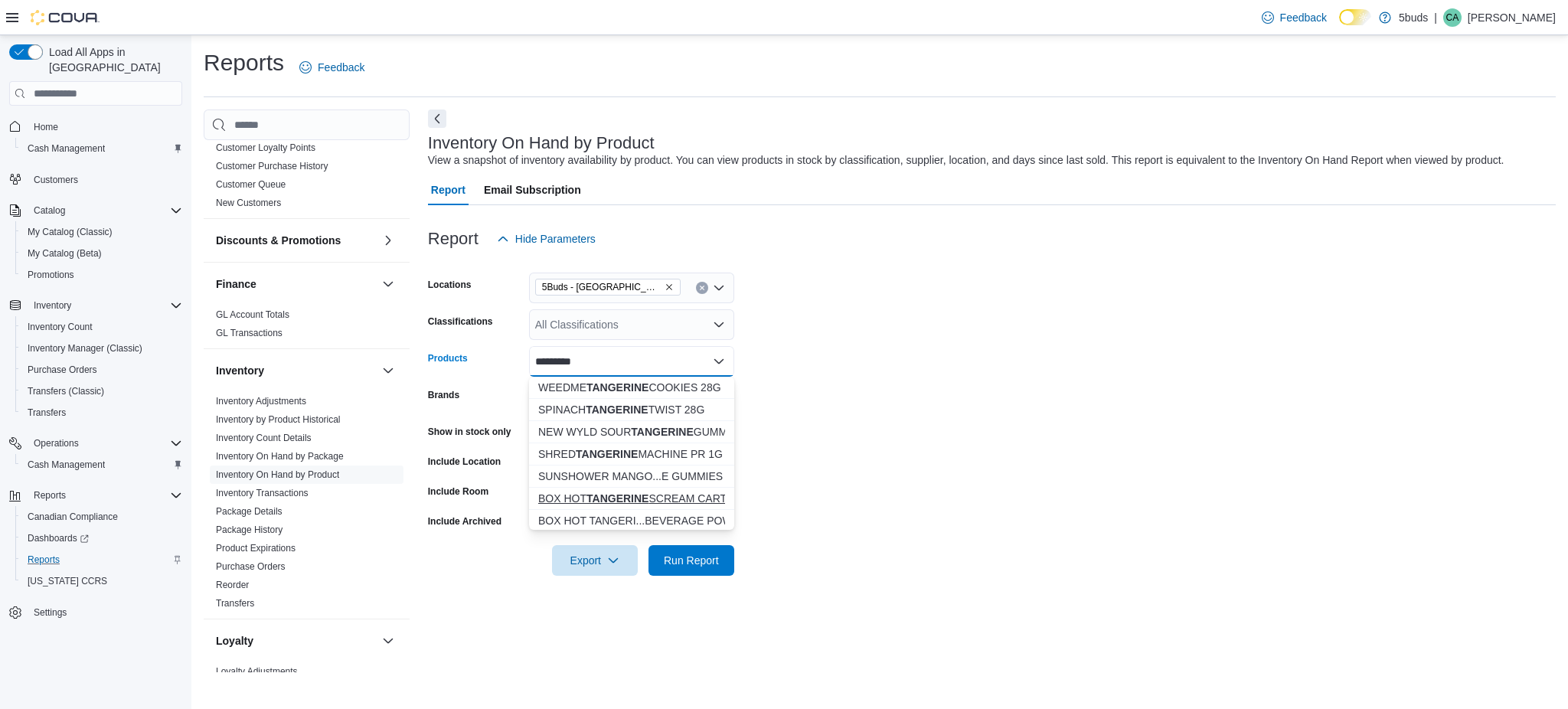
type input "*********"
click at [596, 491] on div "BOX HOT TANGERINE SCREAM CART 1ML" at bounding box center [631, 498] width 187 height 15
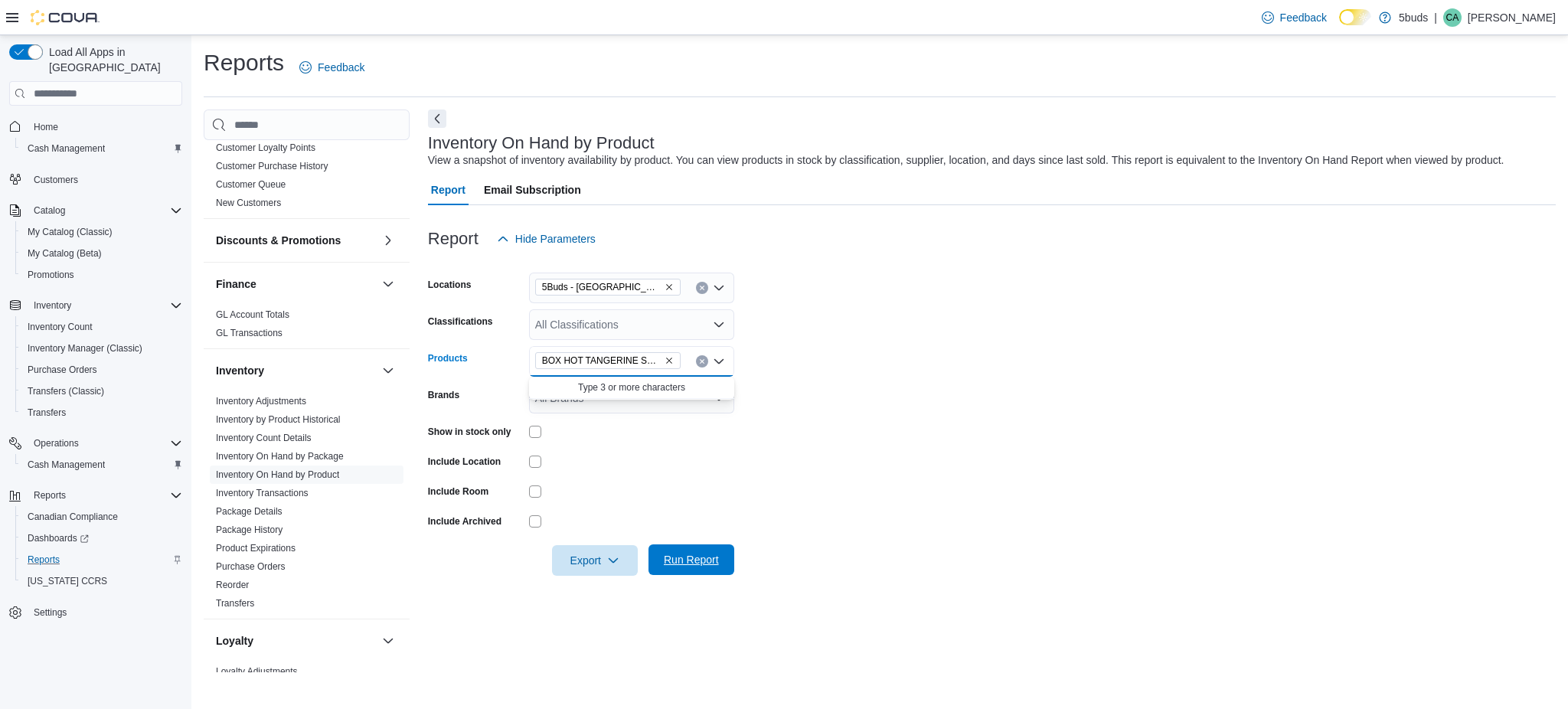
click at [683, 559] on span "Run Report" at bounding box center [691, 560] width 55 height 15
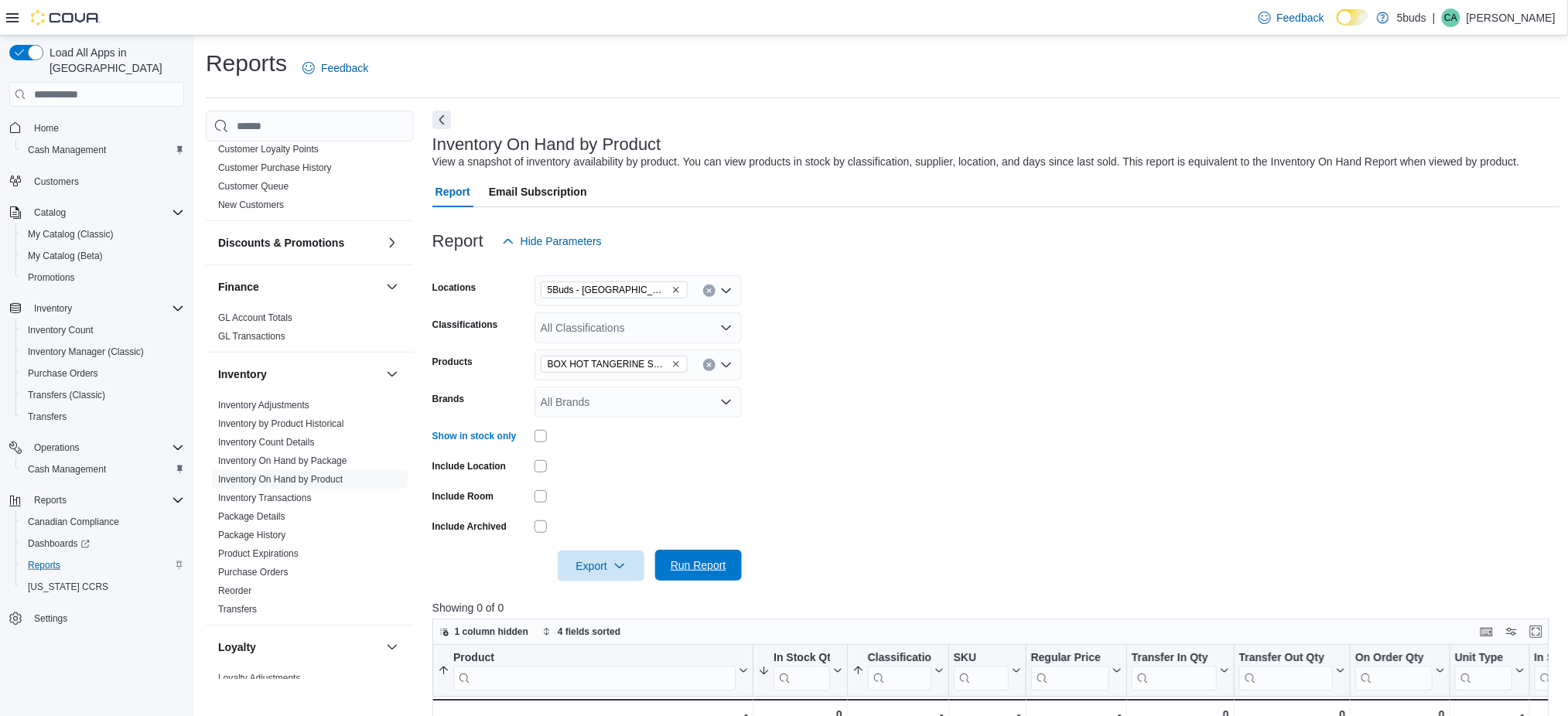
click at [681, 553] on span "Run Report" at bounding box center [698, 565] width 68 height 31
click at [676, 359] on icon "Remove BOX HOT TANGERINE SCREAM CART 1ML from selection in this group" at bounding box center [676, 364] width 9 height 9
click at [636, 369] on div "All Products Combo box. Selected. Combo box input. All Products. Type some text…" at bounding box center [638, 364] width 208 height 31
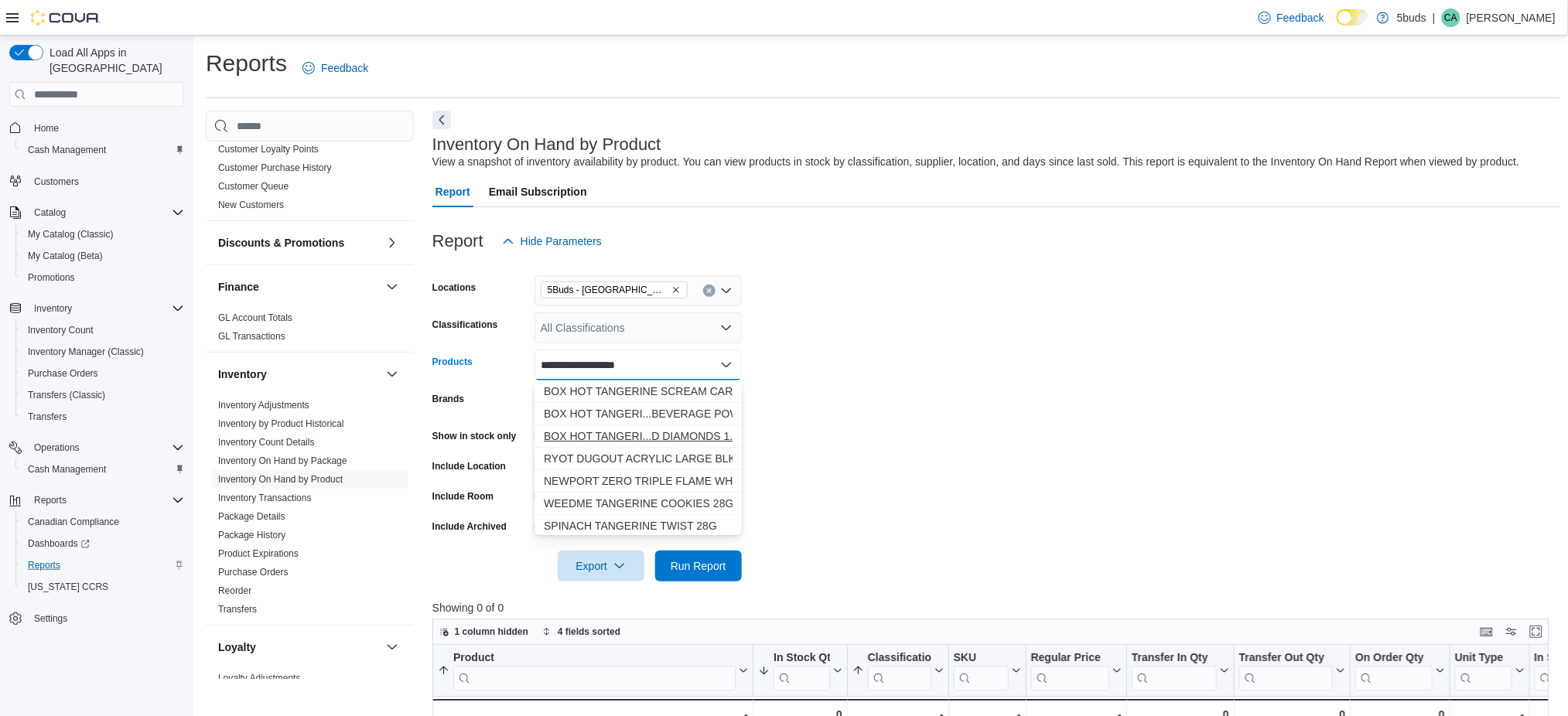
type input "**********"
click at [637, 436] on div "BOX HOT TANGERI...D DIAMONDS 1.2G" at bounding box center [637, 436] width 189 height 15
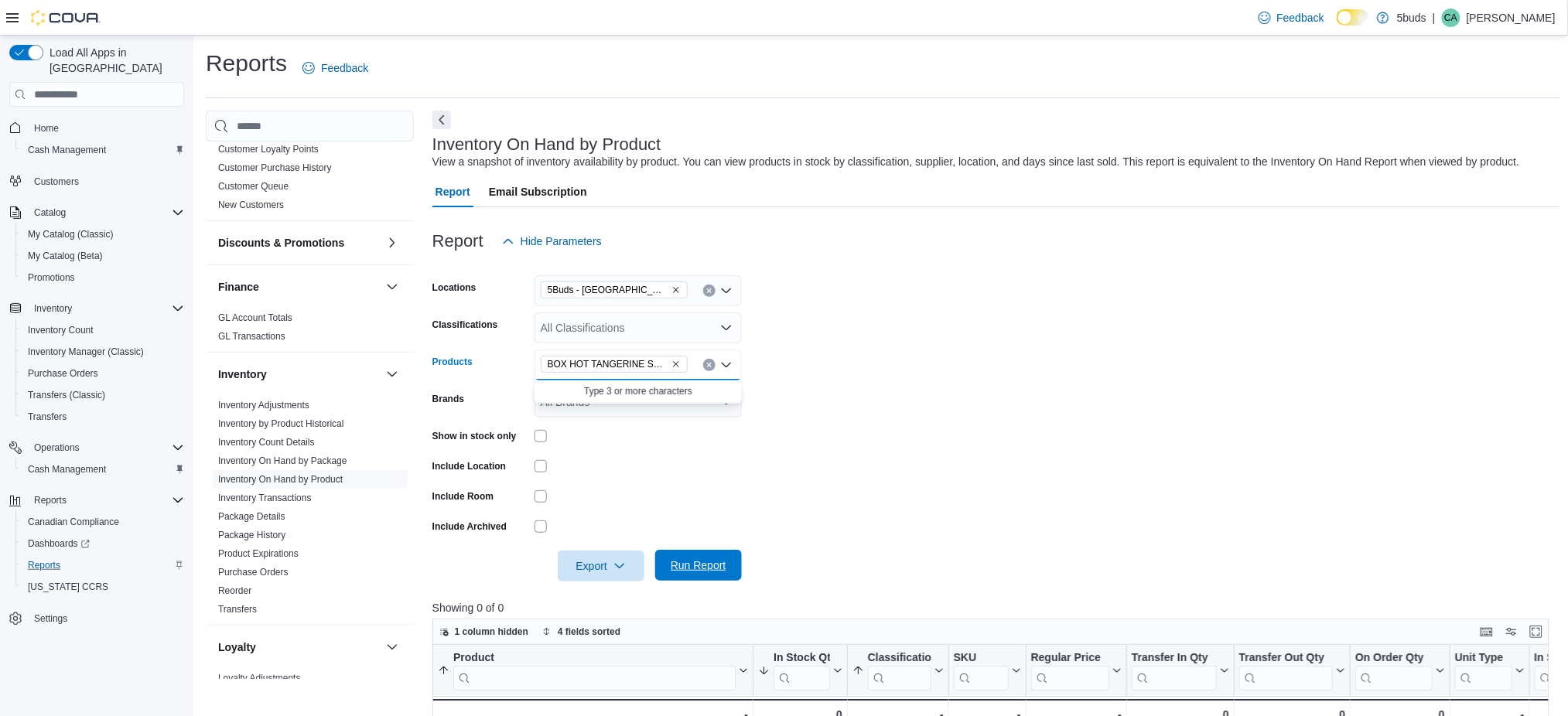
click at [676, 555] on span "Run Report" at bounding box center [698, 565] width 68 height 31
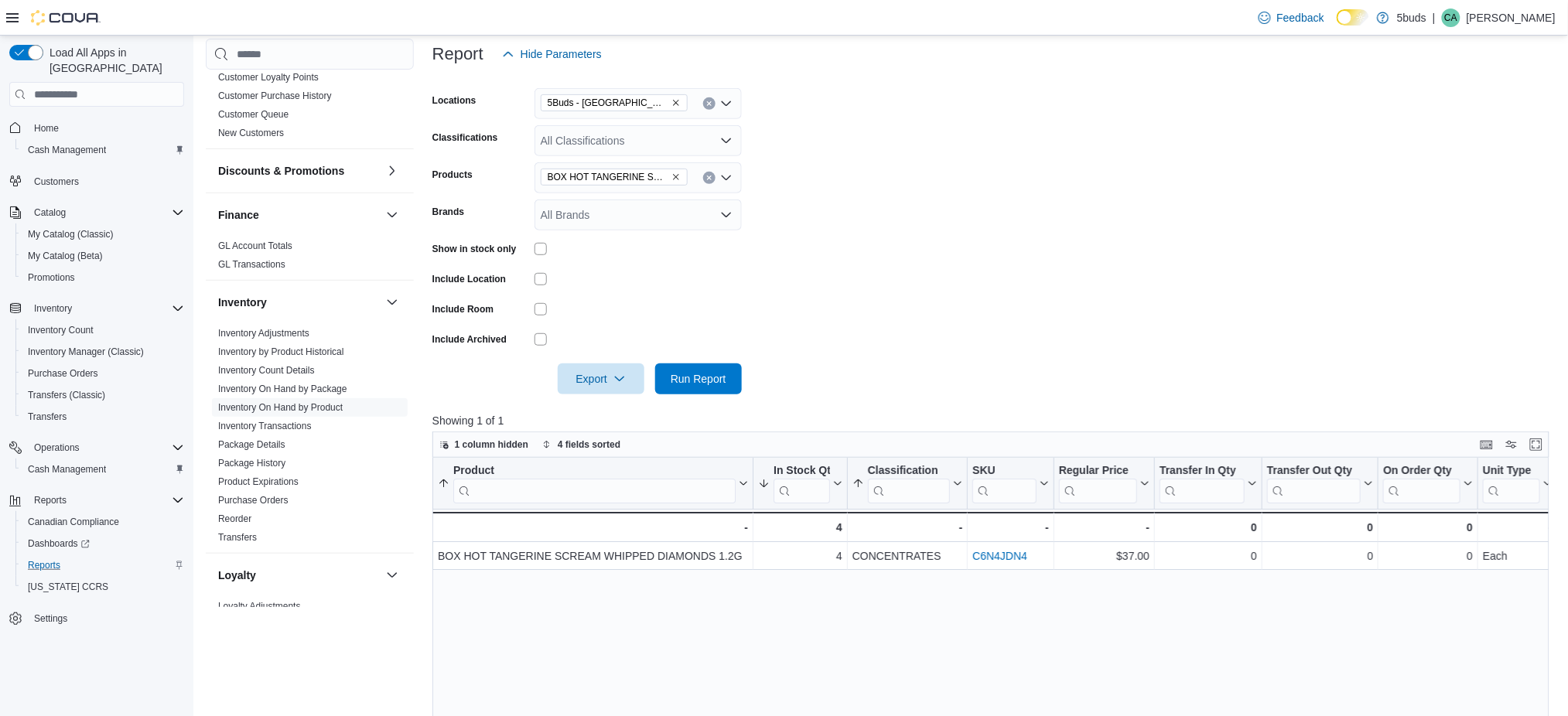
scroll to position [206, 0]
